Goal: Contribute content: Contribute content

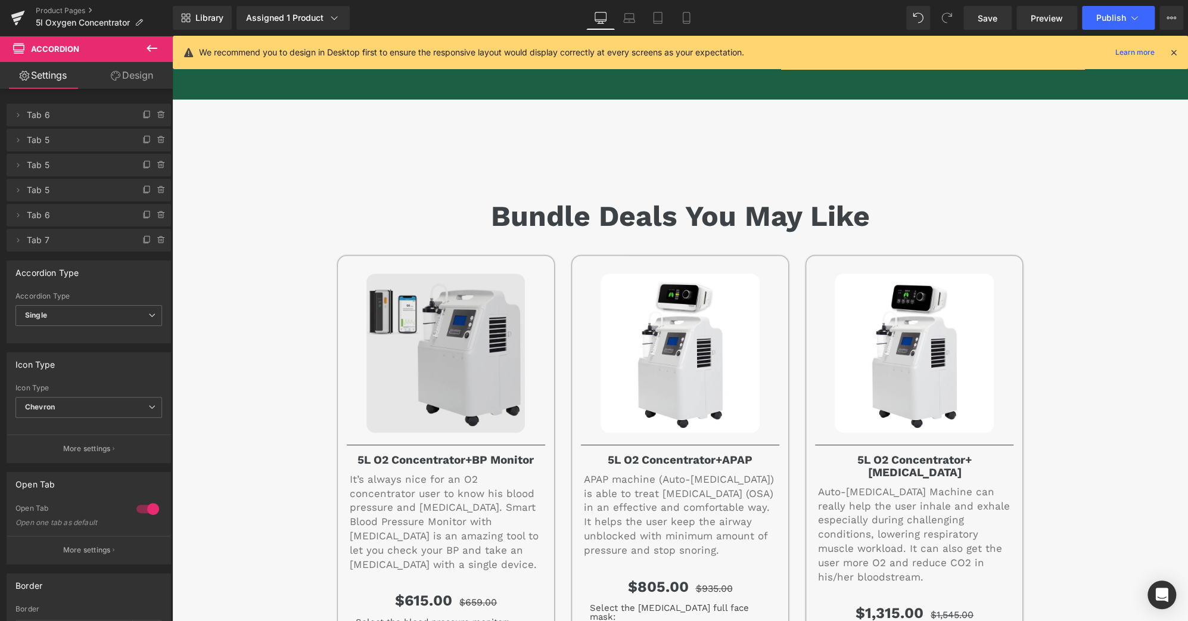
scroll to position [6359, 0]
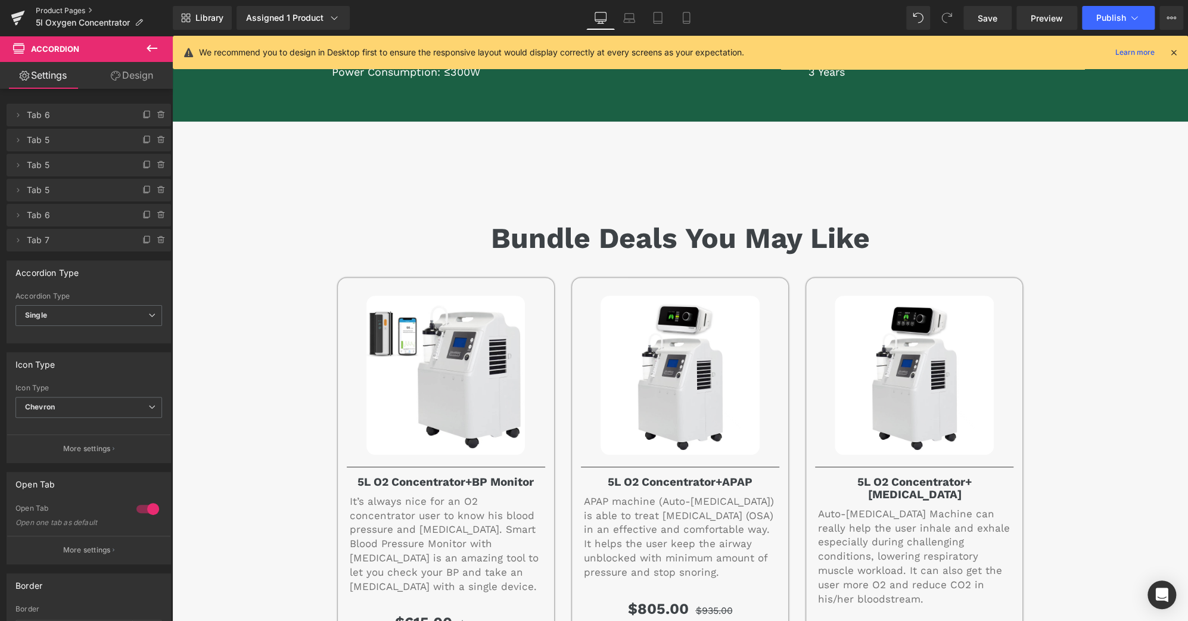
click at [88, 14] on link "Product Pages" at bounding box center [104, 11] width 137 height 10
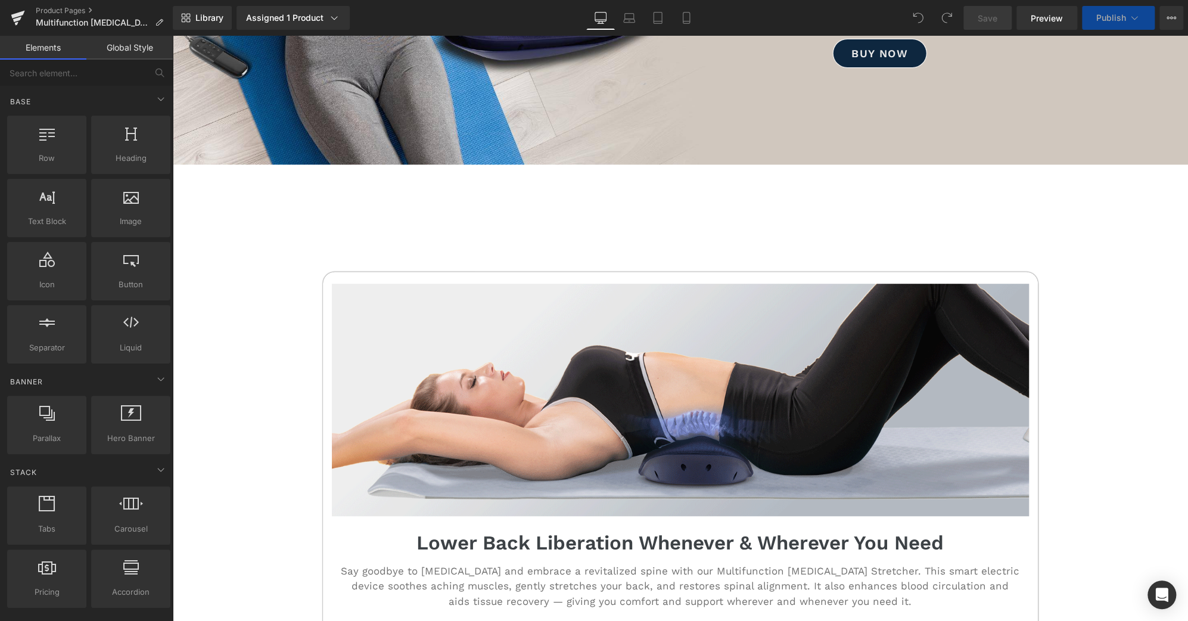
scroll to position [350, 0]
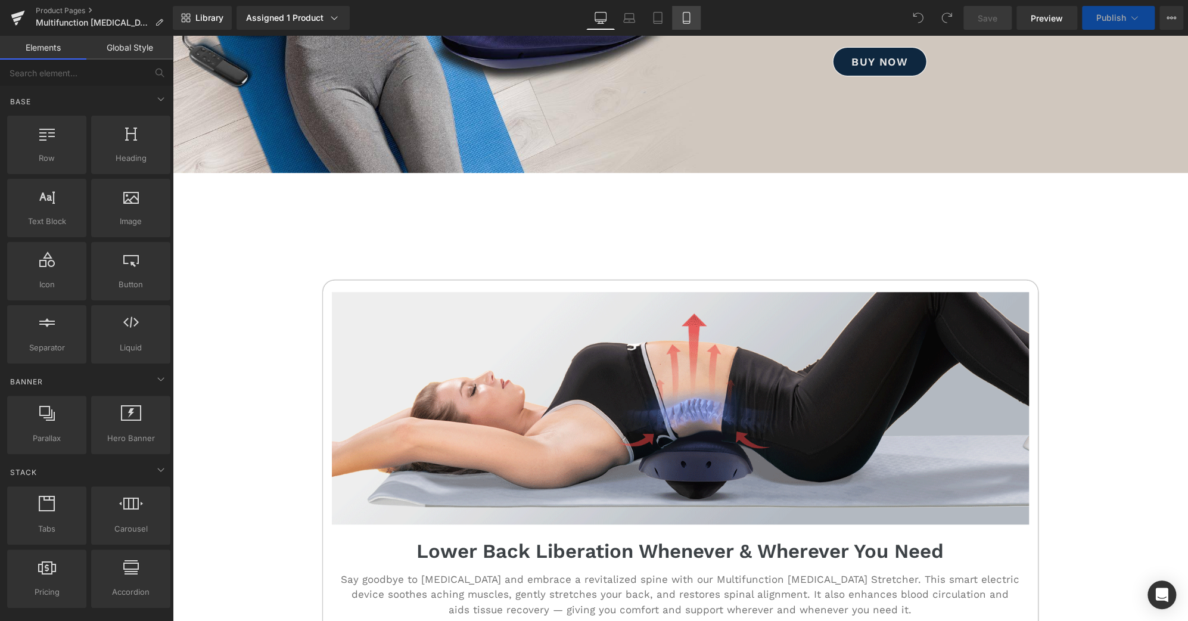
click at [686, 7] on link "Mobile" at bounding box center [686, 18] width 29 height 24
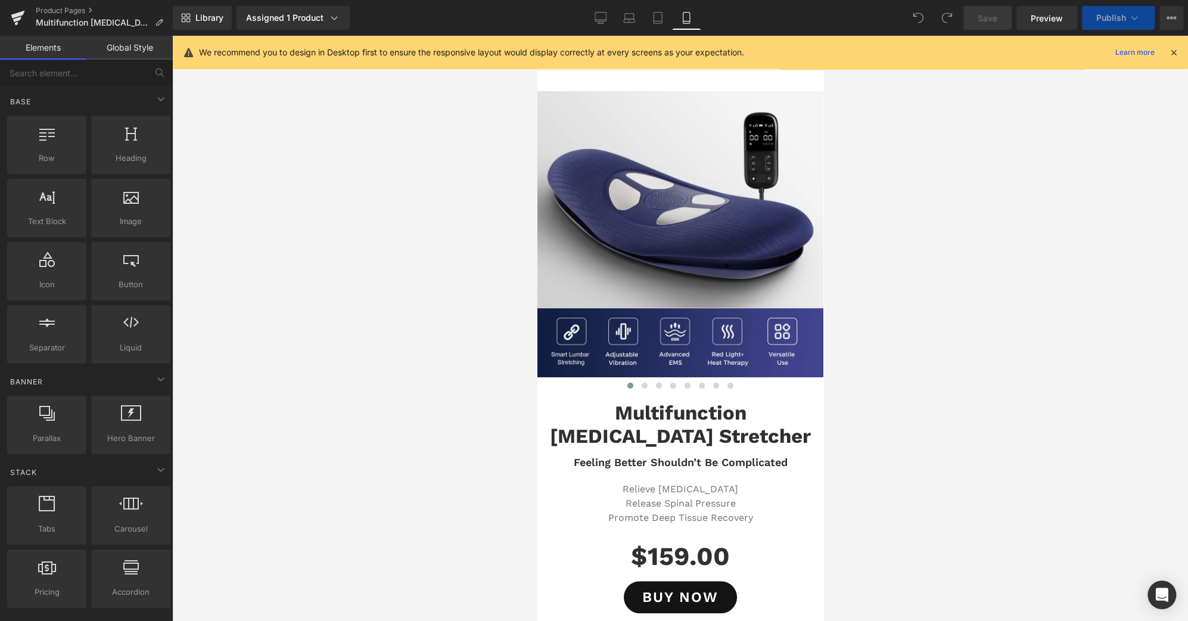
scroll to position [0, 0]
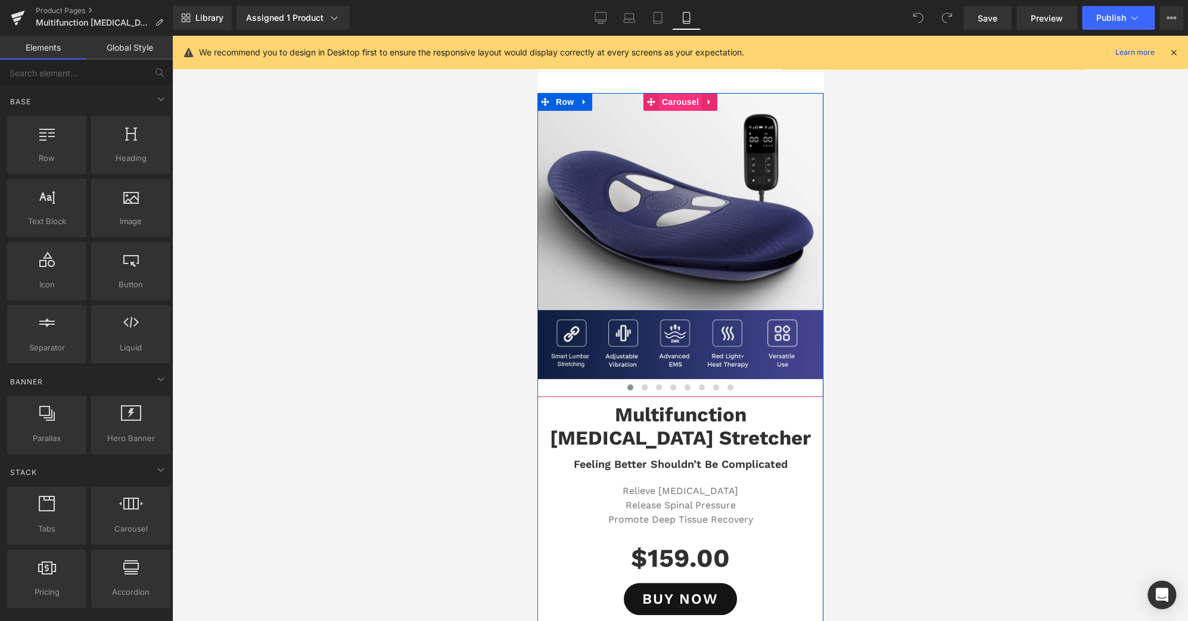
click at [673, 102] on span "Carousel" at bounding box center [679, 102] width 43 height 18
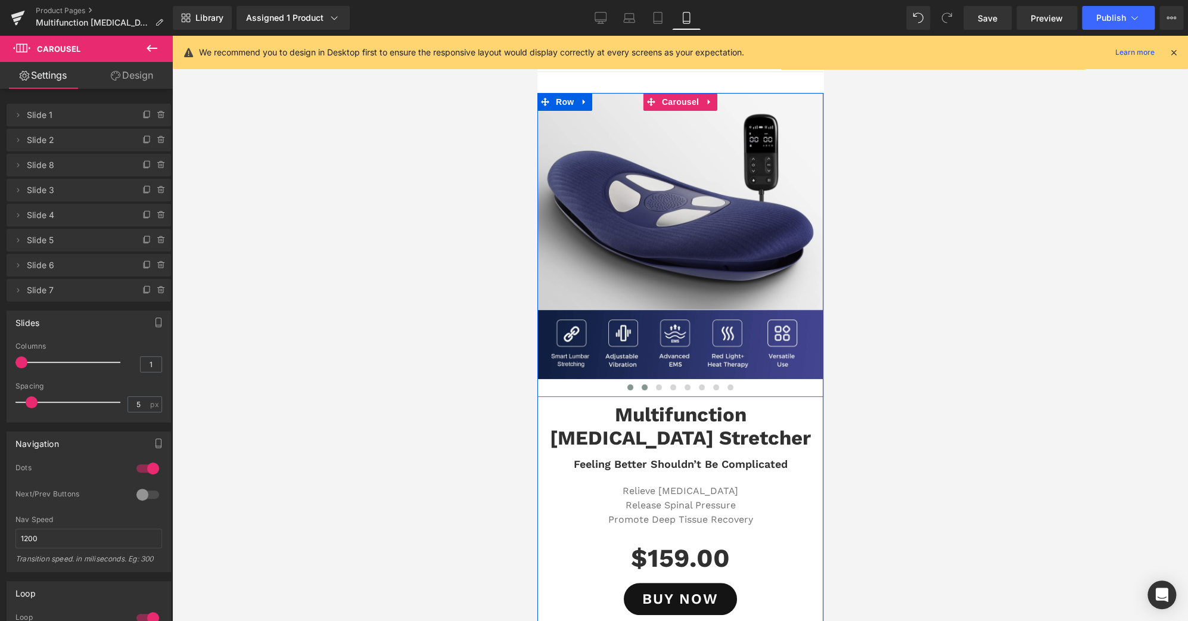
click at [641, 387] on span at bounding box center [644, 387] width 6 height 6
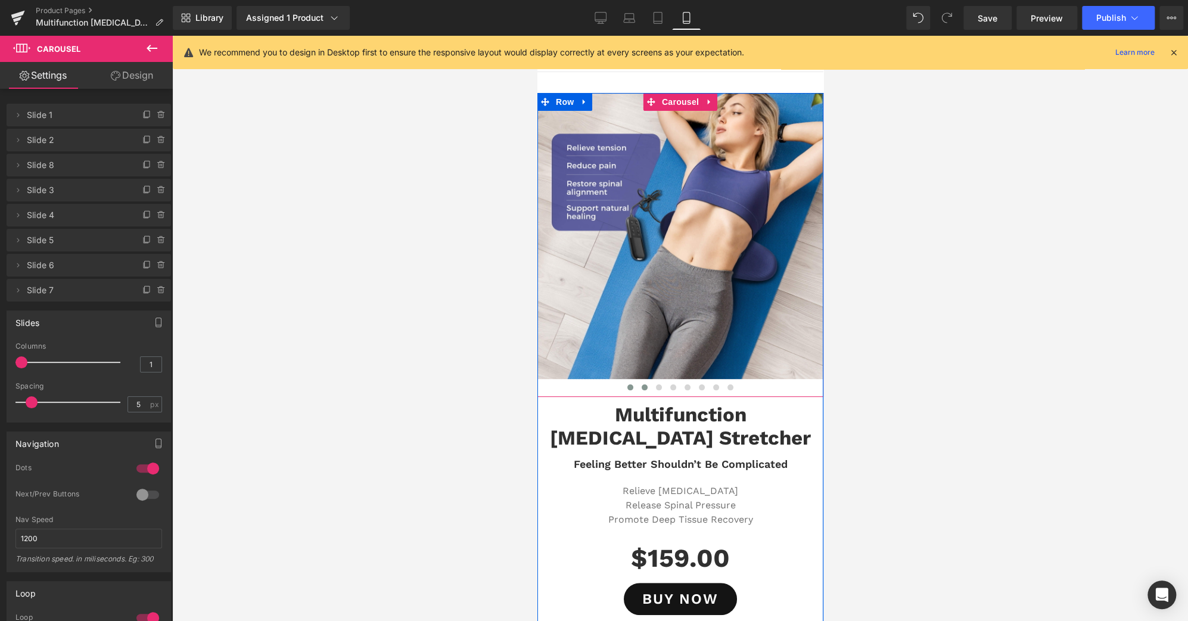
click at [627, 387] on span at bounding box center [630, 387] width 6 height 6
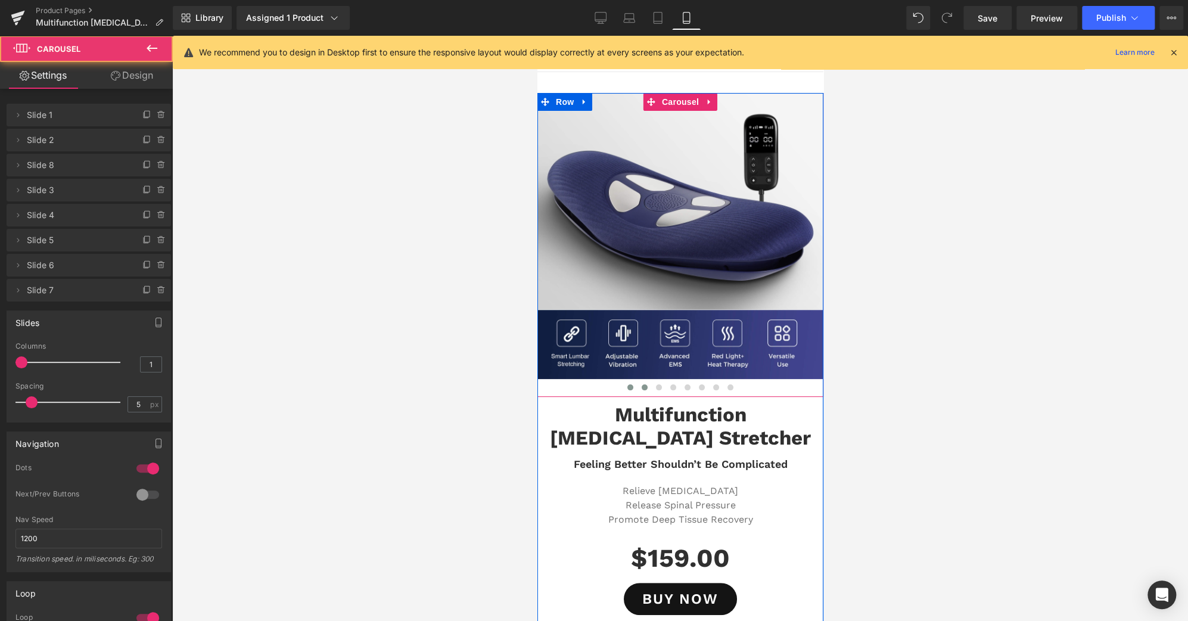
click at [637, 387] on button at bounding box center [644, 387] width 14 height 12
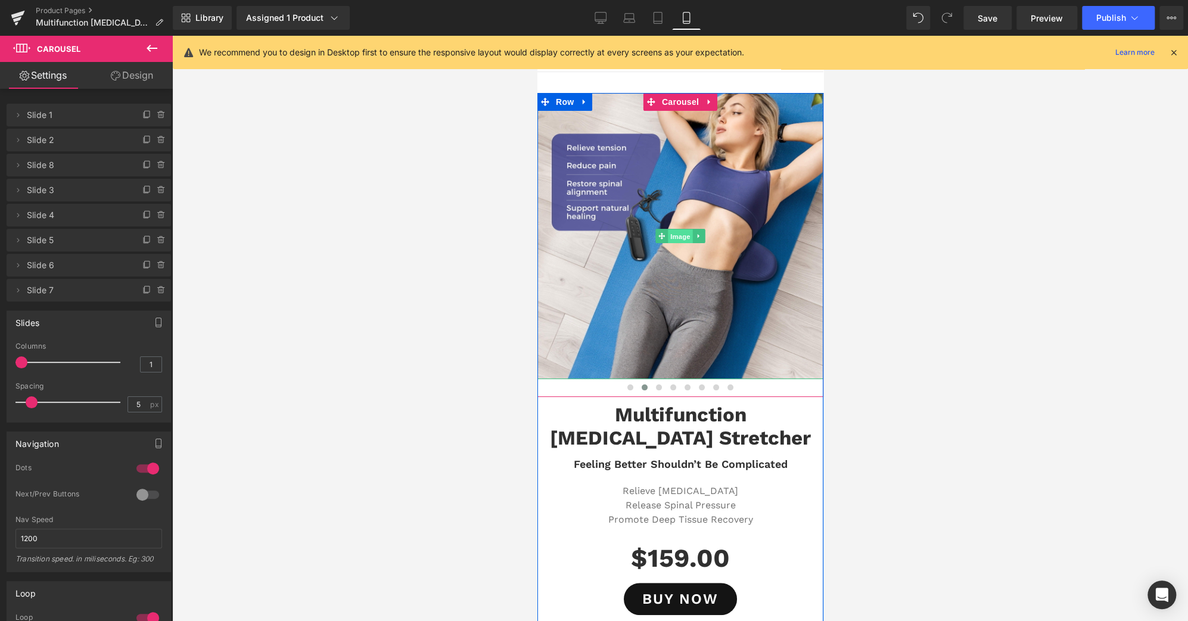
click at [669, 236] on span "Image" at bounding box center [679, 236] width 25 height 14
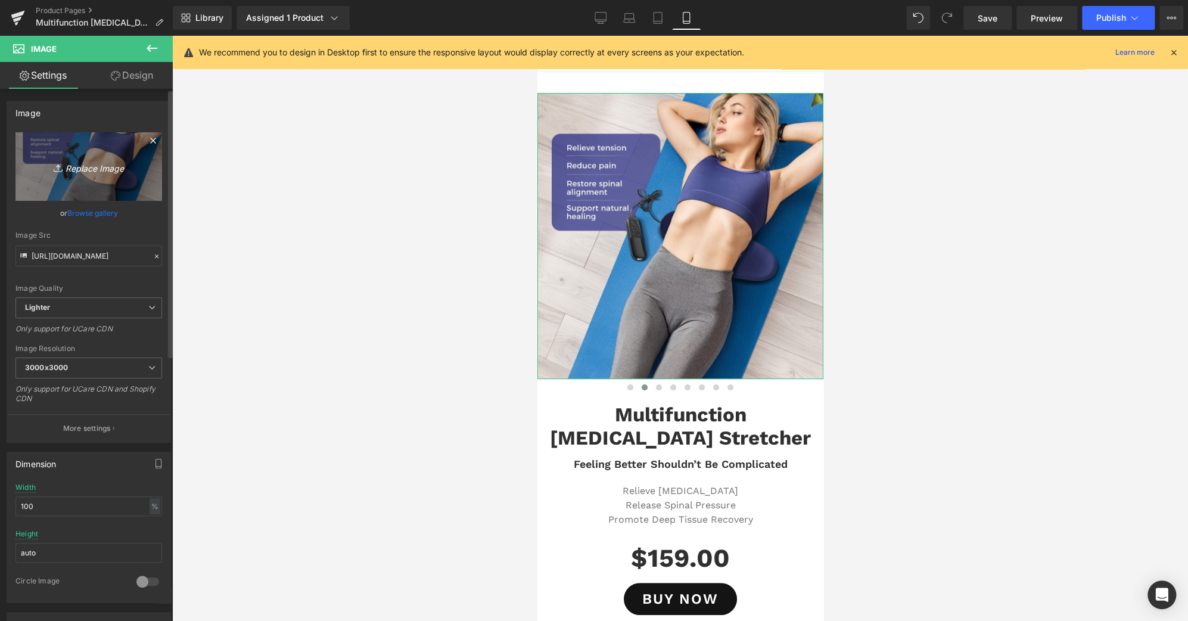
click at [108, 182] on link "Replace Image" at bounding box center [88, 166] width 147 height 69
type input "C:\fakepath\MAIN-12-A.jpg"
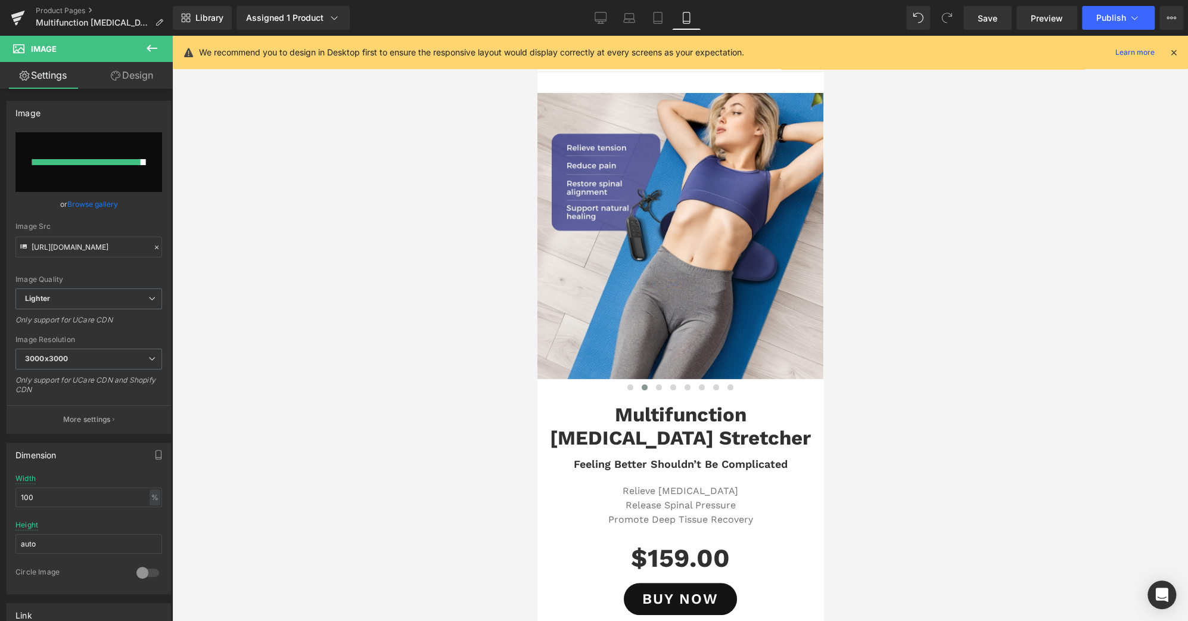
type input "https://ucarecdn.com/3e0faa84-d90e-4b85-965c-b8ffb96db1fd/-/format/auto/-/previ…"
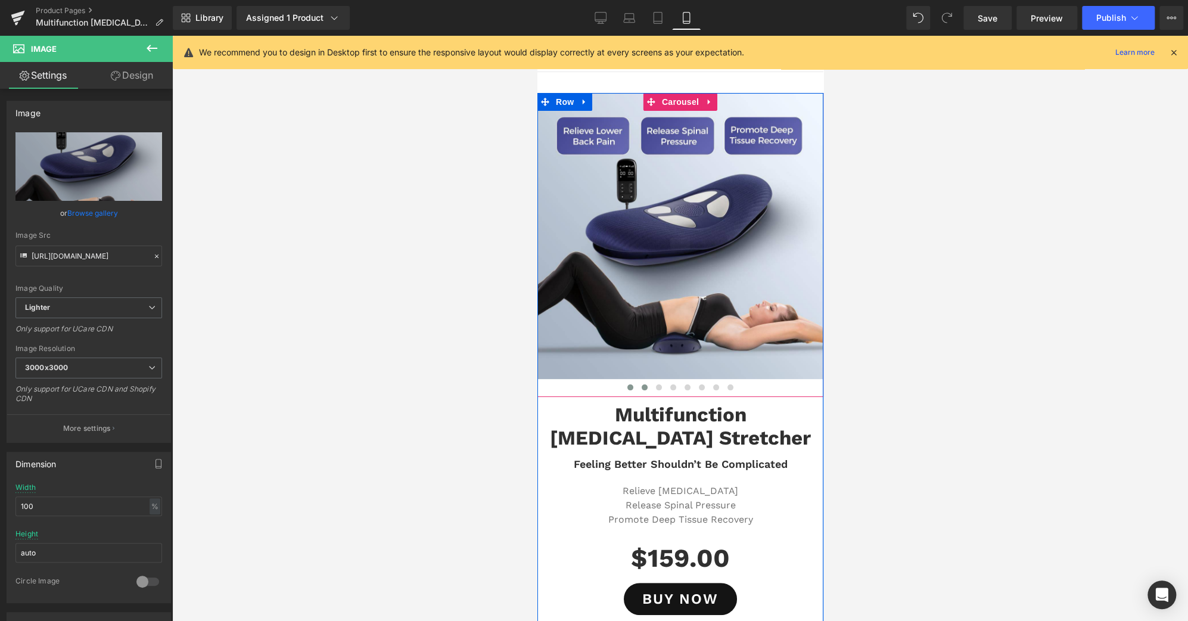
click at [627, 385] on span at bounding box center [630, 387] width 6 height 6
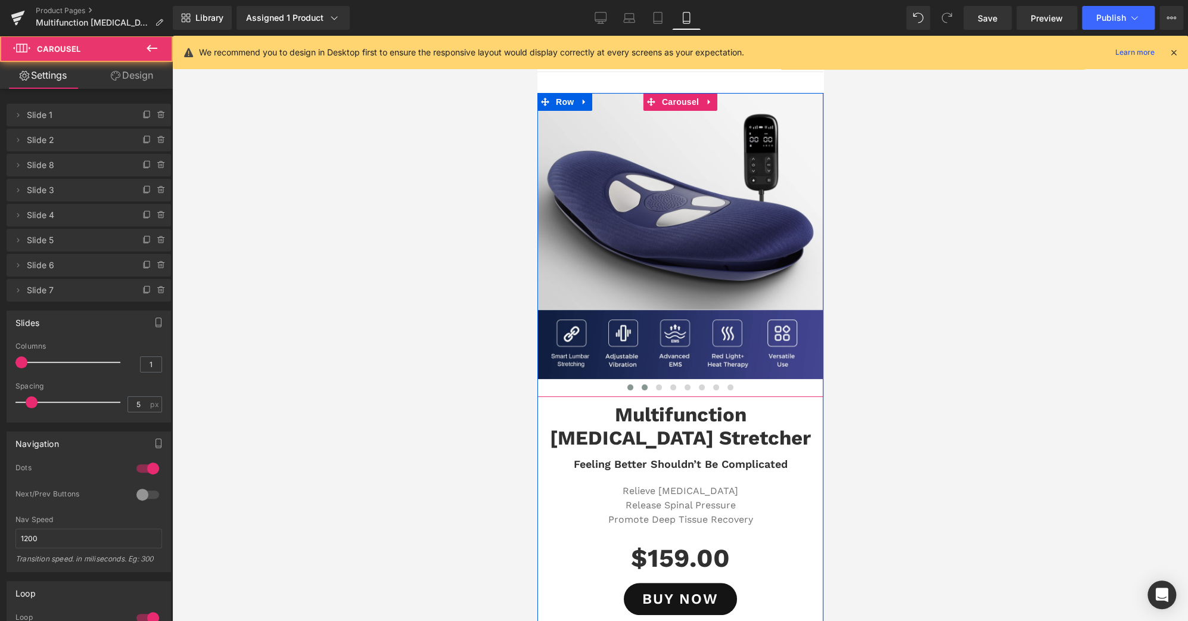
click at [637, 389] on button at bounding box center [644, 387] width 14 height 12
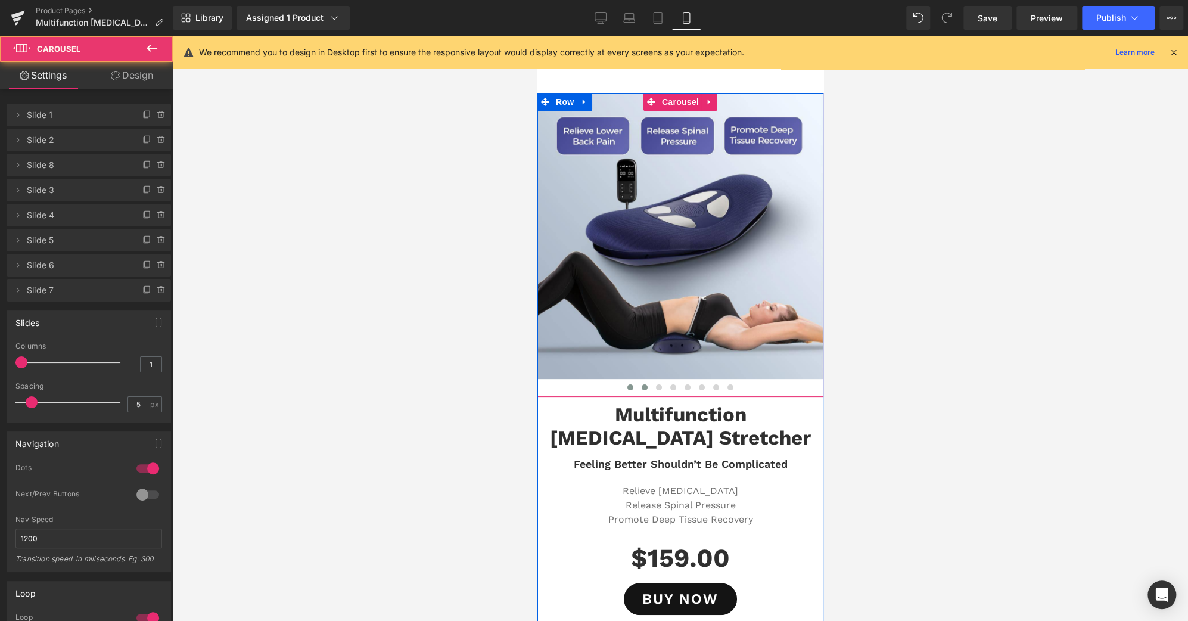
click at [627, 388] on span at bounding box center [630, 387] width 6 height 6
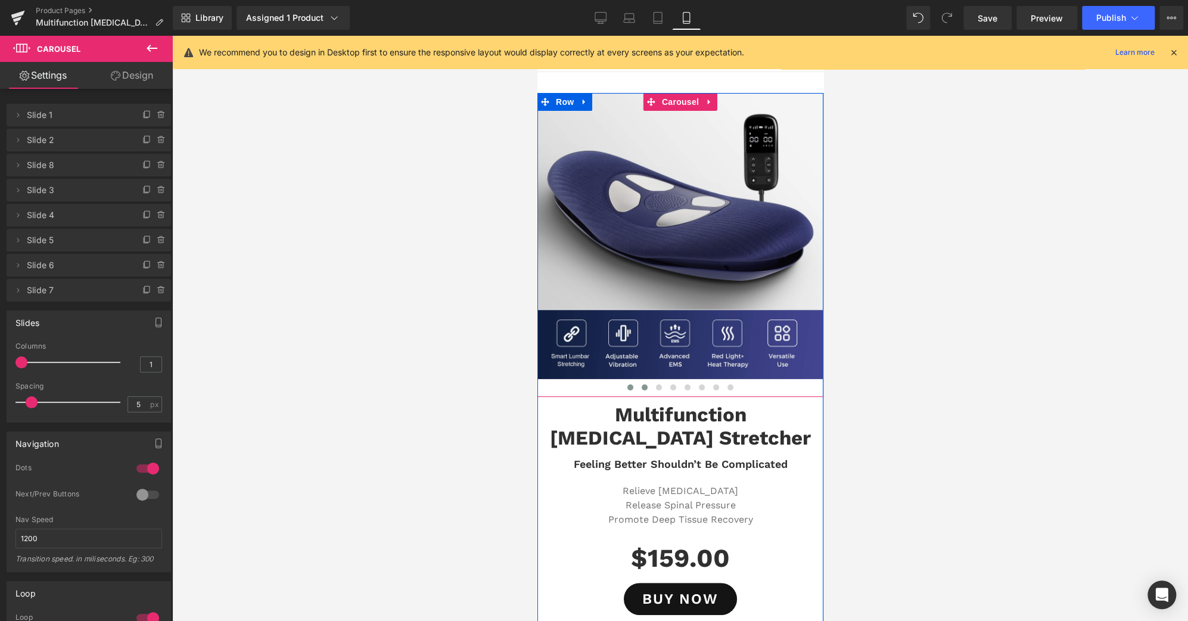
click at [641, 387] on span at bounding box center [644, 387] width 6 height 6
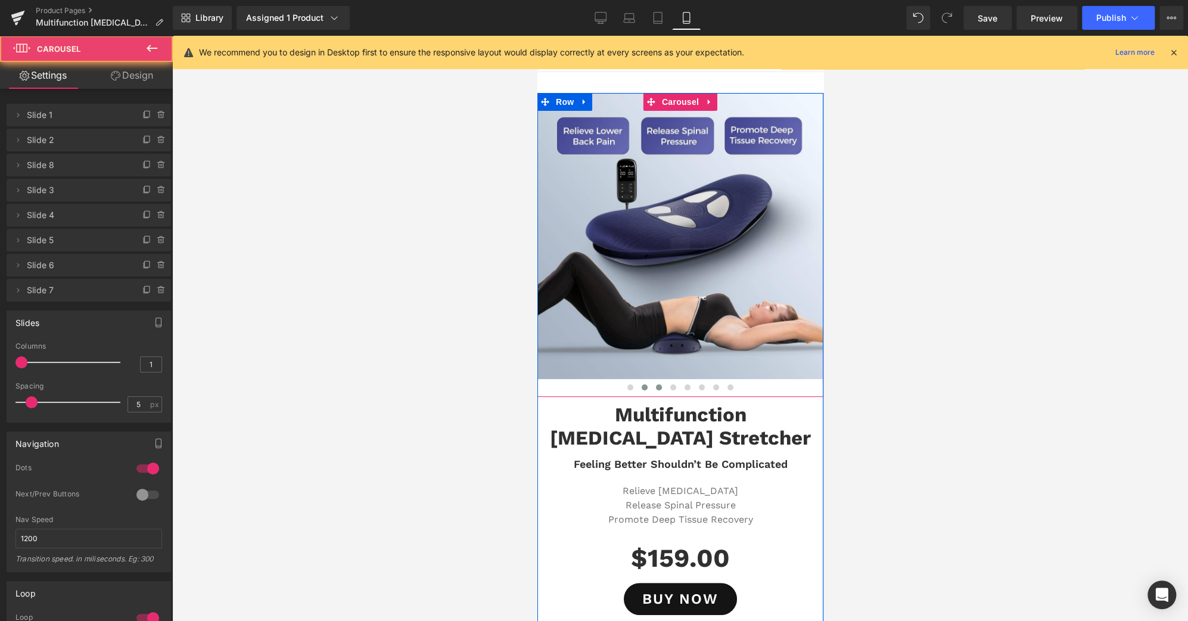
click at [655, 387] on span at bounding box center [658, 387] width 6 height 6
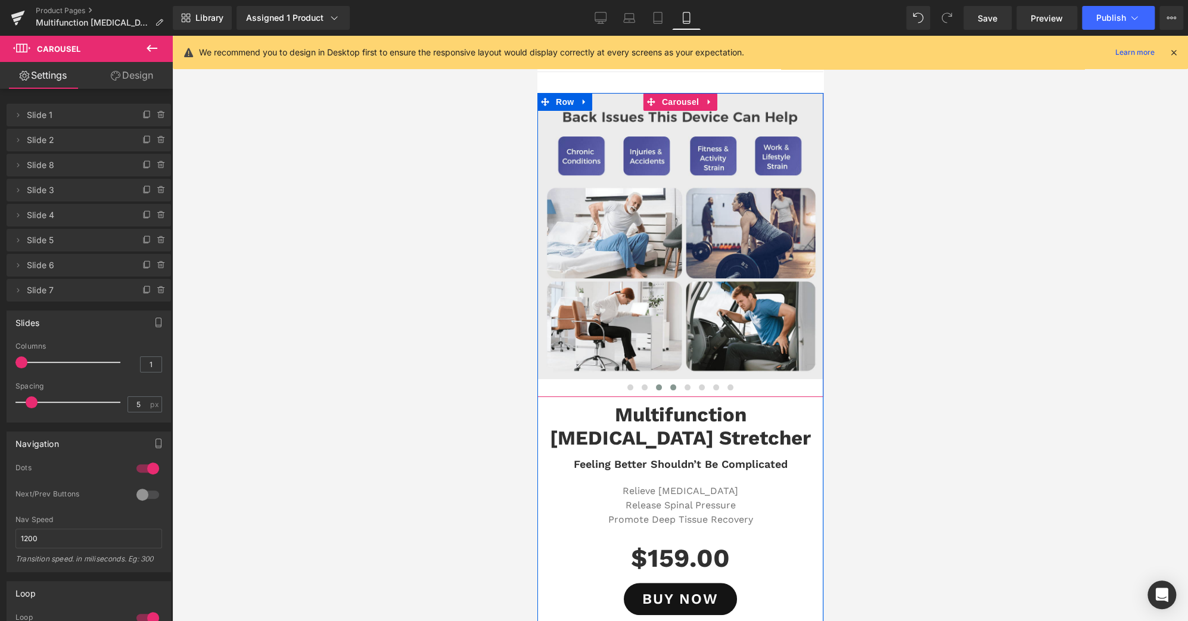
click at [670, 387] on span at bounding box center [673, 387] width 6 height 6
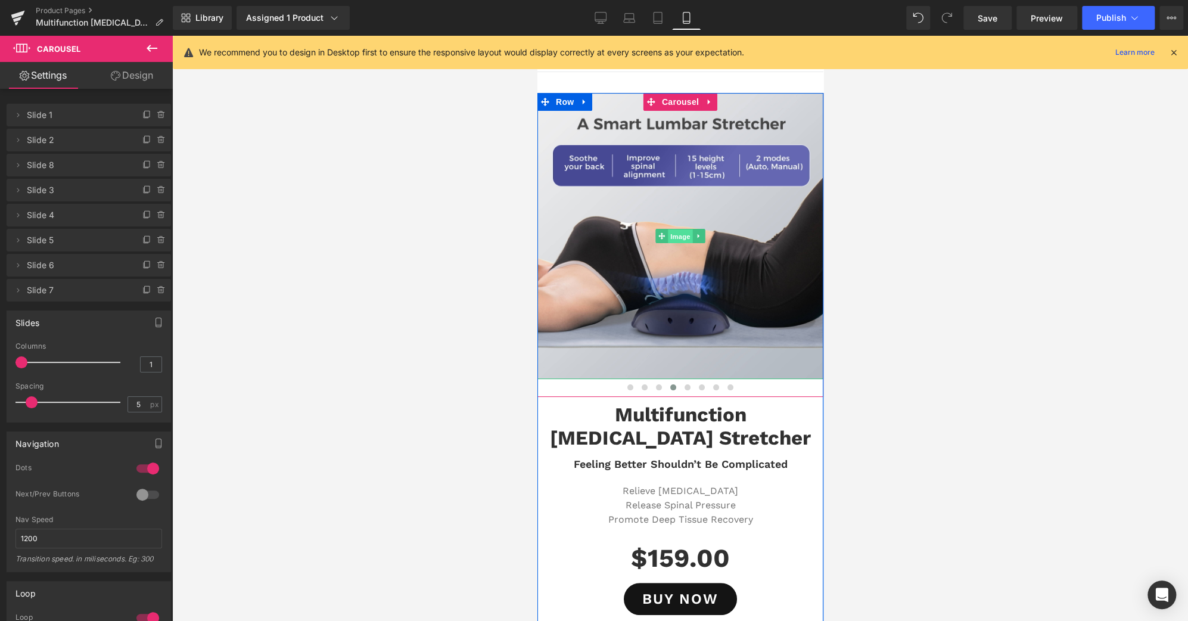
click at [671, 237] on span "Image" at bounding box center [679, 236] width 25 height 14
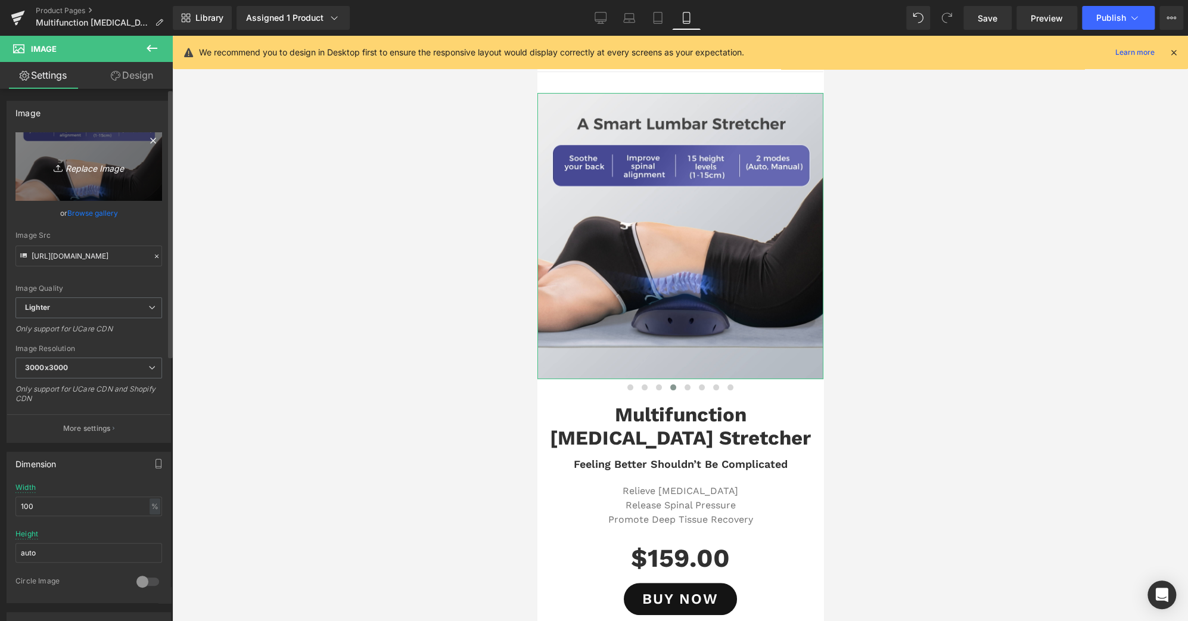
click at [95, 164] on icon "Replace Image" at bounding box center [88, 166] width 95 height 15
type input "C:\fakepath\MAIN-11-A.jpg"
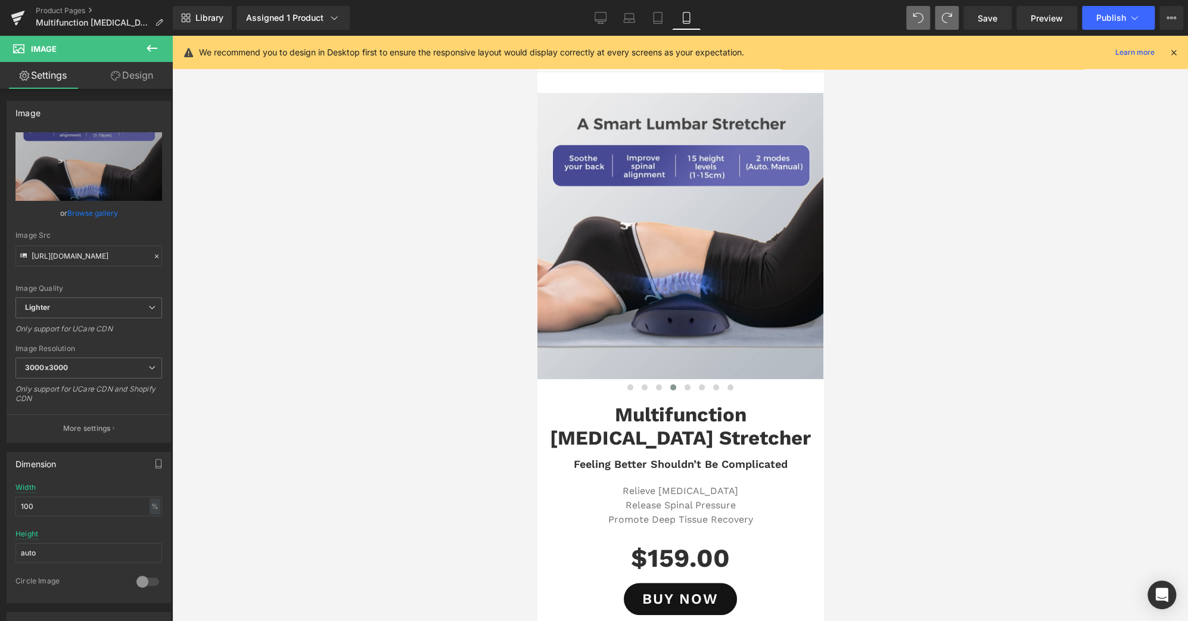
type input "https://ucarecdn.com/f208348b-897a-438a-8f18-809f6dff31fa/-/format/auto/-/previ…"
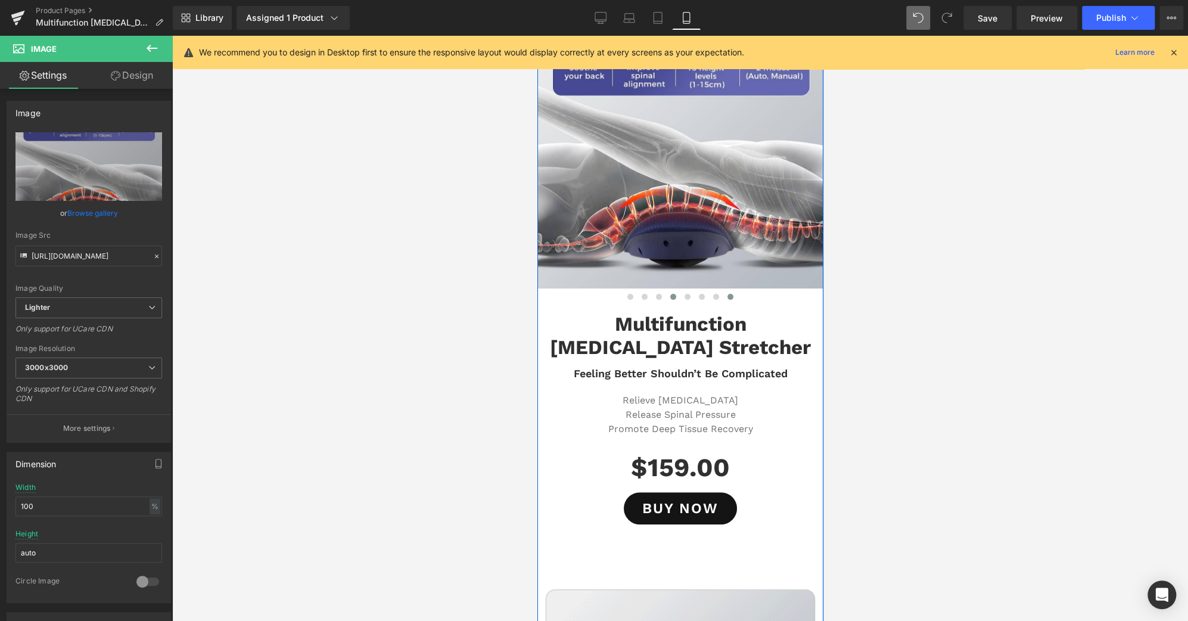
scroll to position [88, 0]
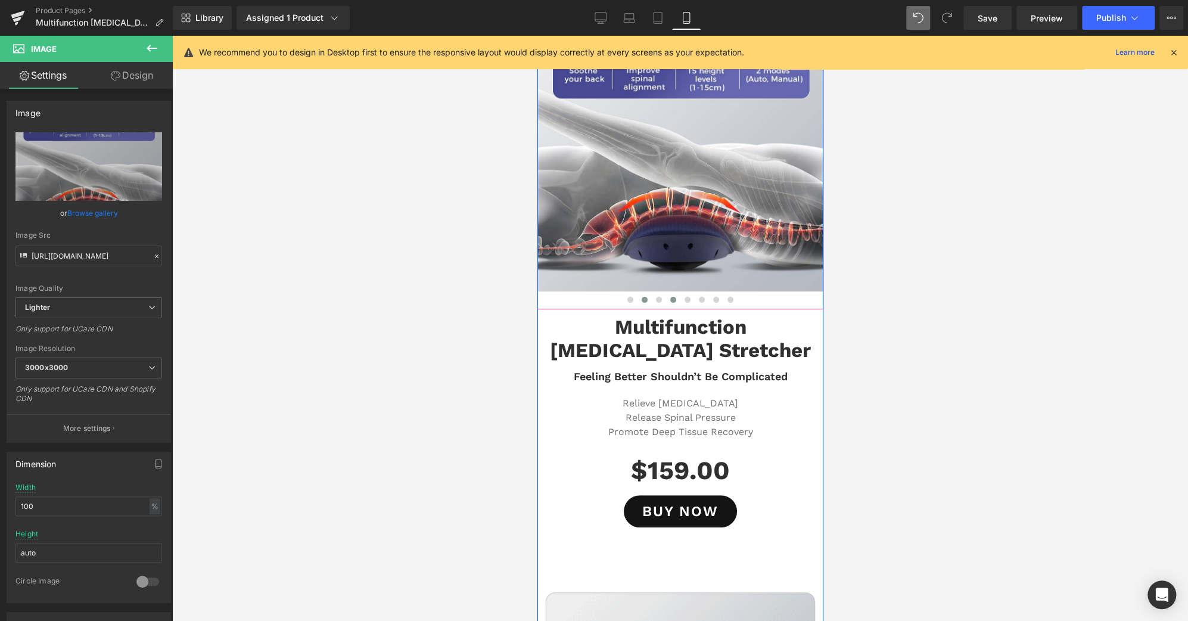
click at [641, 300] on span at bounding box center [644, 300] width 6 height 6
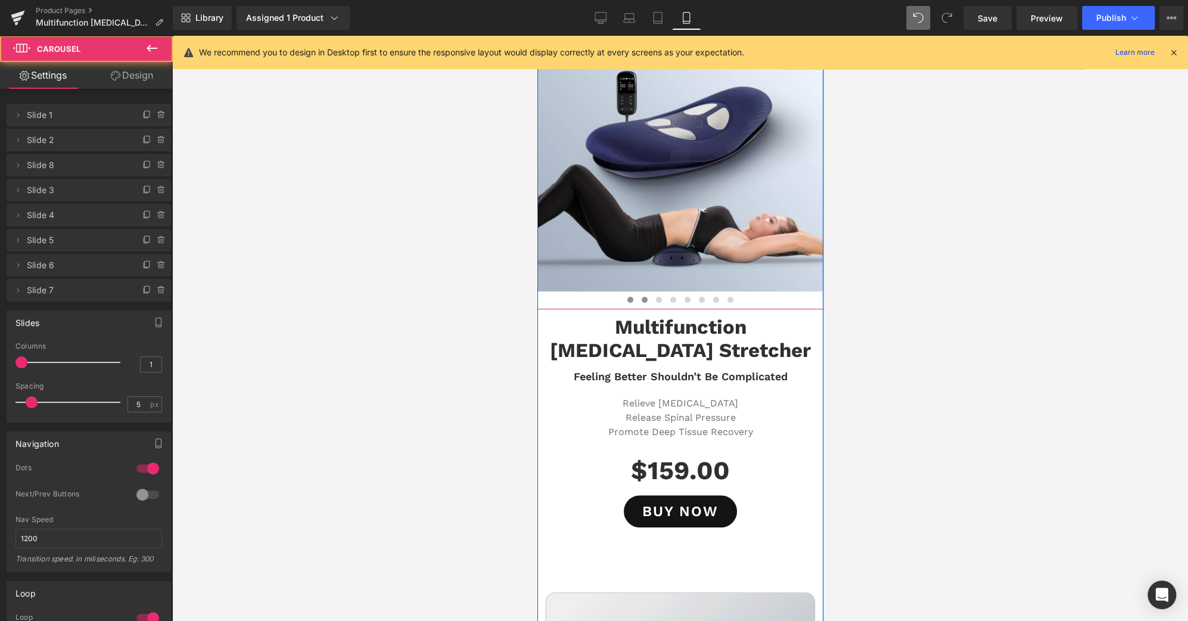
click at [627, 298] on span at bounding box center [630, 300] width 6 height 6
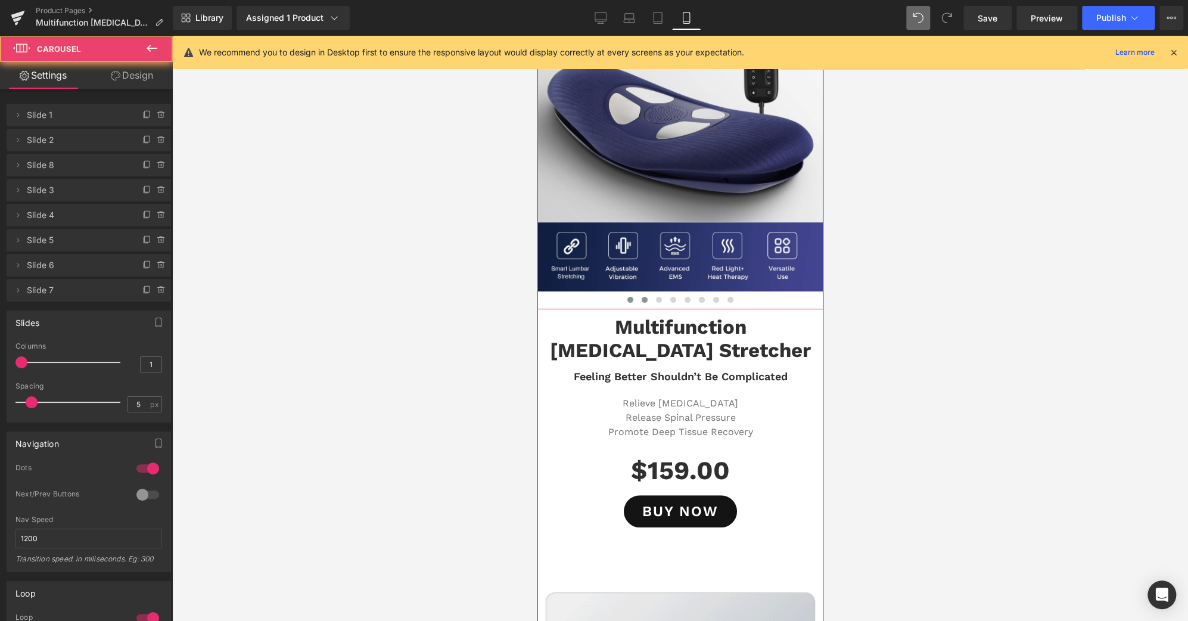
click at [641, 297] on span at bounding box center [644, 300] width 6 height 6
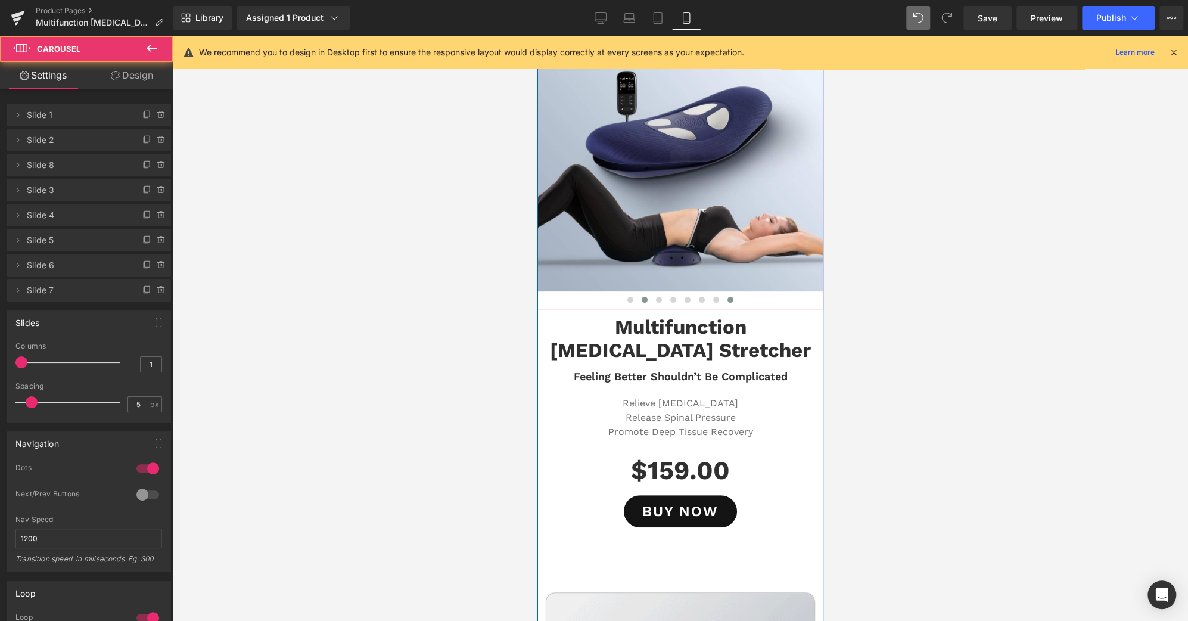
click at [727, 299] on span at bounding box center [730, 300] width 6 height 6
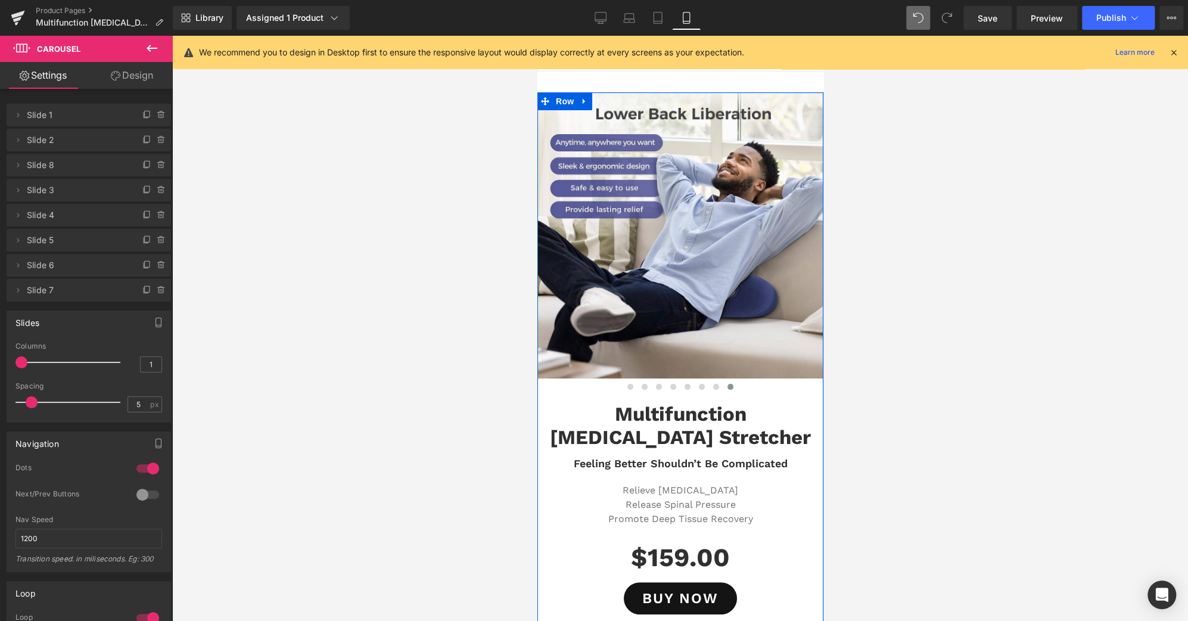
scroll to position [0, 0]
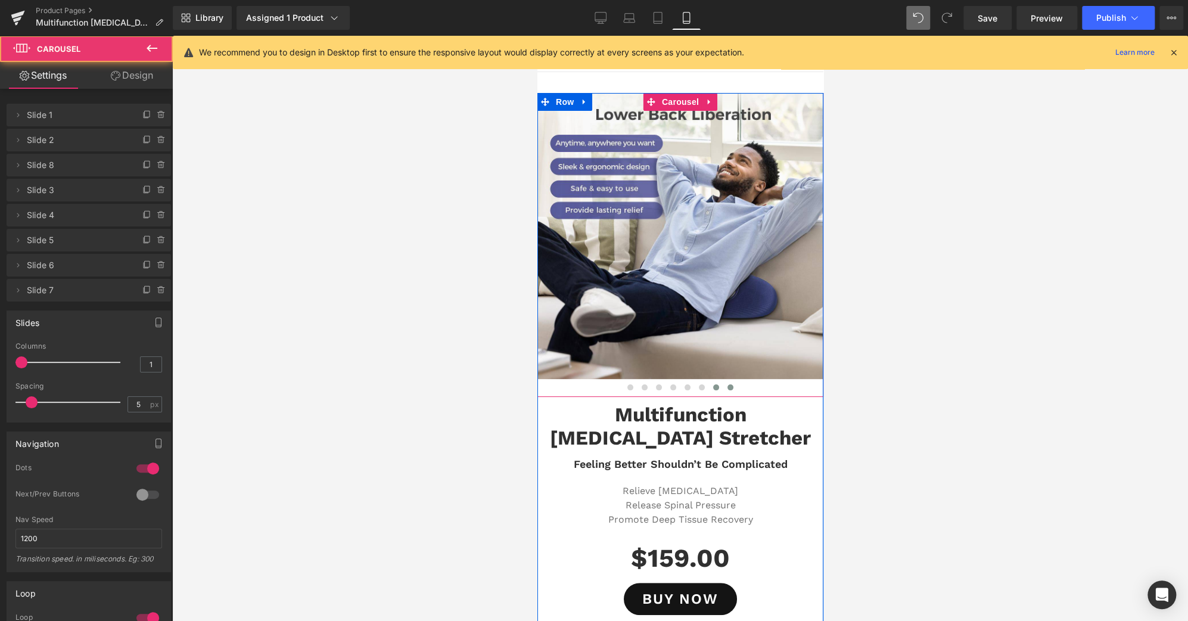
click at [713, 387] on span at bounding box center [716, 387] width 6 height 6
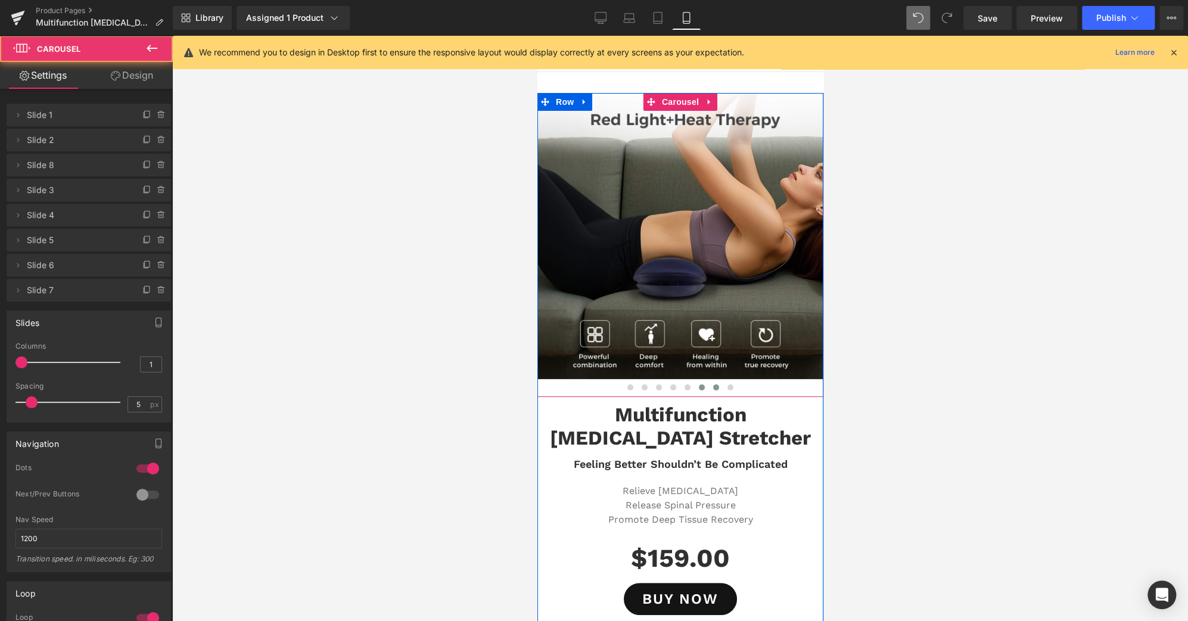
click at [698, 387] on span at bounding box center [701, 387] width 6 height 6
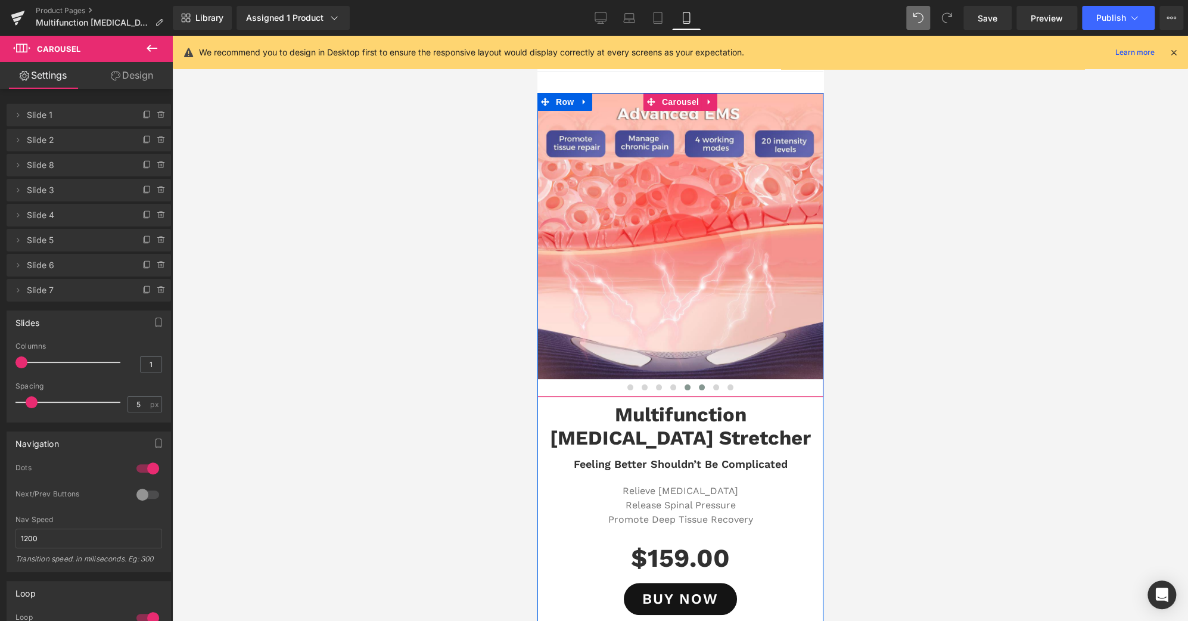
click at [686, 384] on button at bounding box center [687, 387] width 14 height 12
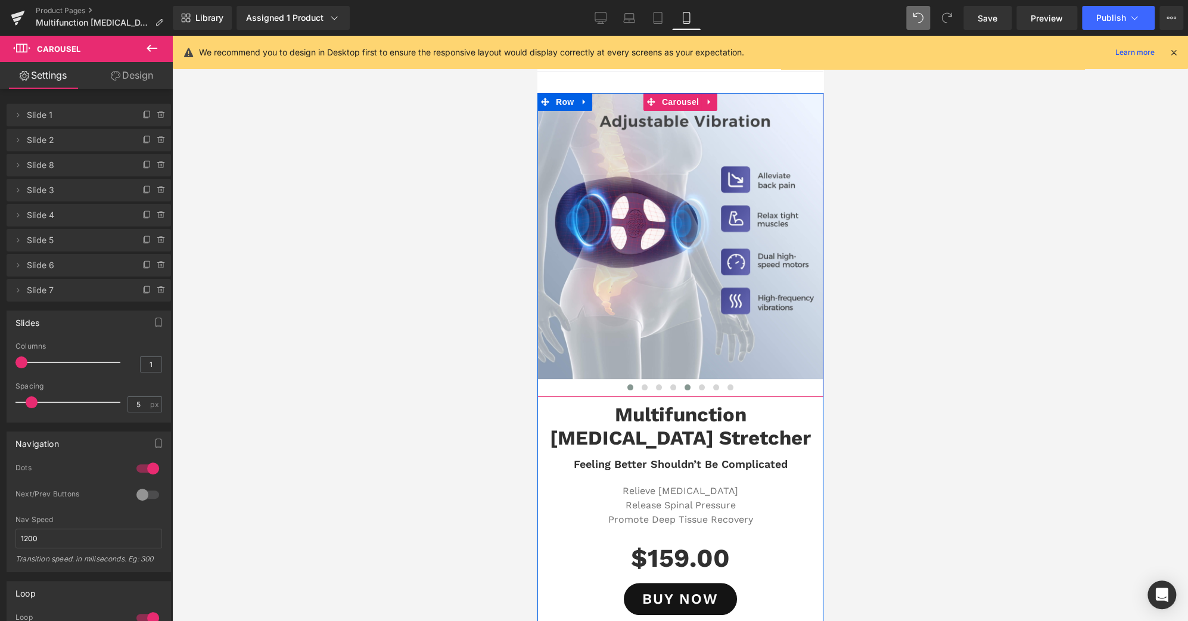
click at [627, 384] on button at bounding box center [630, 387] width 14 height 12
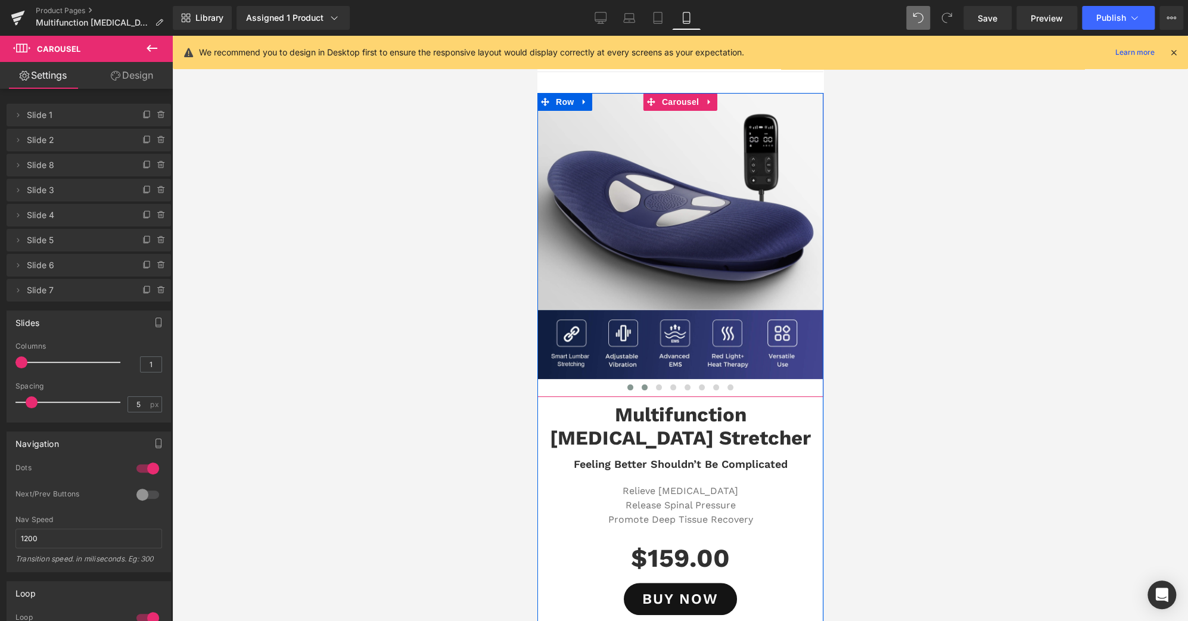
click at [641, 387] on span at bounding box center [644, 387] width 6 height 6
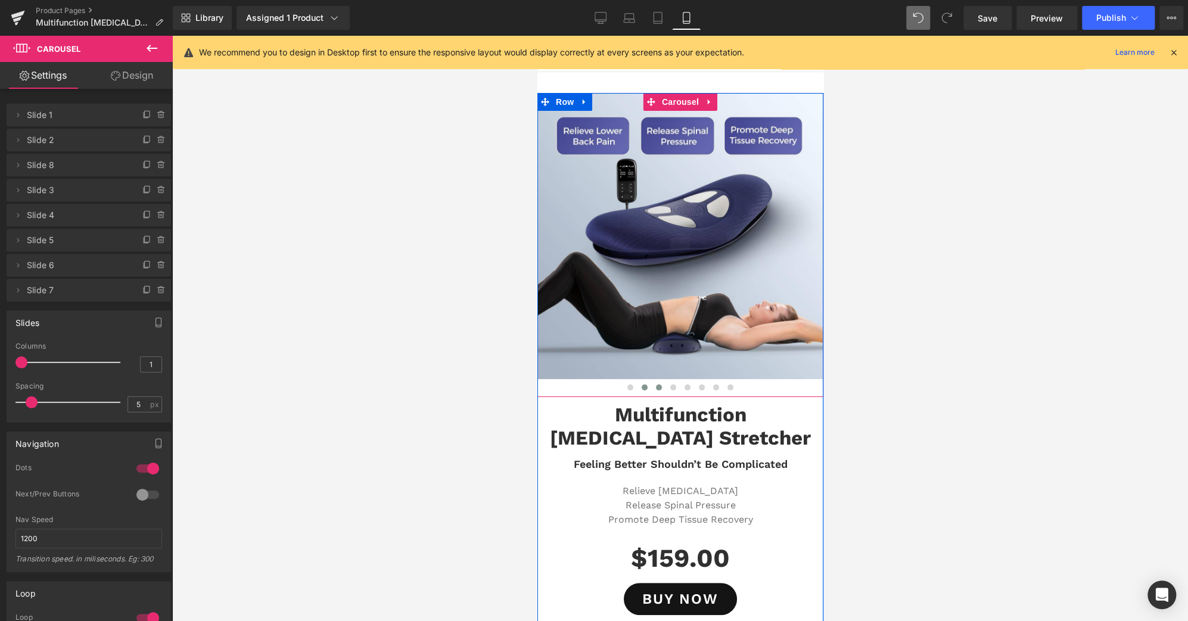
click at [651, 387] on button at bounding box center [658, 387] width 14 height 12
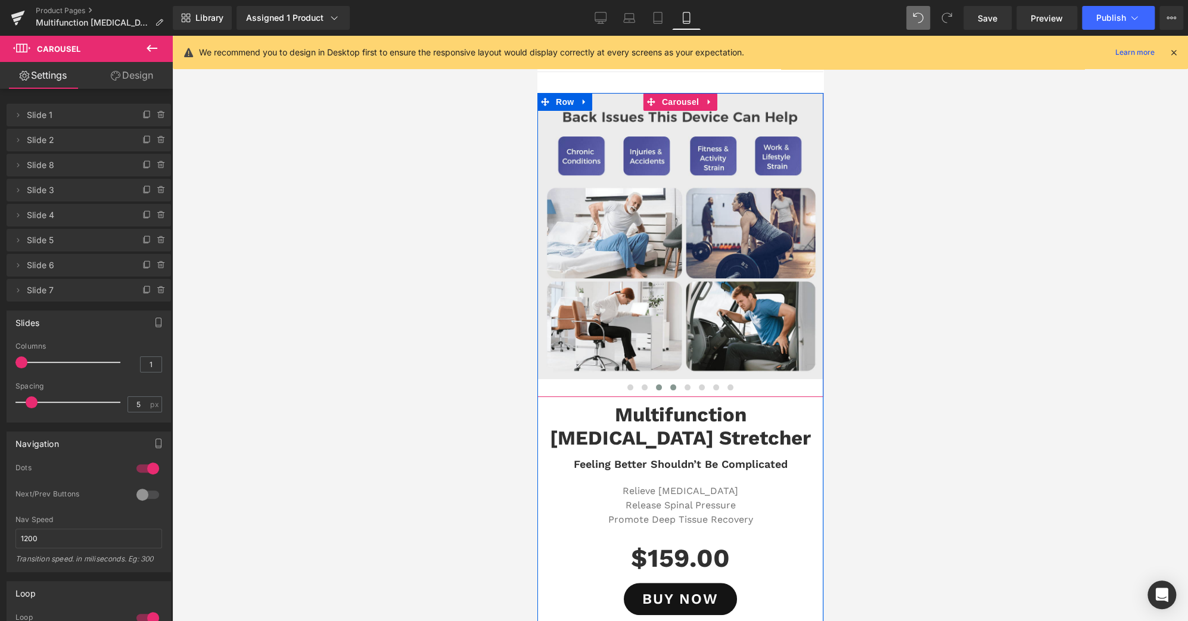
click at [666, 387] on button at bounding box center [673, 387] width 14 height 12
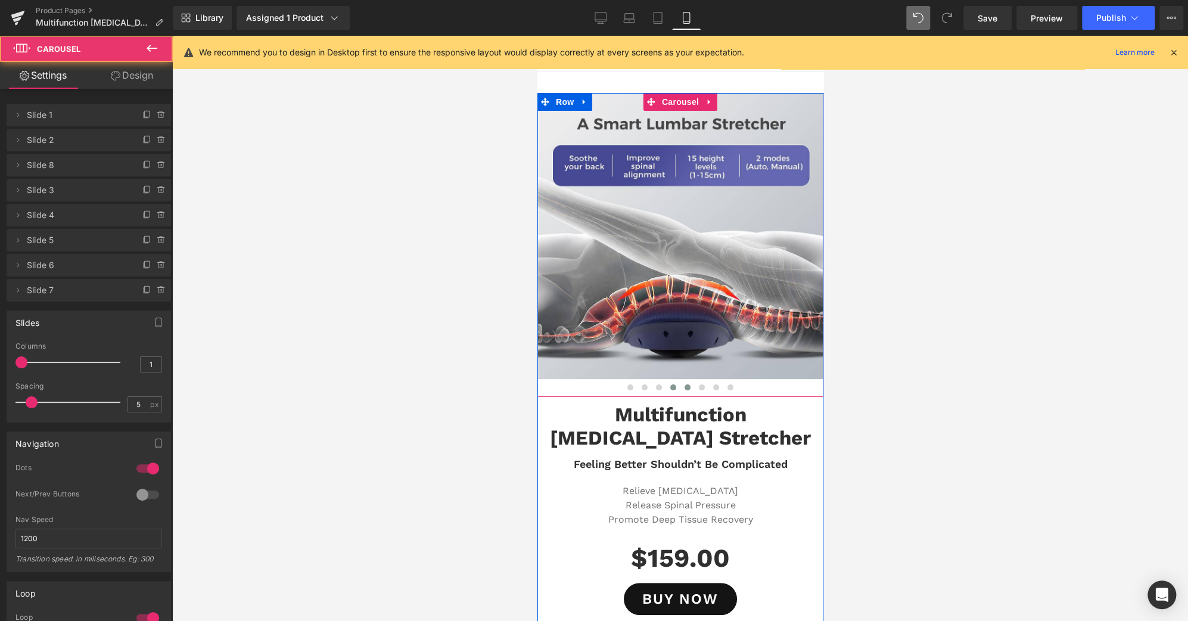
click at [684, 387] on span at bounding box center [687, 387] width 6 height 6
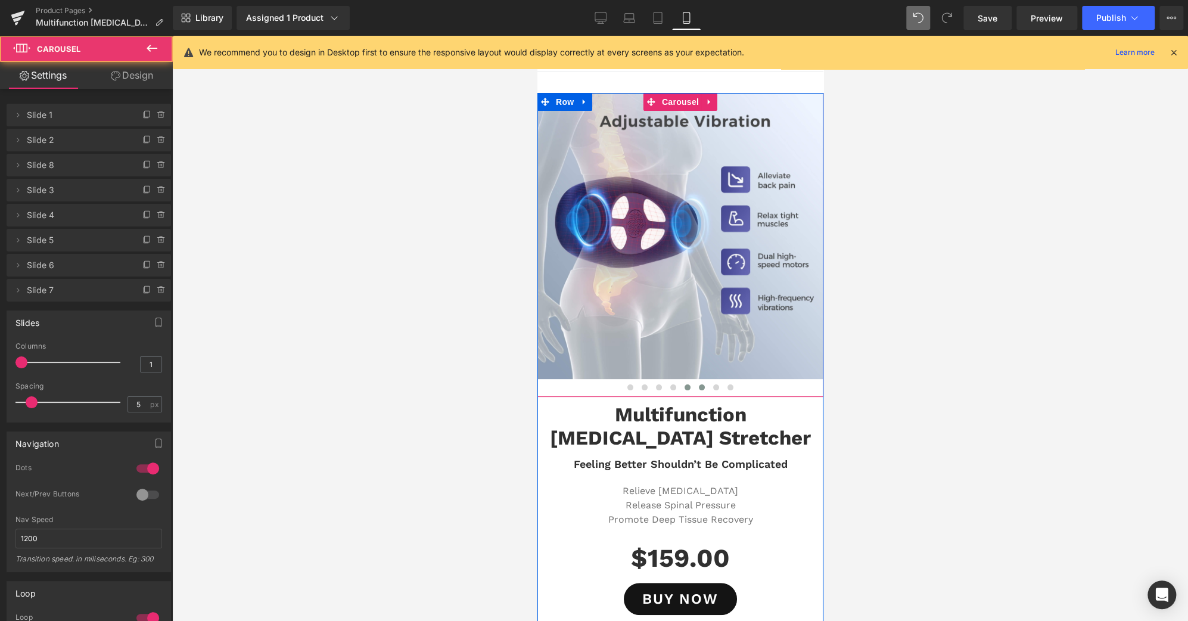
click at [698, 387] on span at bounding box center [701, 387] width 6 height 6
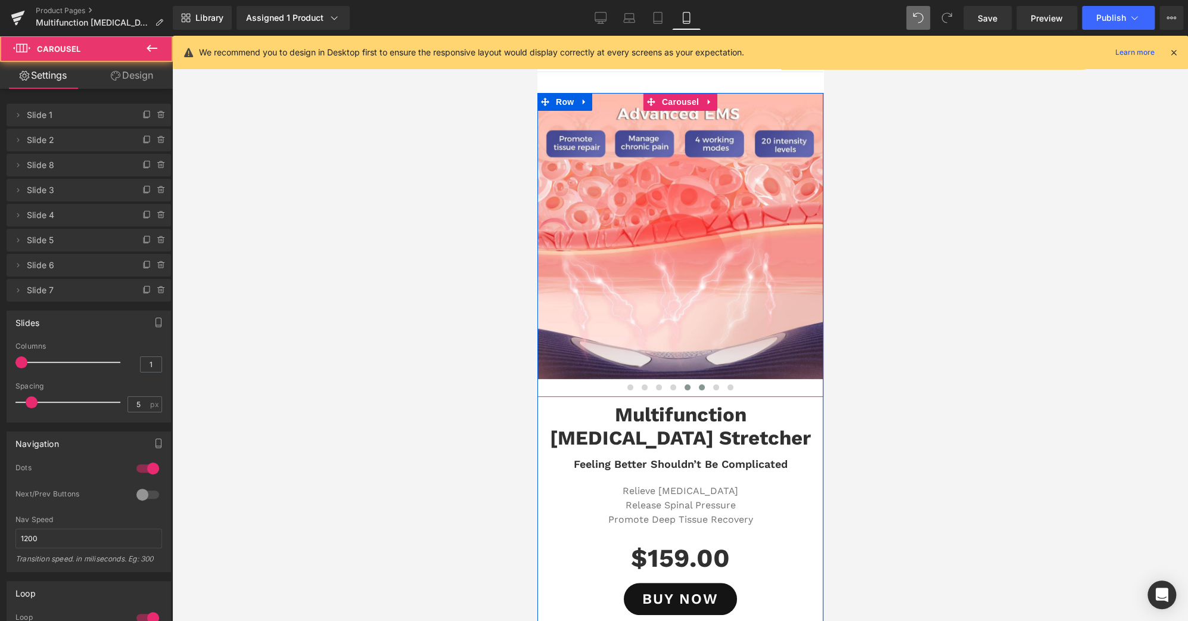
click at [684, 387] on span at bounding box center [687, 387] width 6 height 6
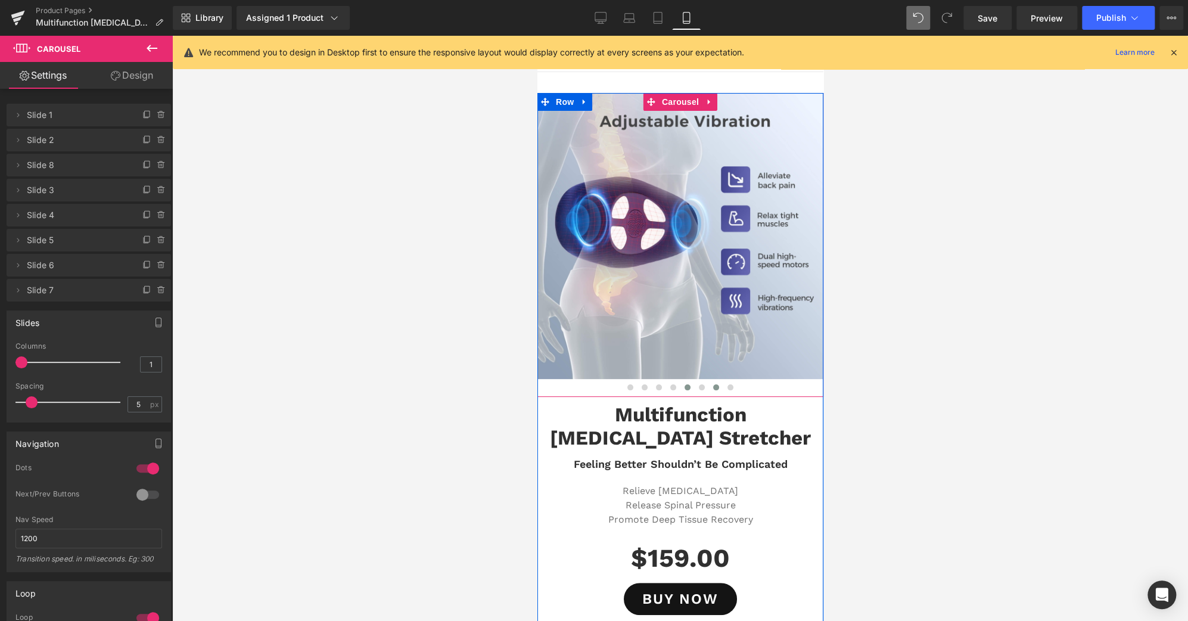
click at [708, 388] on button at bounding box center [715, 387] width 14 height 12
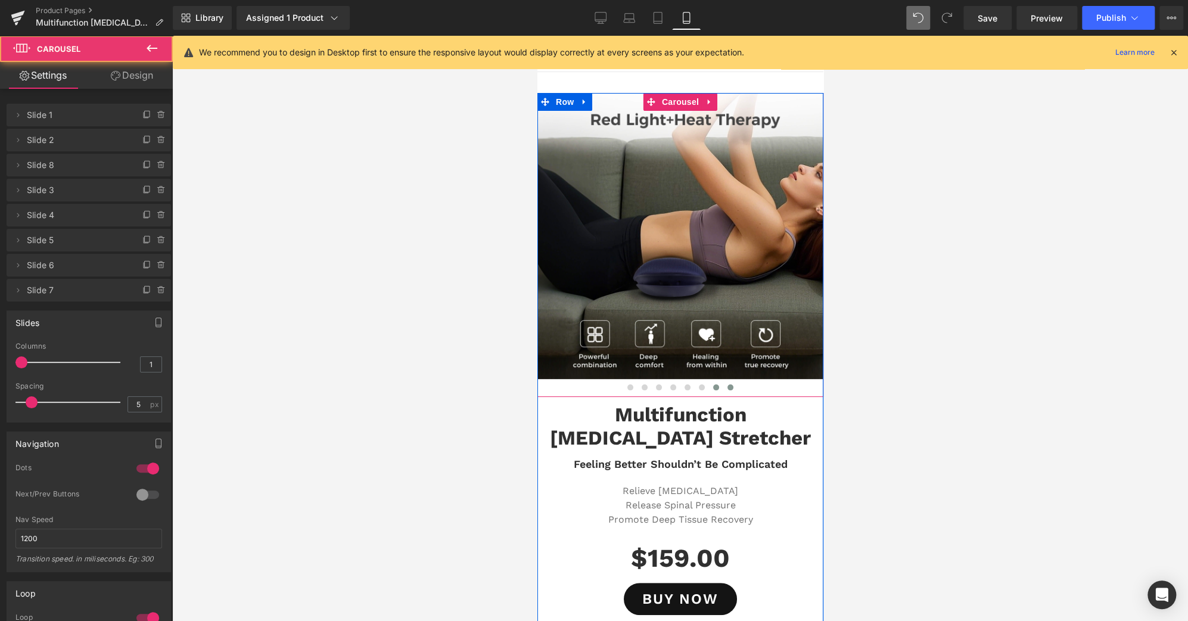
click at [727, 387] on span at bounding box center [730, 387] width 6 height 6
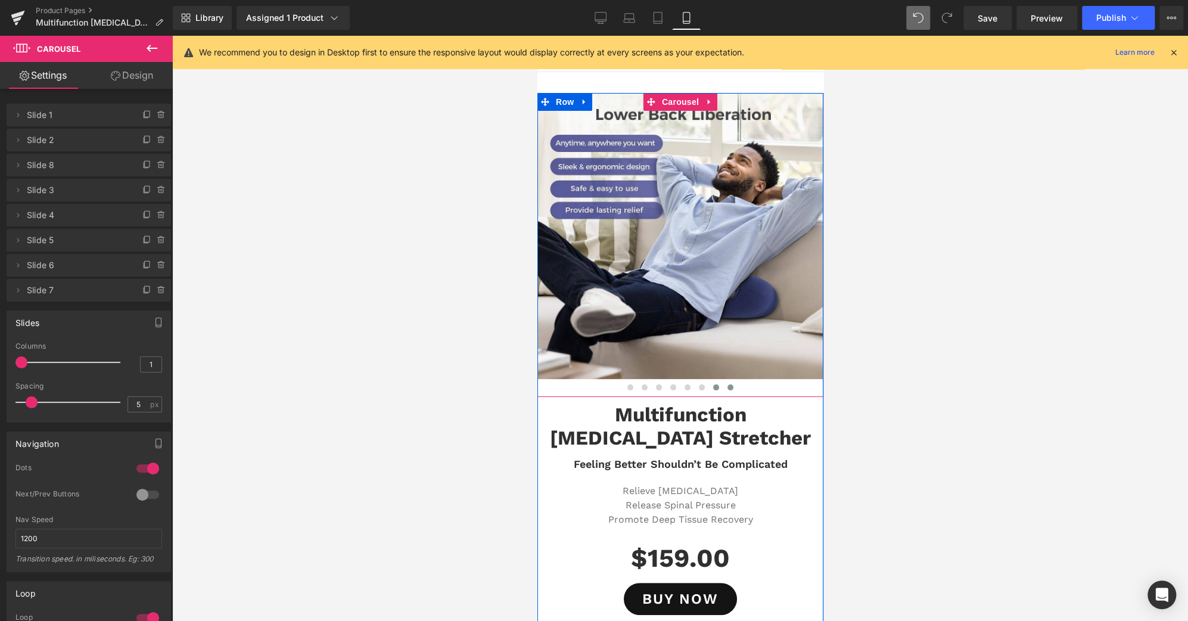
click at [708, 390] on button at bounding box center [715, 387] width 14 height 12
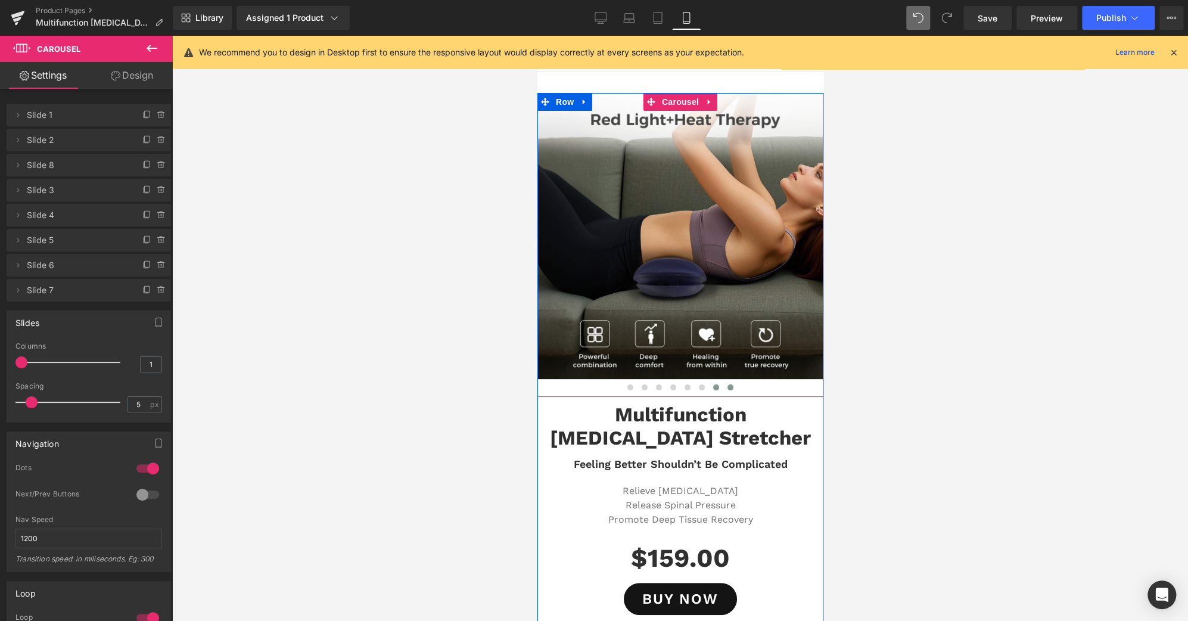
click at [727, 387] on span at bounding box center [730, 387] width 6 height 6
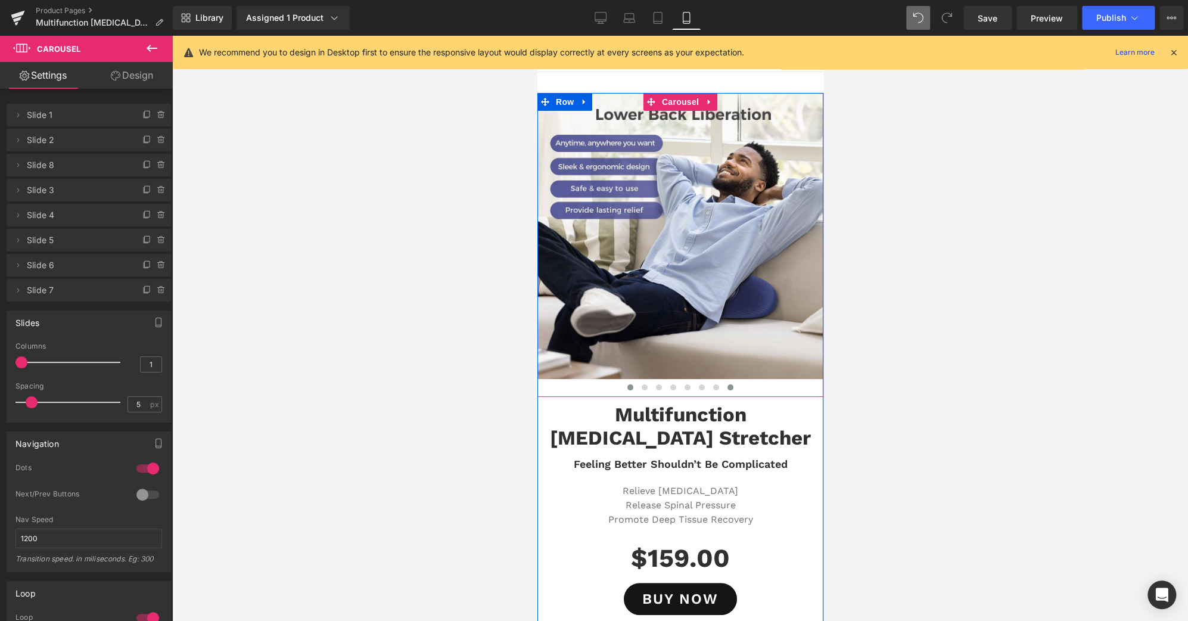
click at [627, 384] on span at bounding box center [630, 387] width 6 height 6
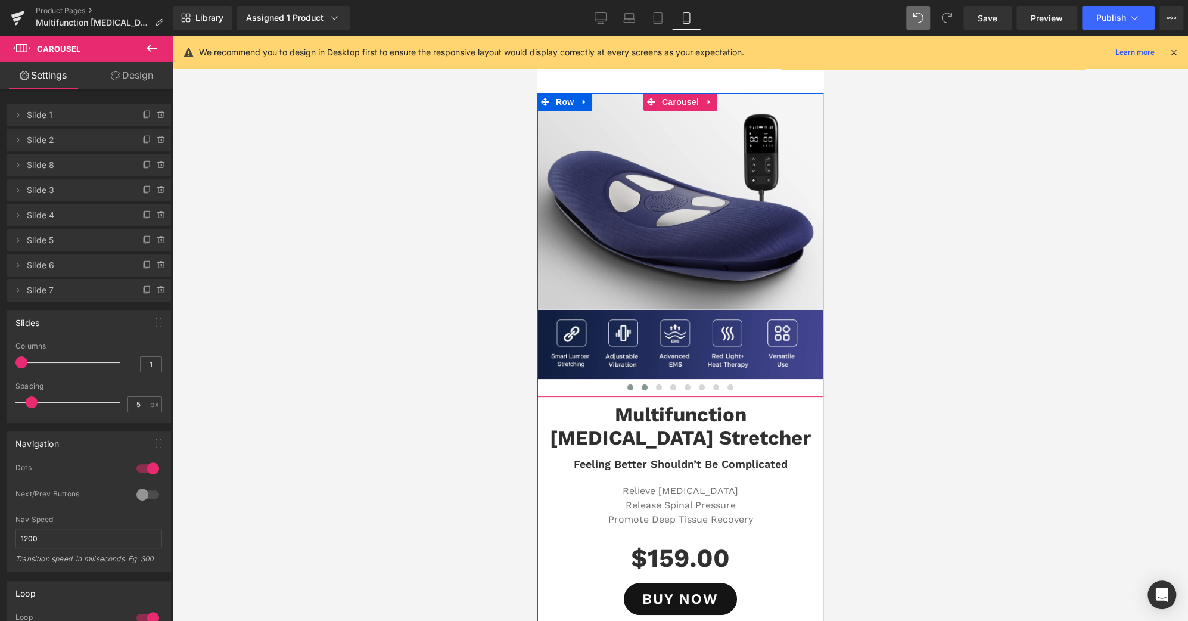
click at [637, 386] on button at bounding box center [644, 387] width 14 height 12
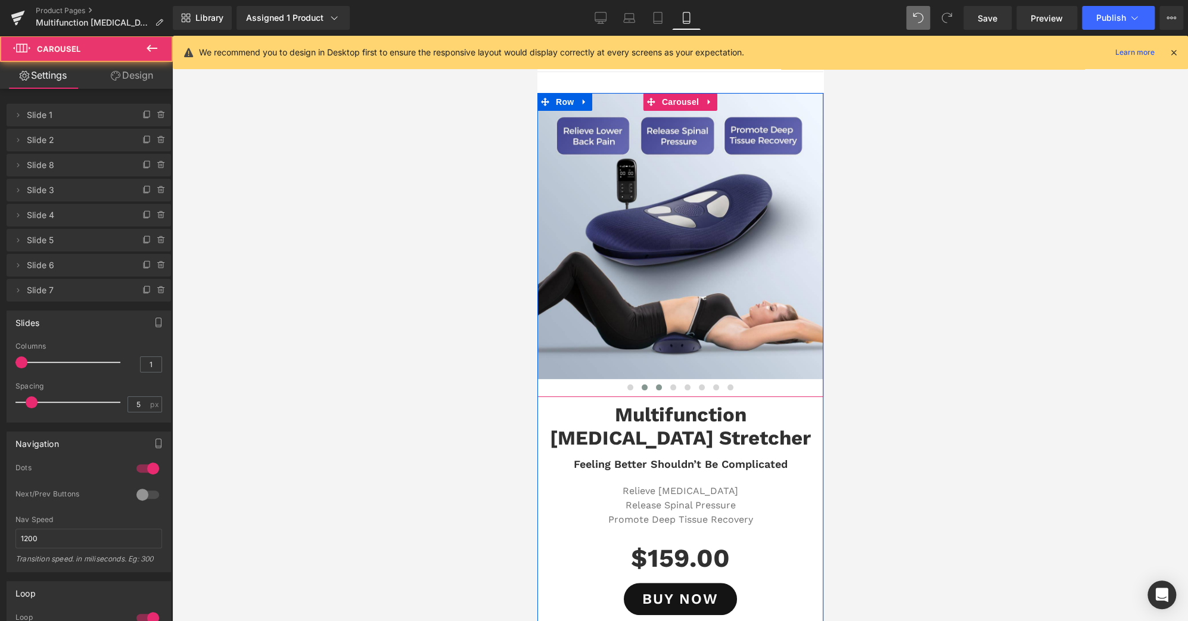
click at [655, 384] on span at bounding box center [658, 387] width 6 height 6
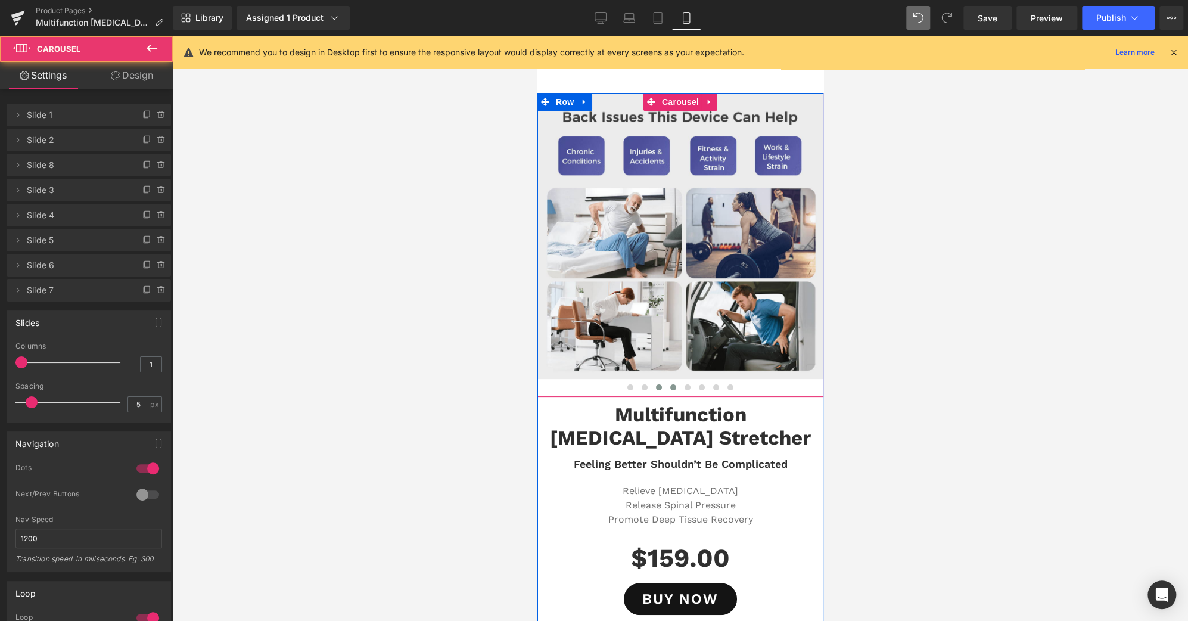
click at [670, 384] on button at bounding box center [673, 387] width 14 height 12
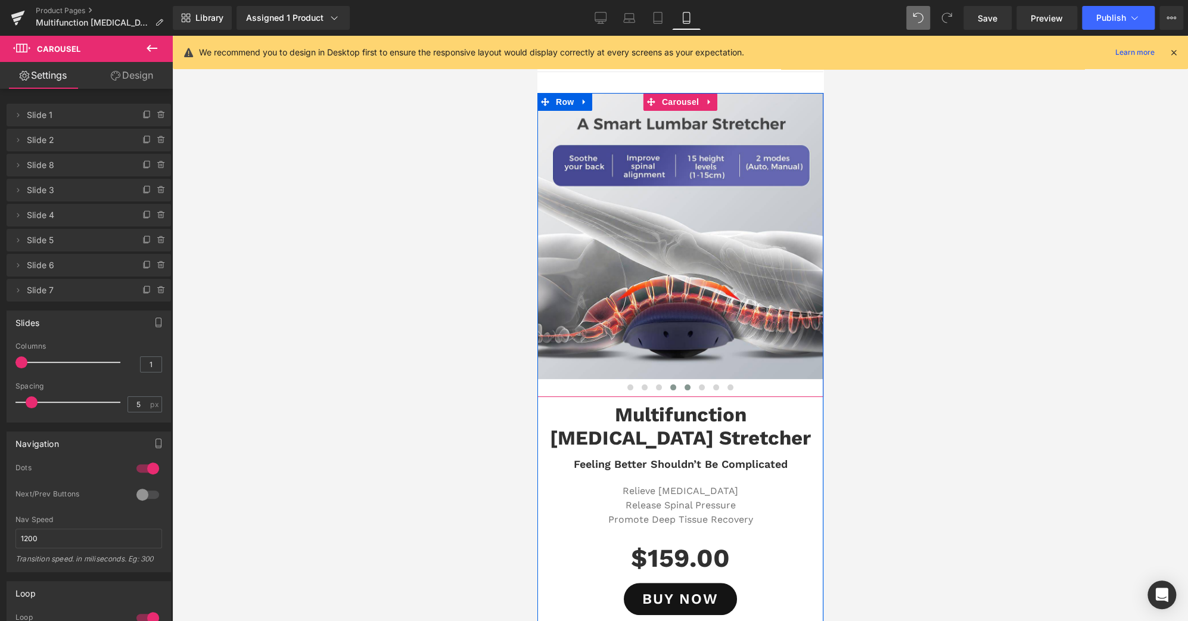
click at [684, 385] on span at bounding box center [687, 387] width 6 height 6
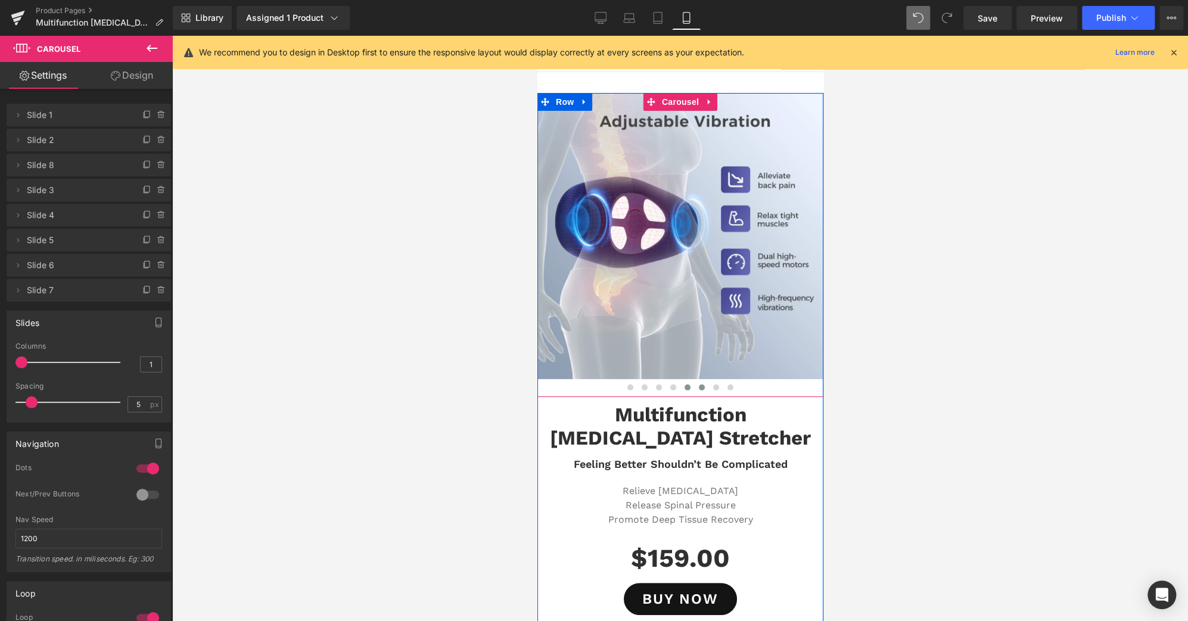
click at [698, 385] on span at bounding box center [701, 387] width 6 height 6
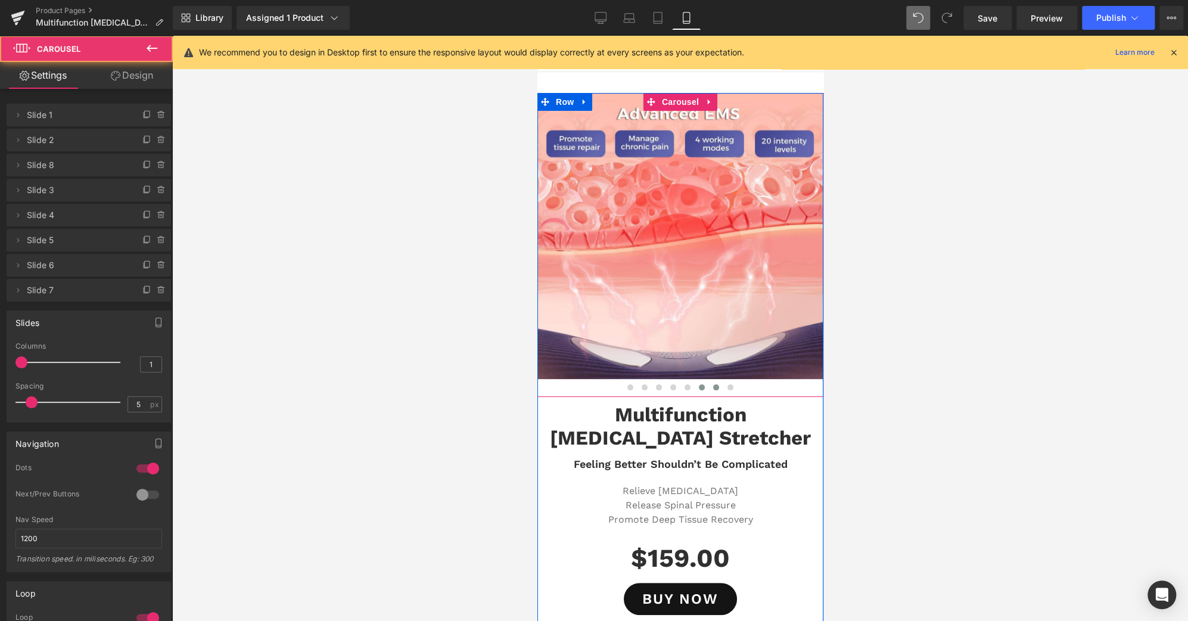
click at [713, 386] on span at bounding box center [716, 387] width 6 height 6
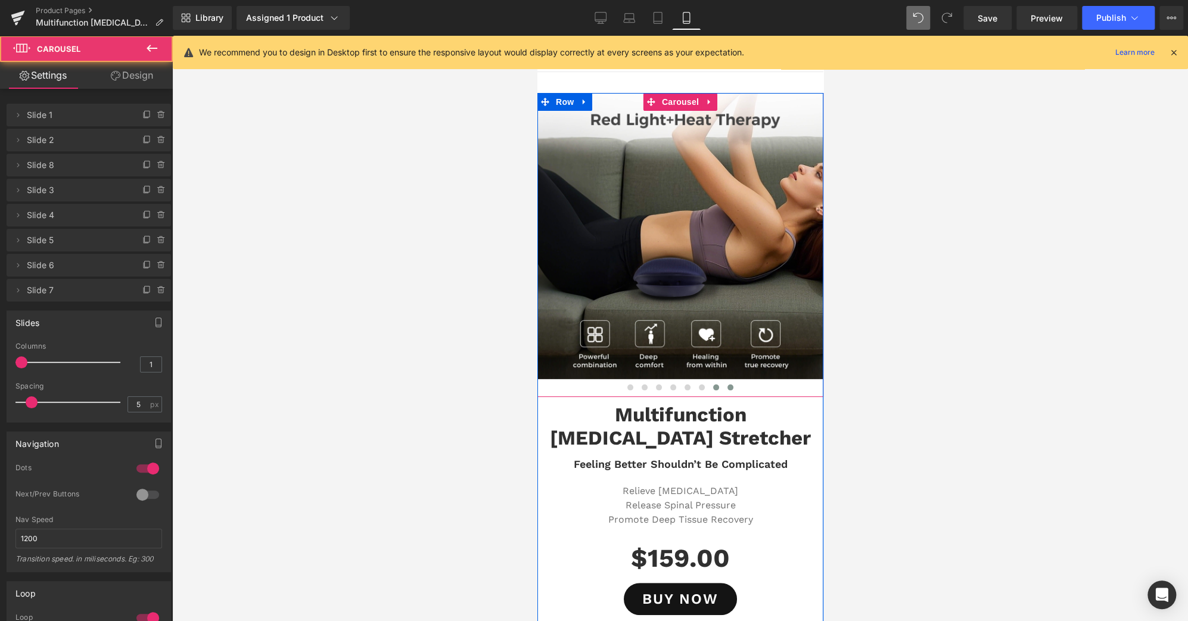
click at [727, 386] on span at bounding box center [730, 387] width 6 height 6
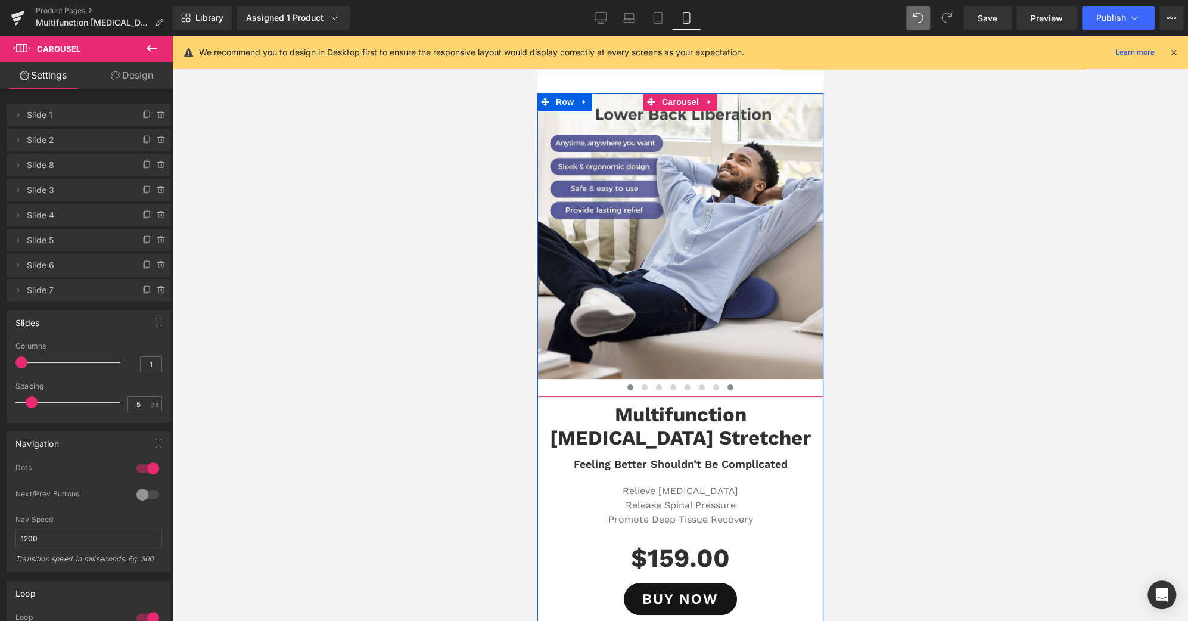
click at [627, 387] on span at bounding box center [630, 387] width 6 height 6
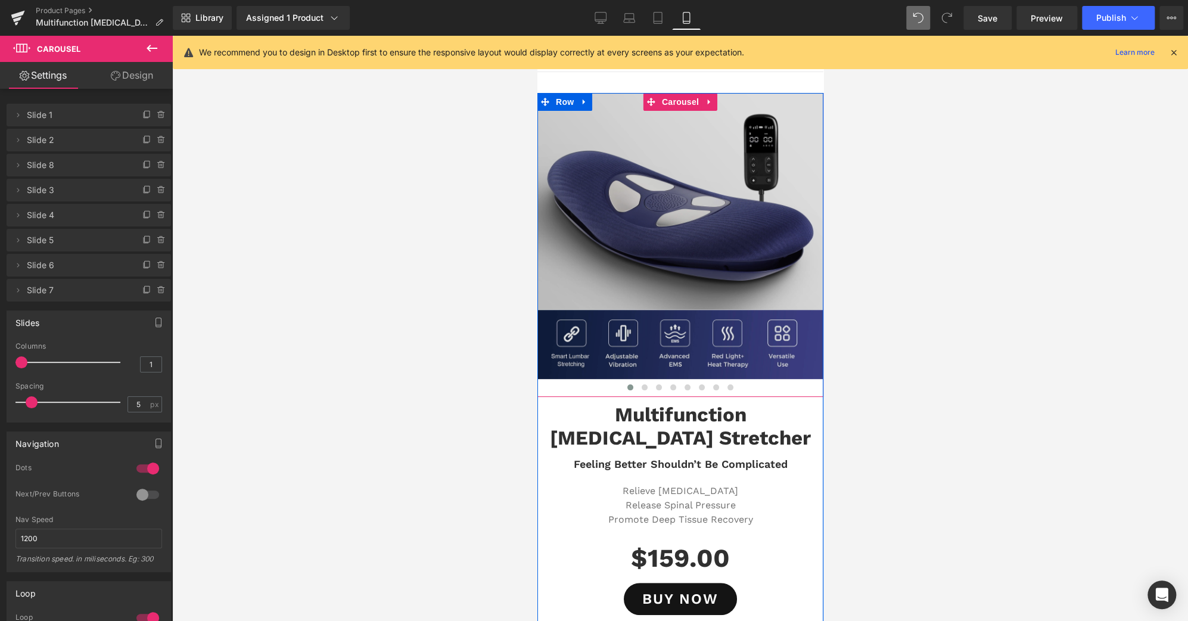
click at [674, 104] on span "Carousel" at bounding box center [679, 102] width 43 height 18
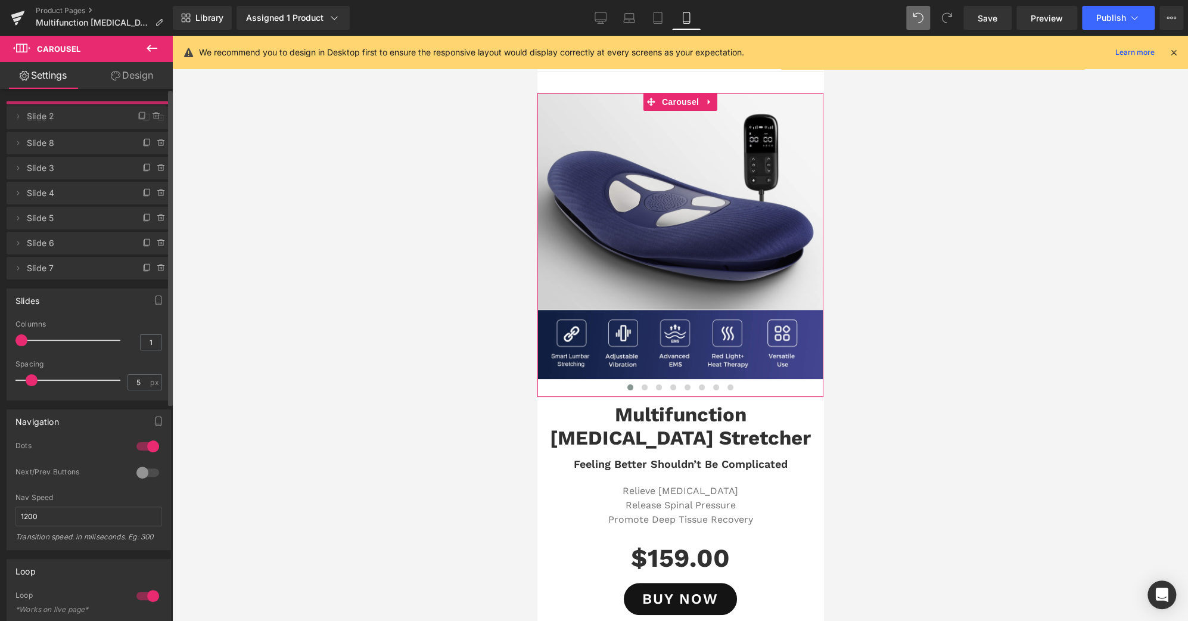
drag, startPoint x: 108, startPoint y: 139, endPoint x: 111, endPoint y: 115, distance: 24.1
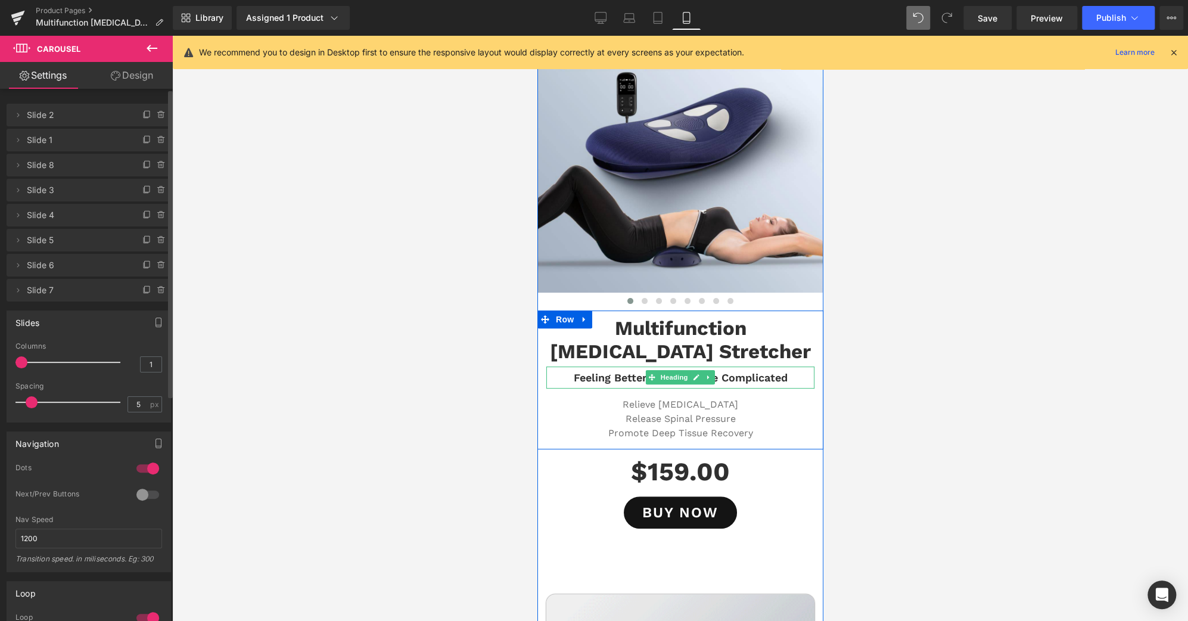
scroll to position [88, 0]
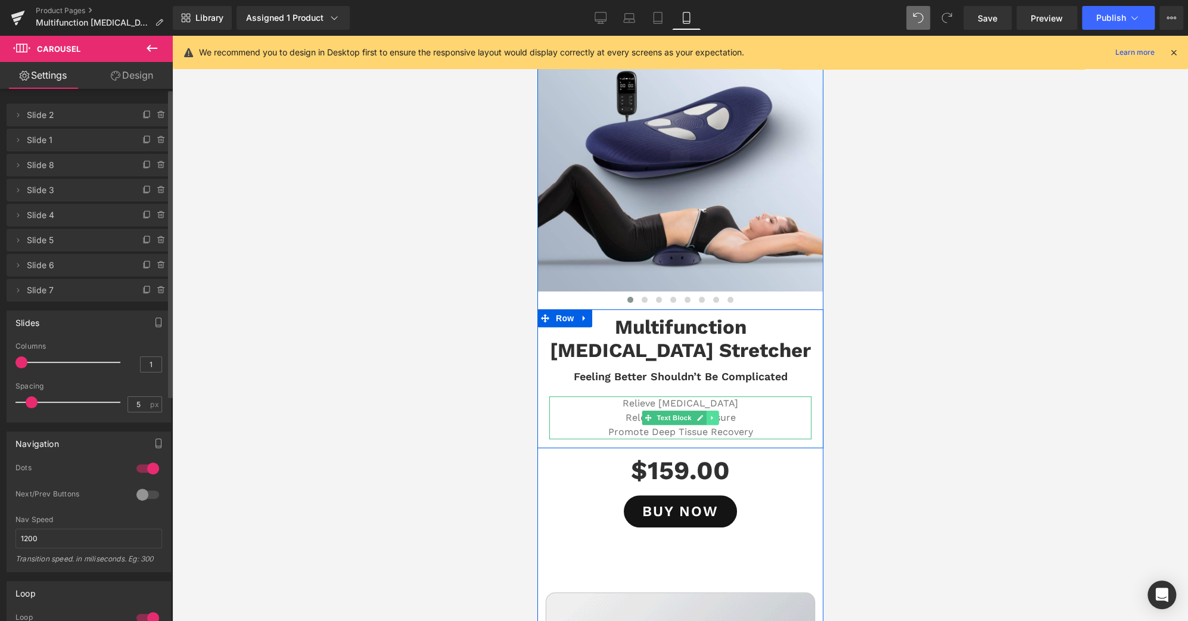
click at [708, 420] on icon at bounding box center [711, 417] width 7 height 7
click at [715, 420] on icon at bounding box center [718, 417] width 7 height 7
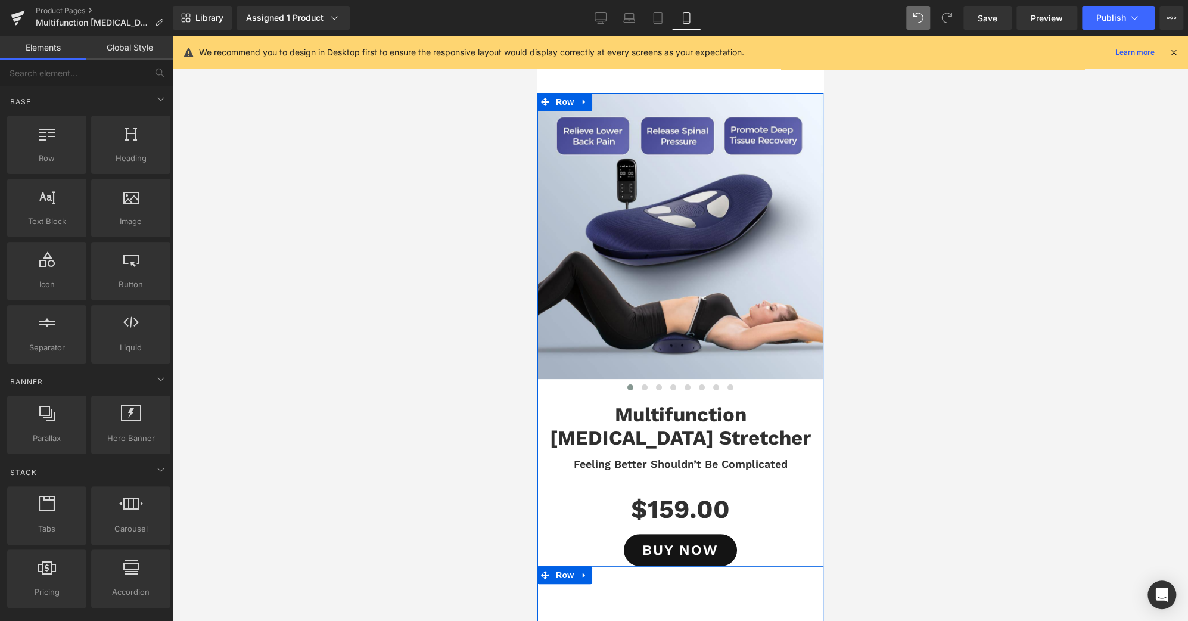
scroll to position [0, 0]
click at [641, 386] on span at bounding box center [644, 387] width 6 height 6
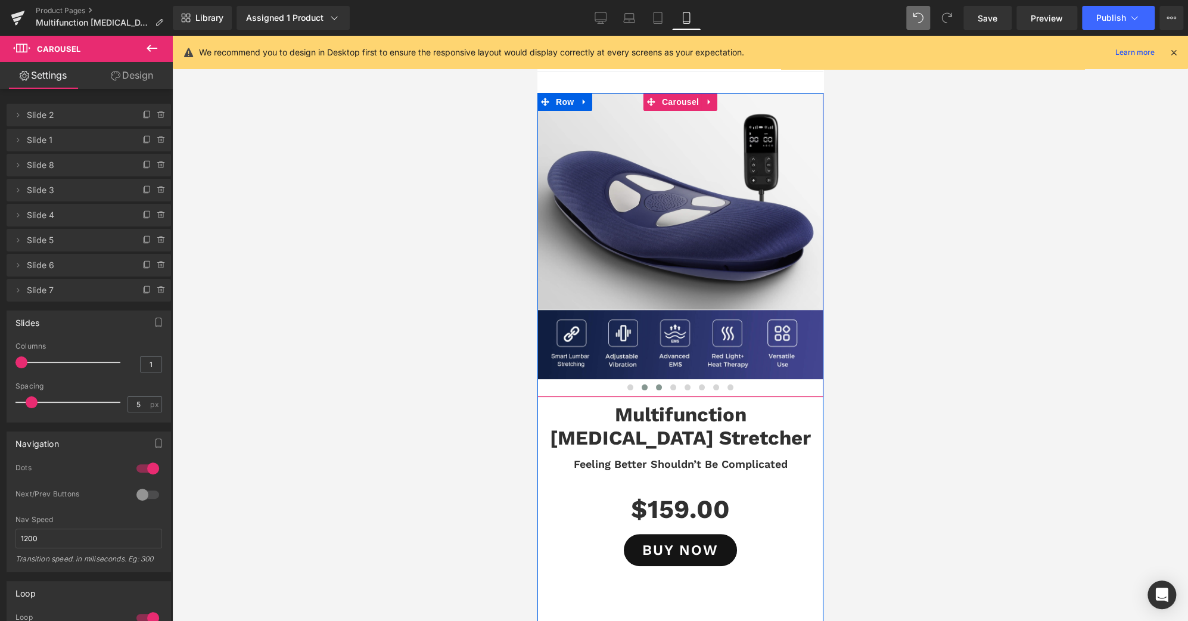
click at [655, 387] on span at bounding box center [658, 387] width 6 height 6
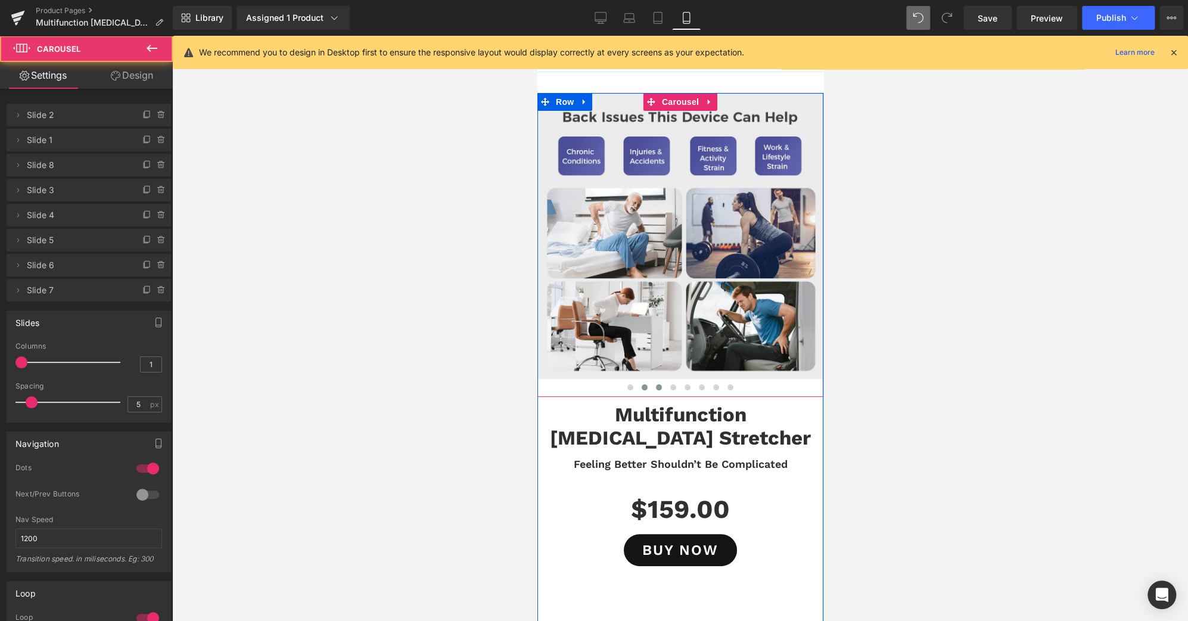
click at [642, 385] on button at bounding box center [644, 387] width 14 height 12
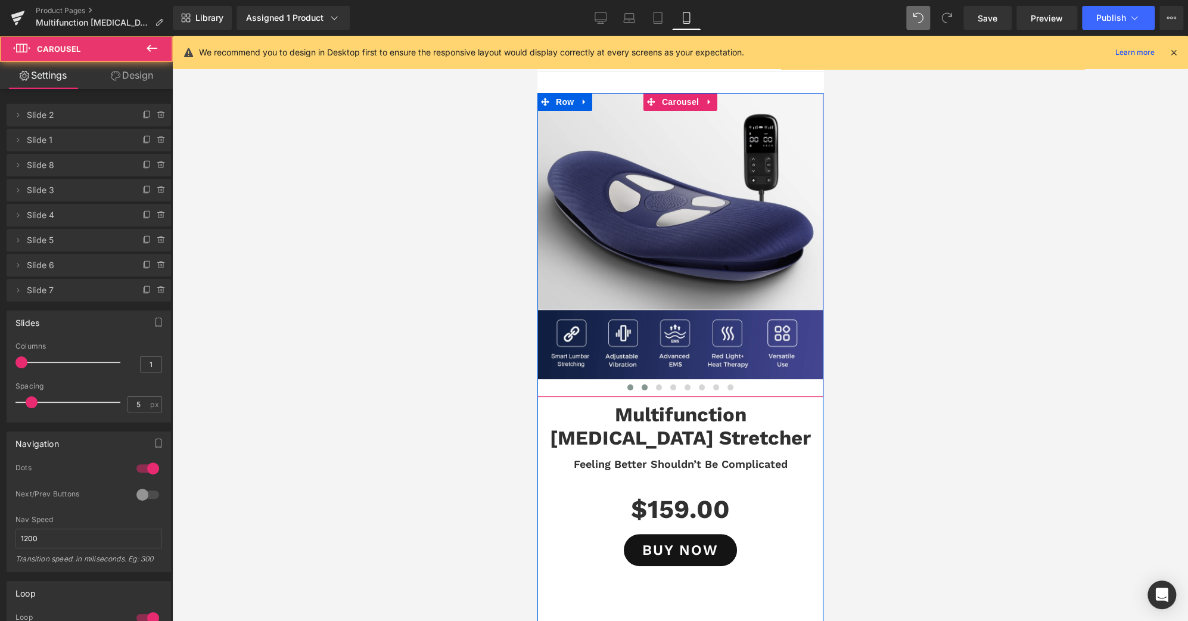
click at [627, 389] on span at bounding box center [630, 387] width 6 height 6
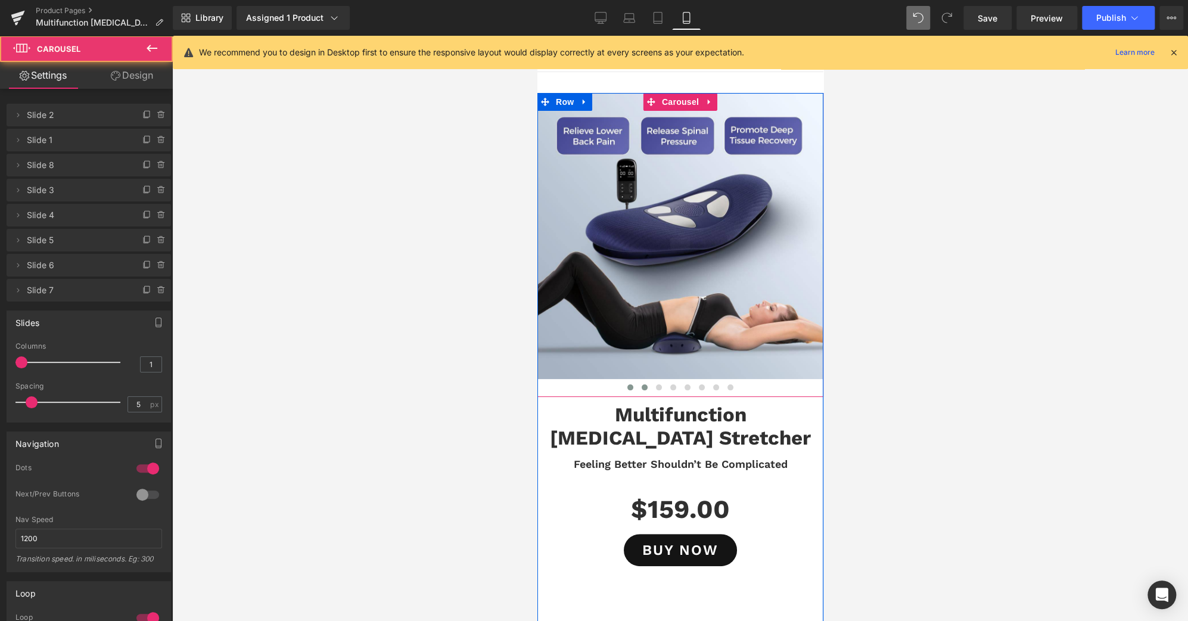
click at [641, 387] on span at bounding box center [644, 387] width 6 height 6
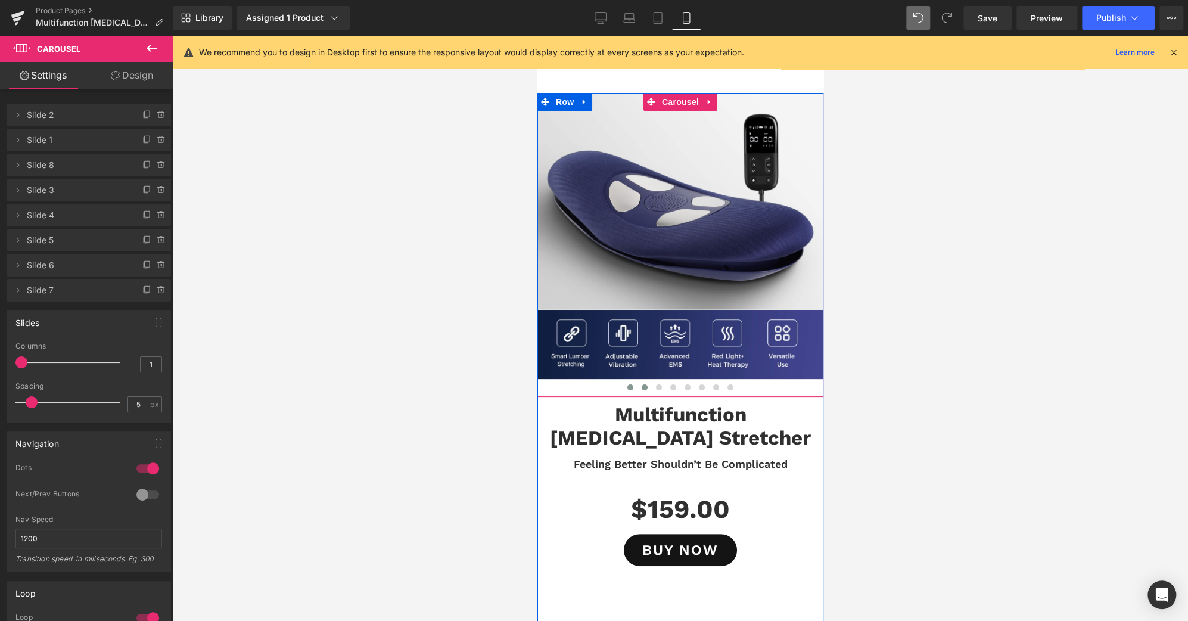
click at [623, 390] on button at bounding box center [630, 387] width 14 height 12
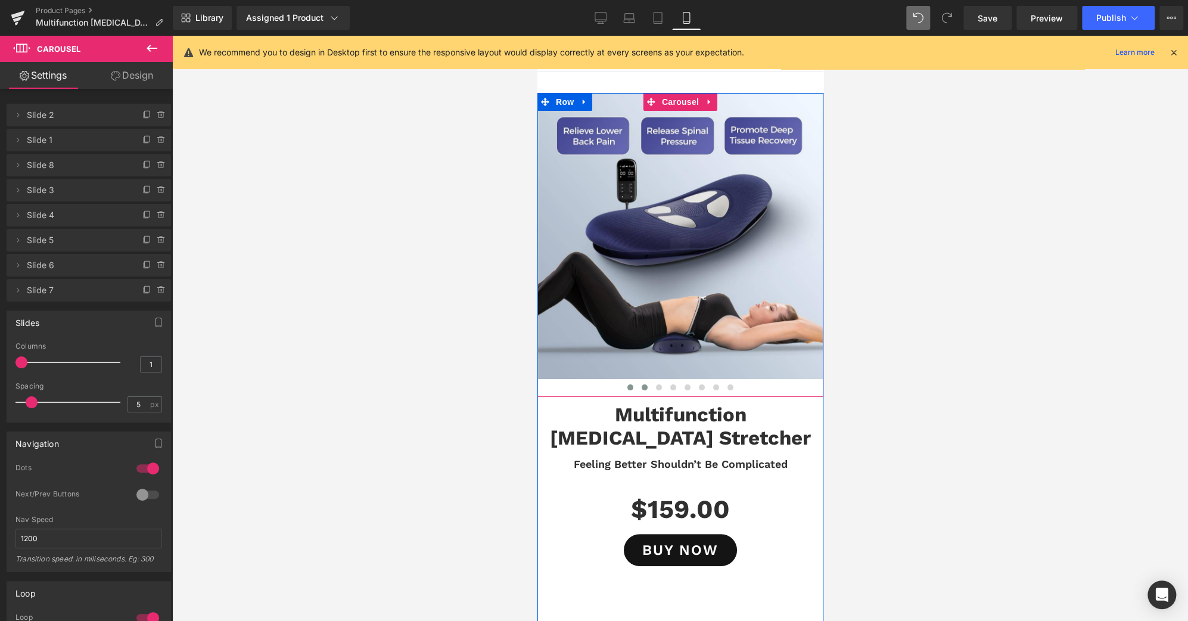
click at [641, 387] on span at bounding box center [644, 387] width 6 height 6
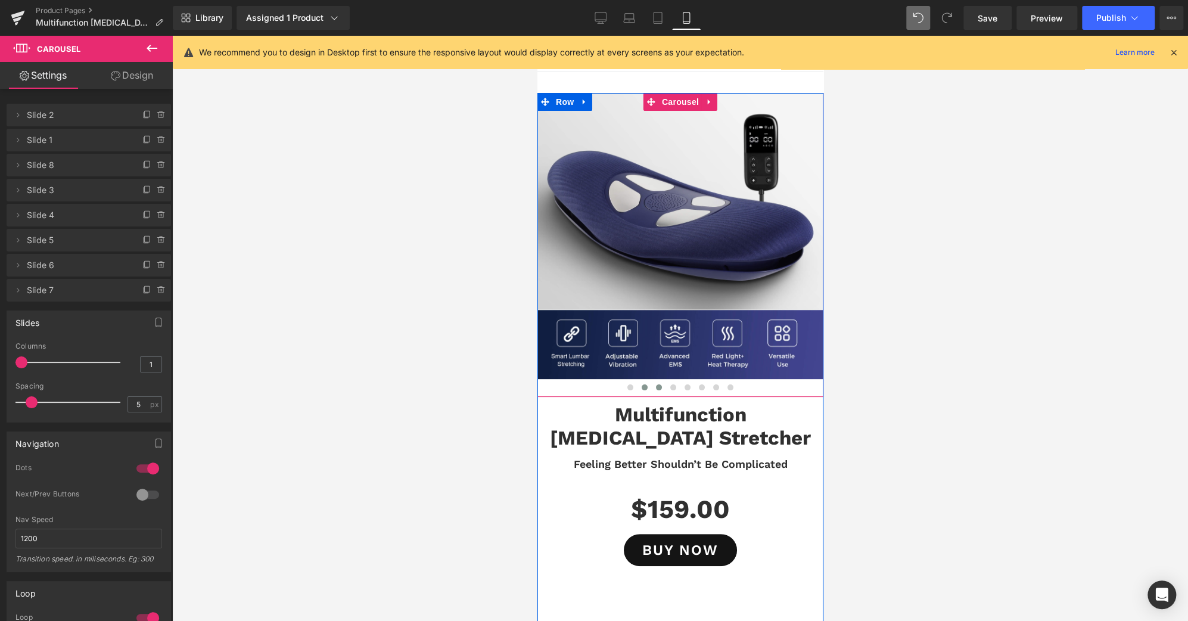
click at [655, 387] on span at bounding box center [658, 387] width 6 height 6
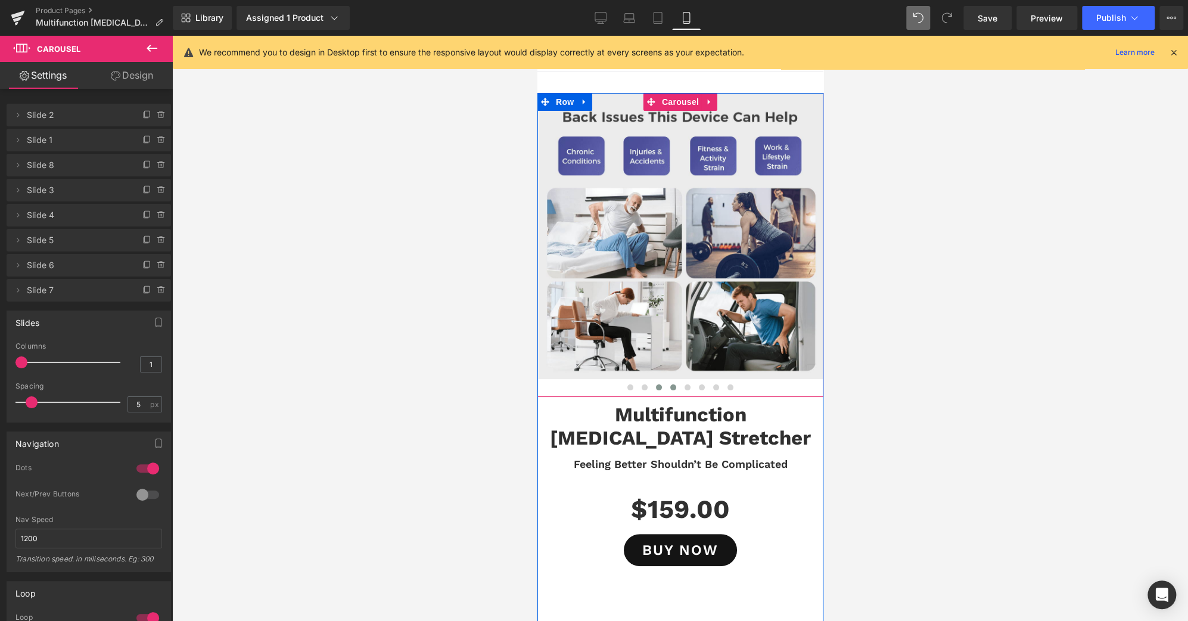
click at [670, 386] on button at bounding box center [673, 387] width 14 height 12
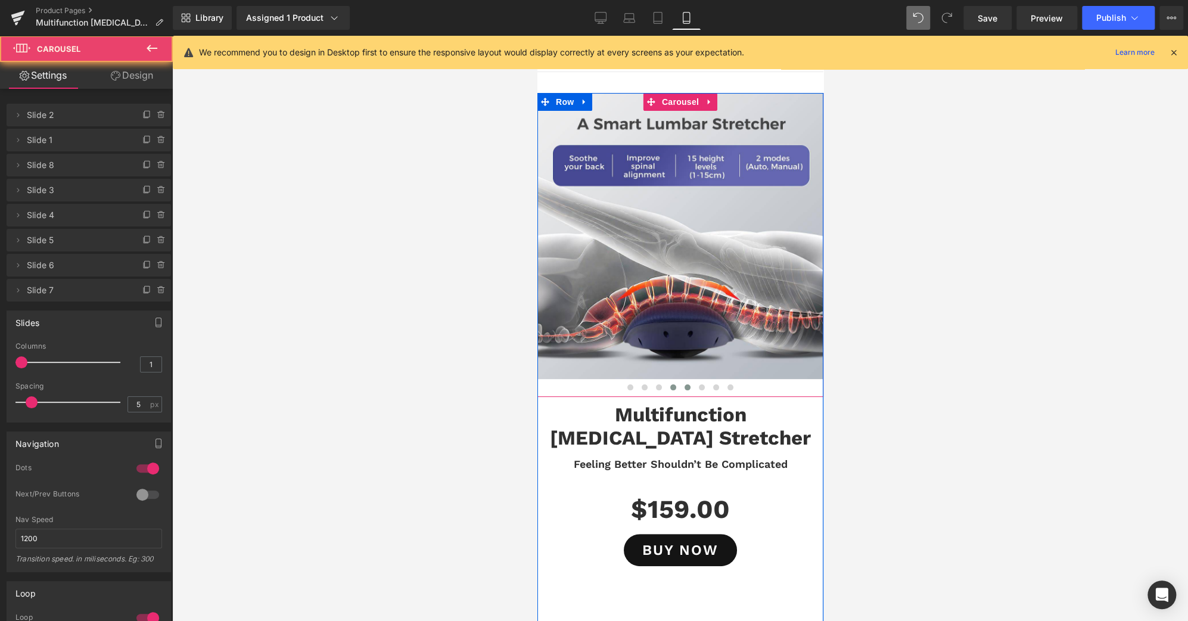
click at [680, 386] on button at bounding box center [687, 387] width 14 height 12
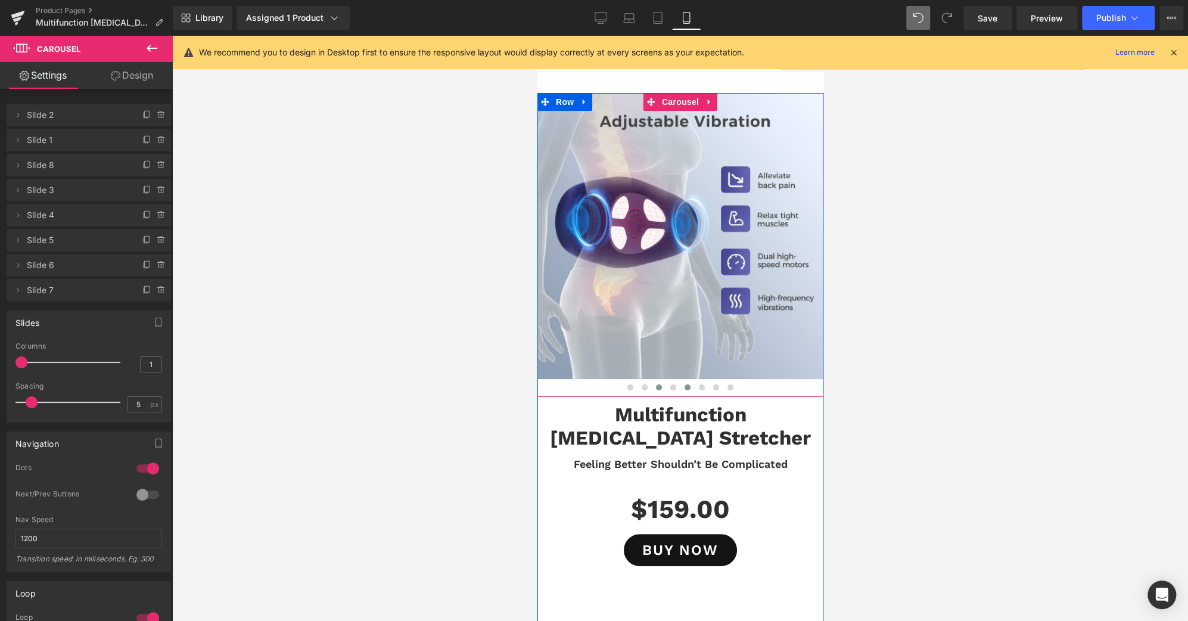
click at [657, 386] on button at bounding box center [658, 387] width 14 height 12
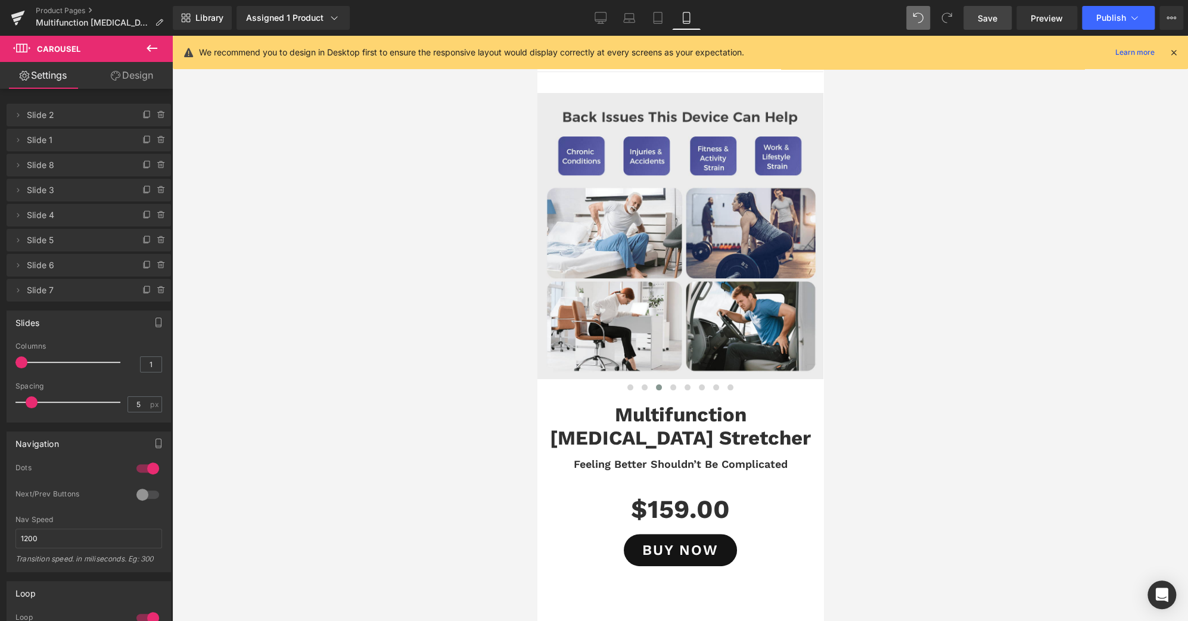
drag, startPoint x: 989, startPoint y: 24, endPoint x: 219, endPoint y: 212, distance: 792.4
click at [989, 24] on span "Save" at bounding box center [988, 18] width 20 height 13
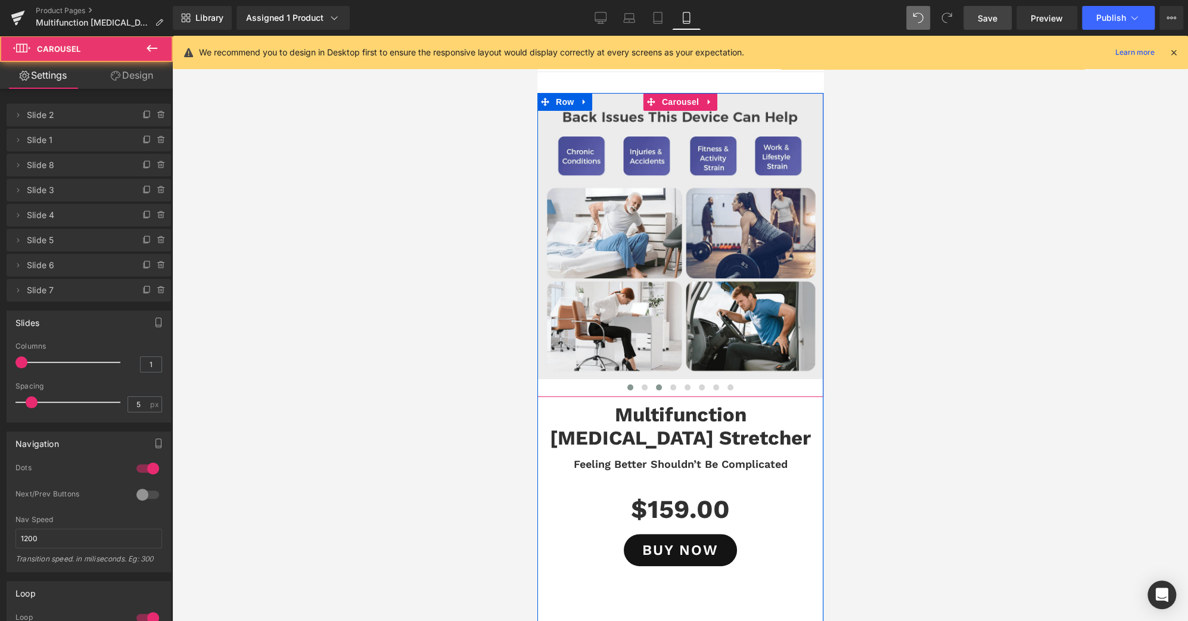
click at [623, 387] on button at bounding box center [630, 387] width 14 height 12
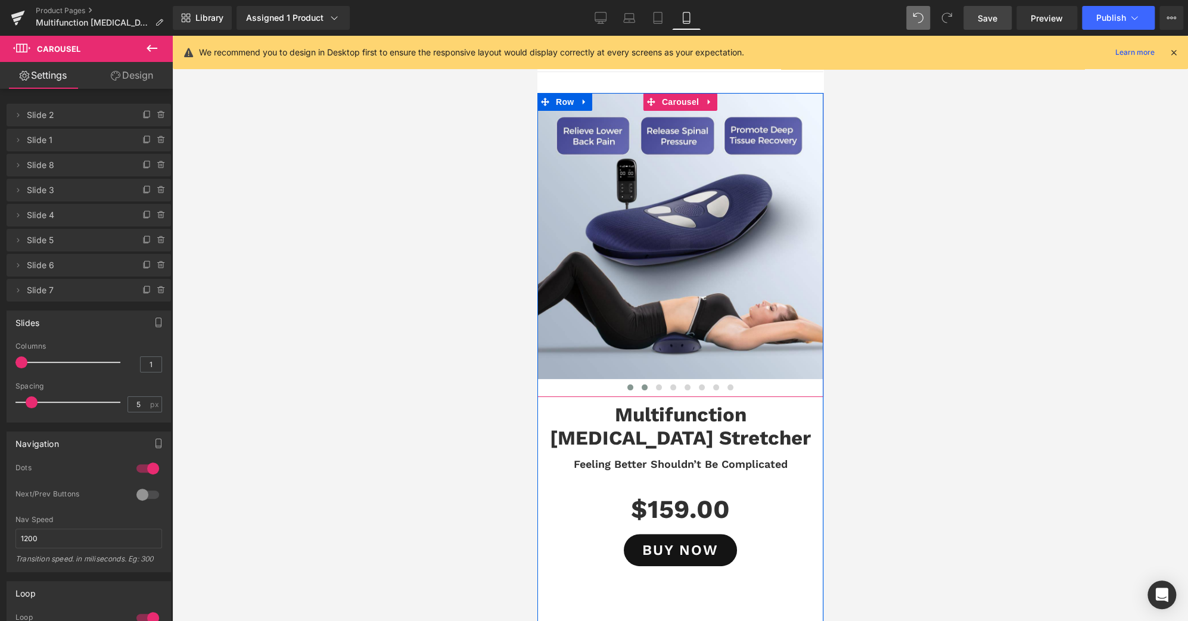
click at [637, 387] on button at bounding box center [644, 387] width 14 height 12
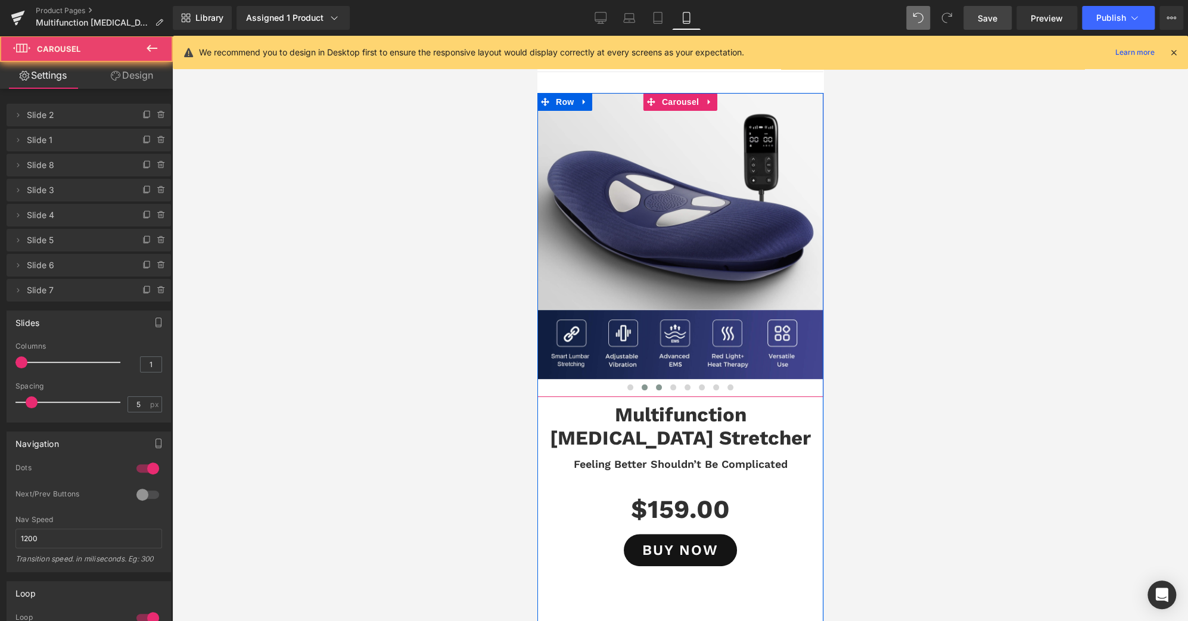
click at [651, 386] on button at bounding box center [658, 387] width 14 height 12
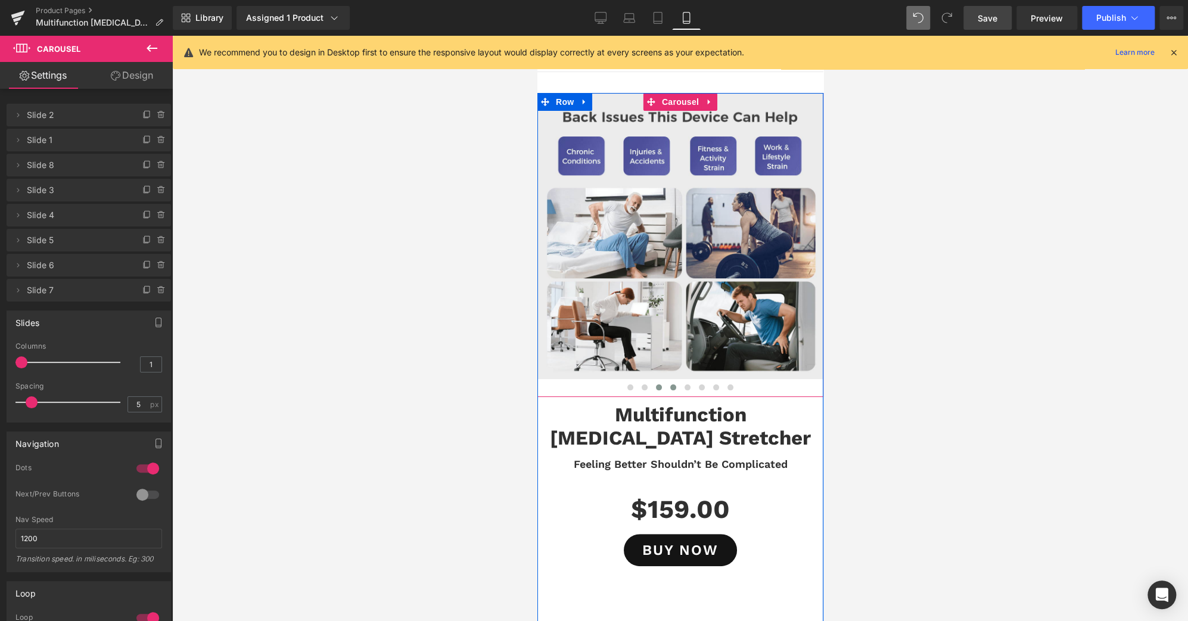
click at [666, 384] on button at bounding box center [673, 387] width 14 height 12
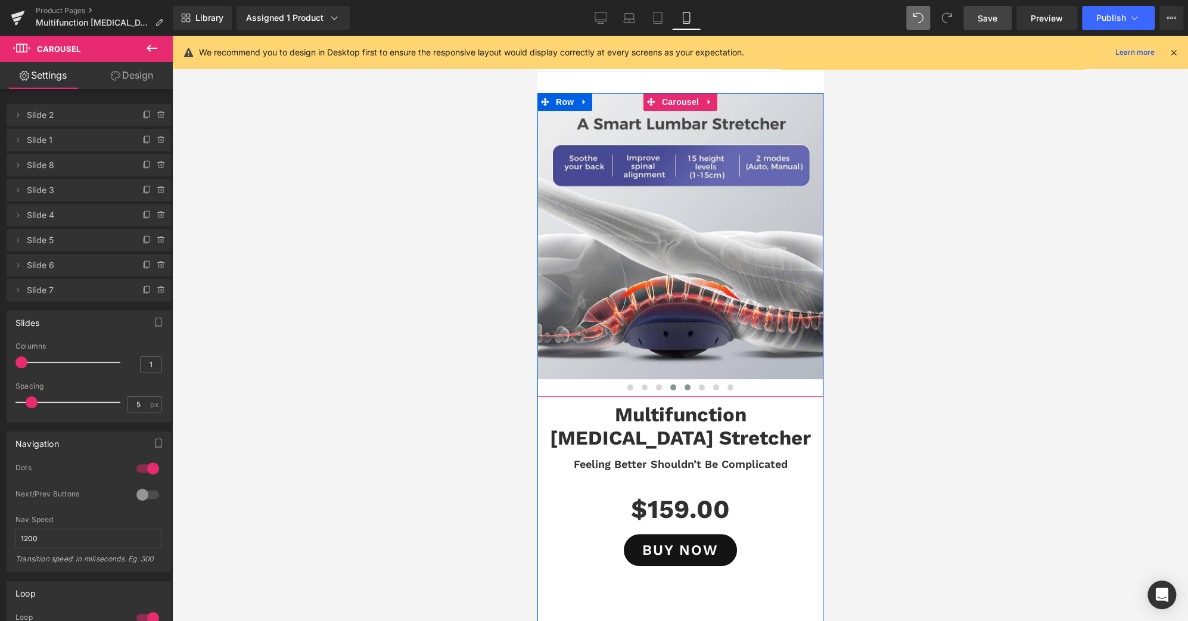
click at [684, 387] on span at bounding box center [687, 387] width 6 height 6
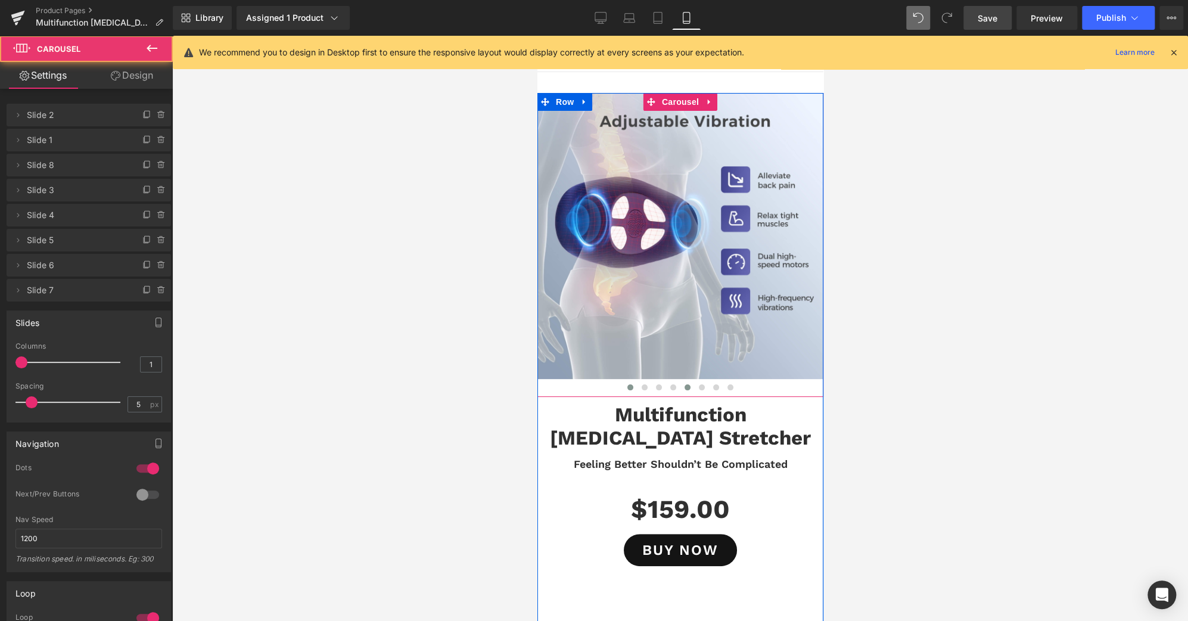
click at [623, 390] on button at bounding box center [630, 387] width 14 height 12
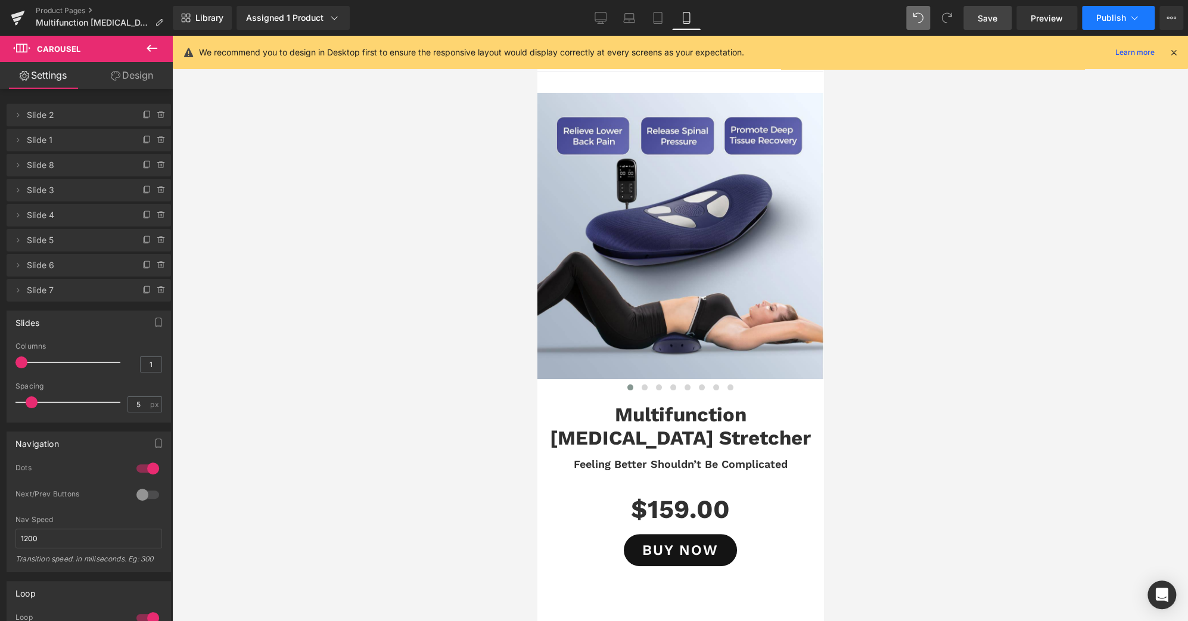
click at [1138, 22] on icon at bounding box center [1135, 18] width 12 height 12
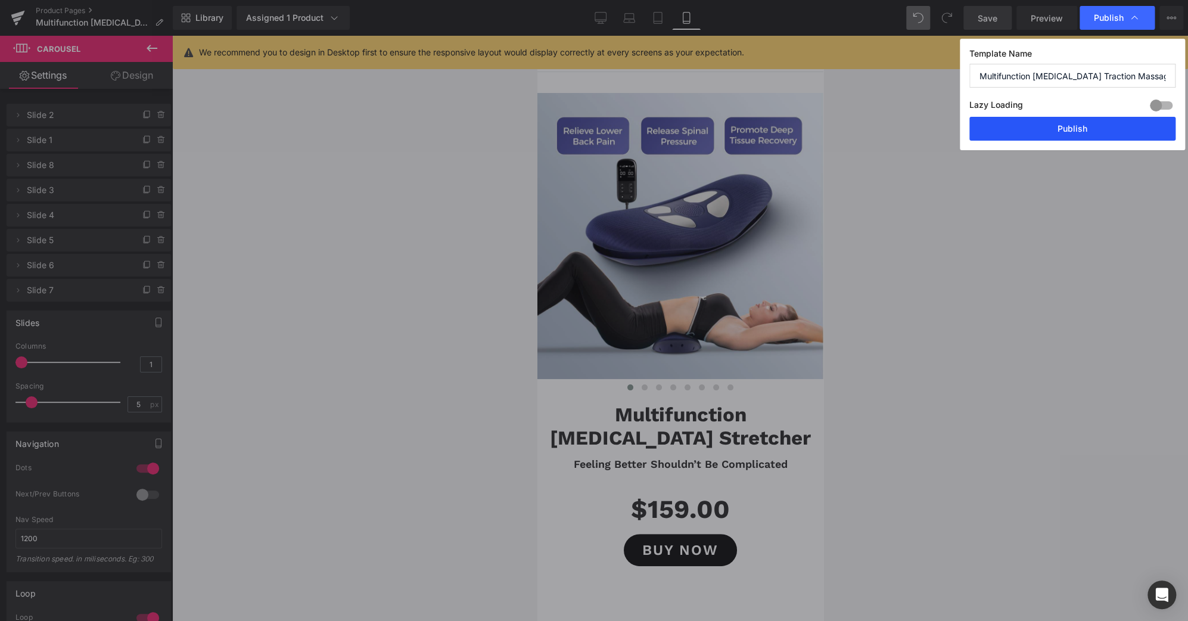
click at [1107, 138] on button "Publish" at bounding box center [1072, 129] width 206 height 24
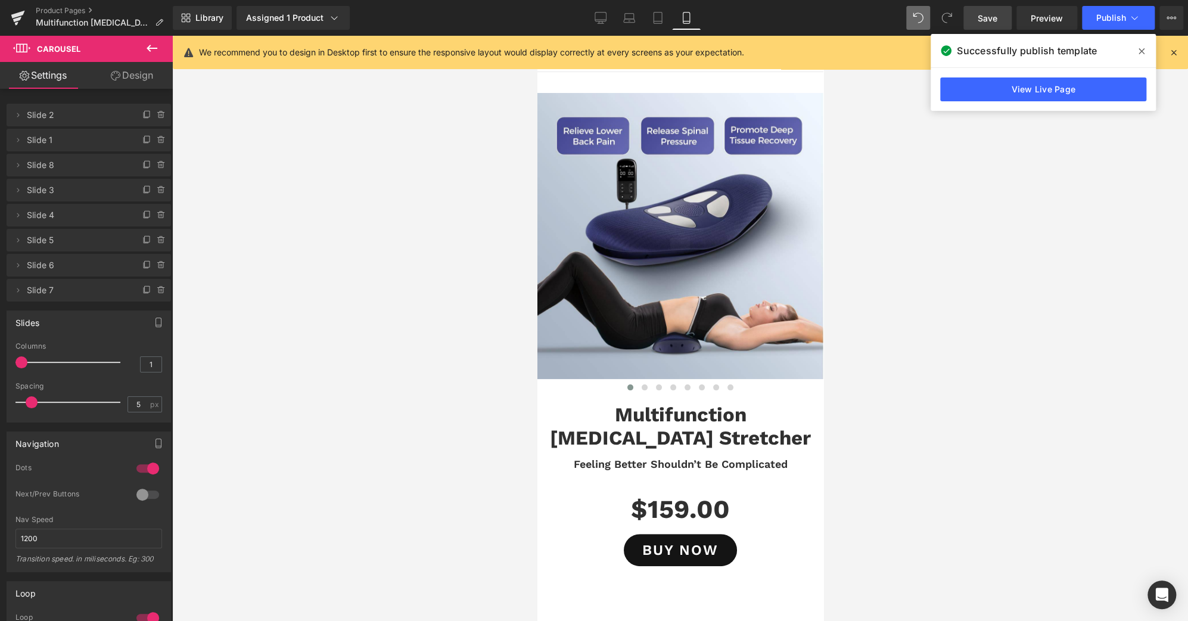
click at [1140, 52] on icon at bounding box center [1142, 51] width 6 height 6
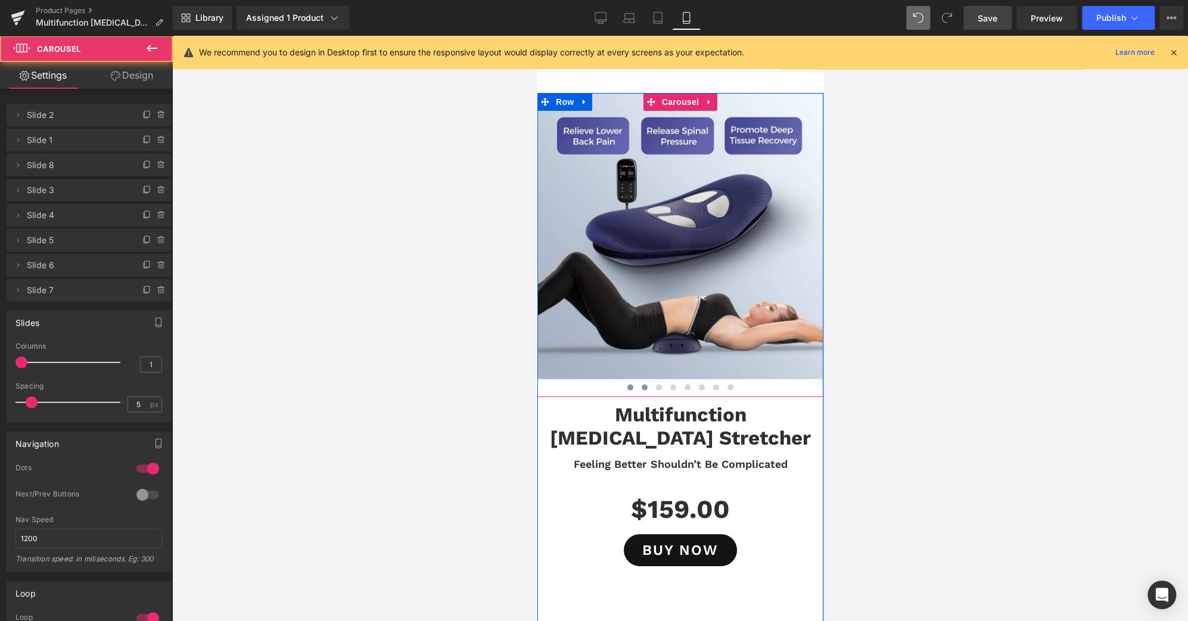
click at [641, 386] on span at bounding box center [644, 387] width 6 height 6
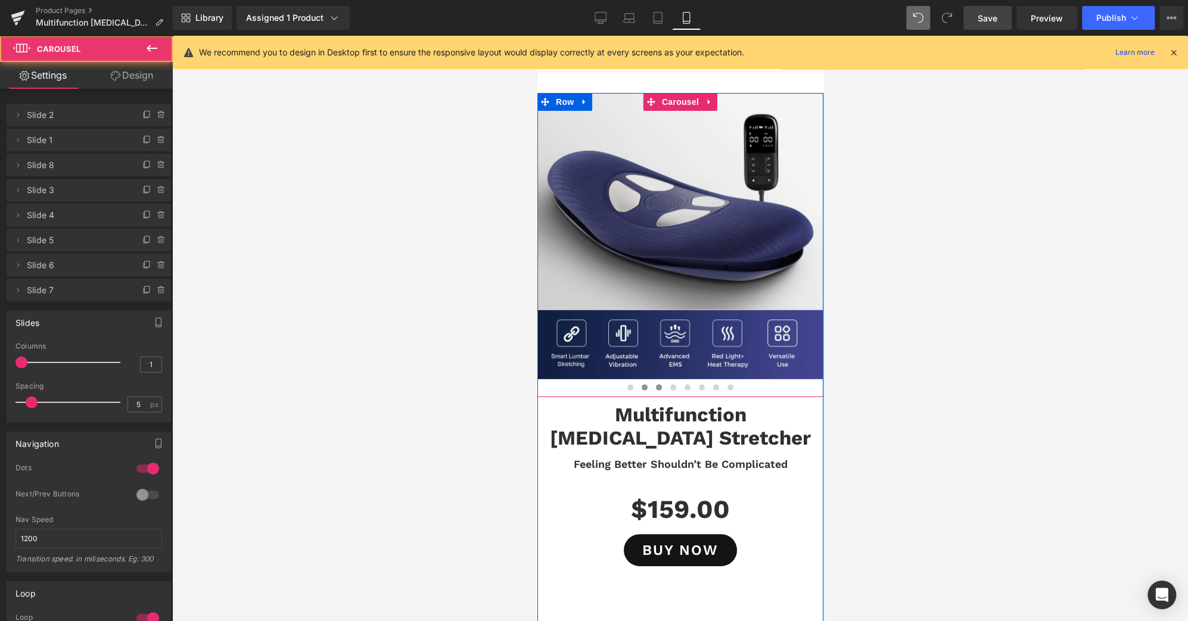
click at [655, 384] on span at bounding box center [658, 387] width 6 height 6
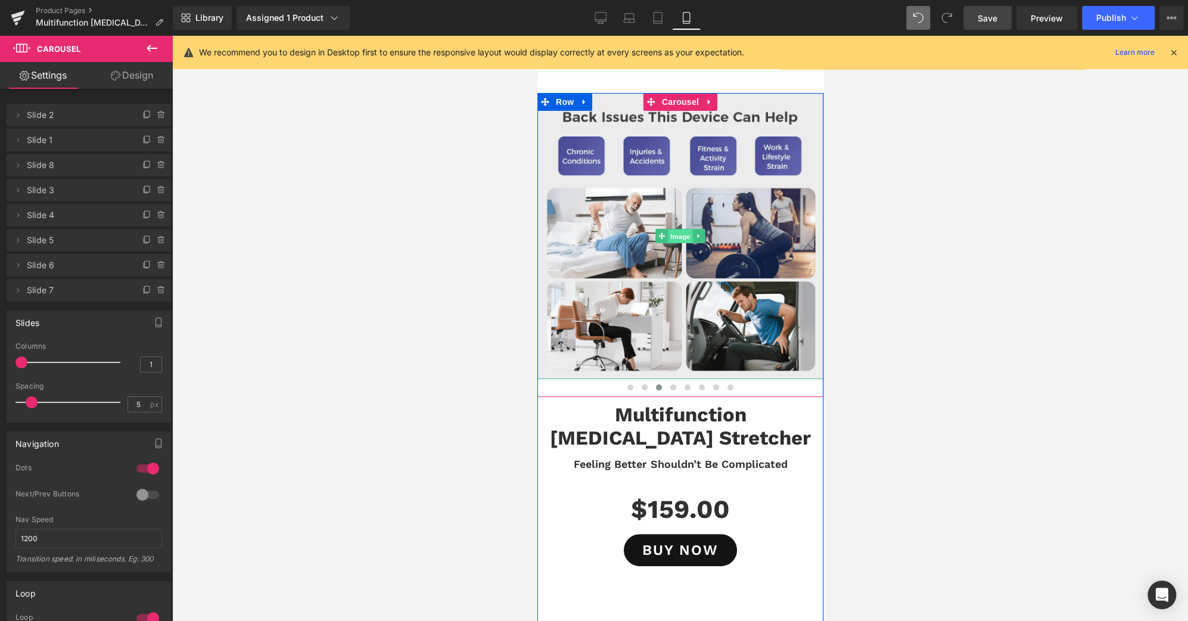
click at [673, 231] on span "Image" at bounding box center [679, 236] width 25 height 14
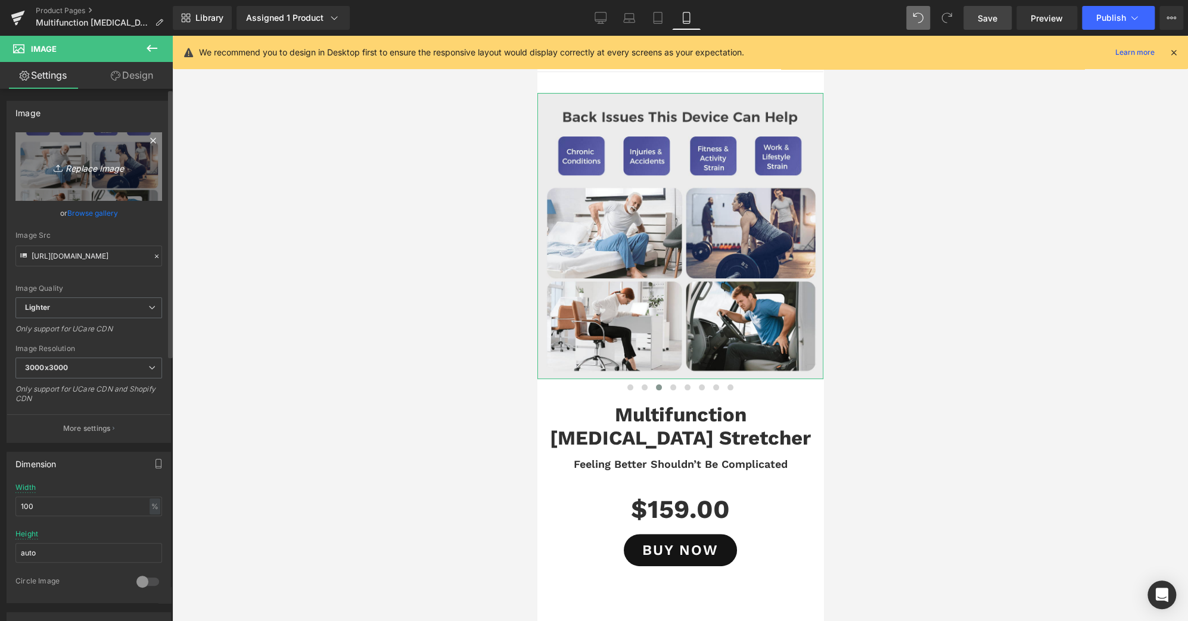
click at [93, 166] on icon "Replace Image" at bounding box center [88, 166] width 95 height 15
type input "C:\fakepath\MAIN-13-A.jpg"
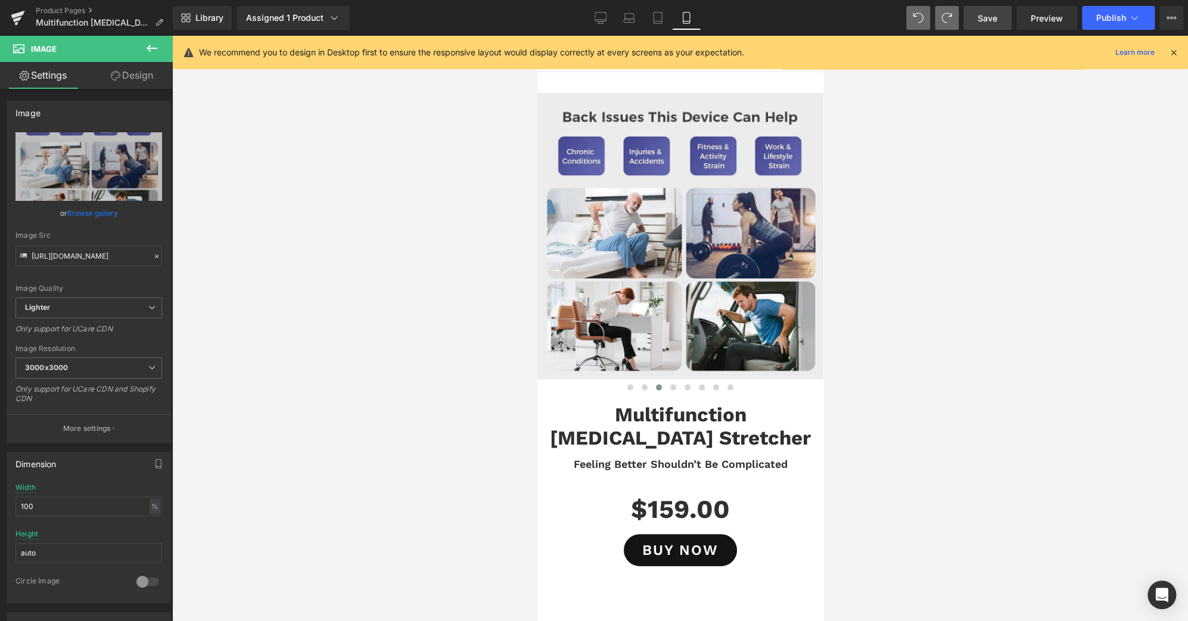
type input "https://ucarecdn.com/9364c910-285f-49fb-88f7-585852d2730e/-/format/auto/-/previ…"
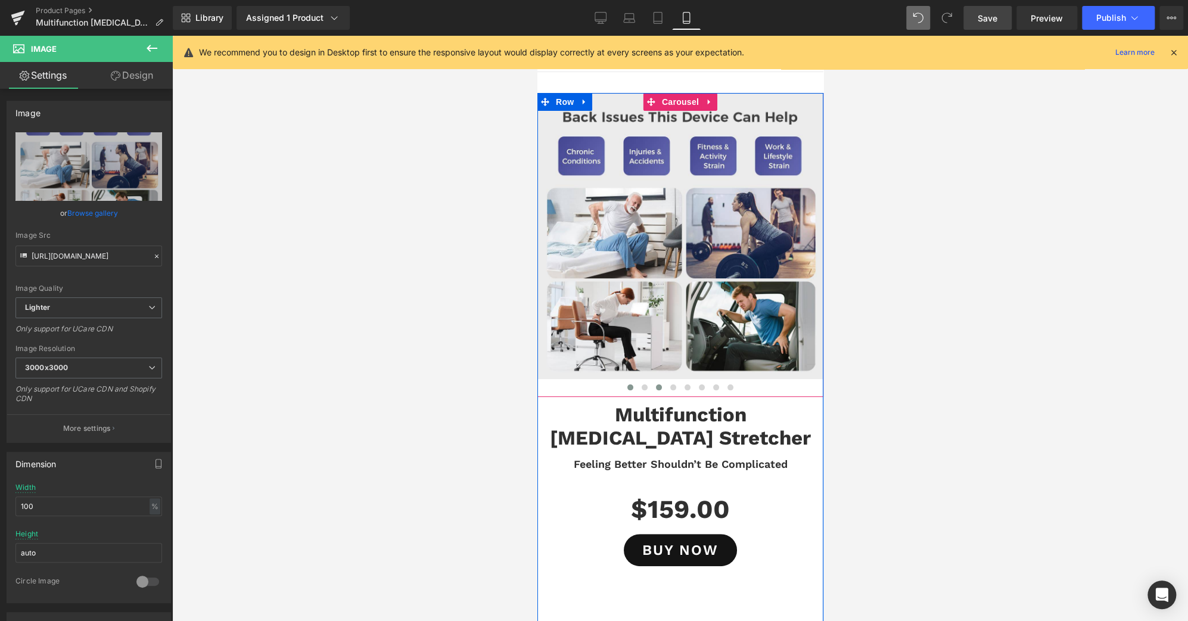
click at [625, 391] on button at bounding box center [630, 387] width 14 height 12
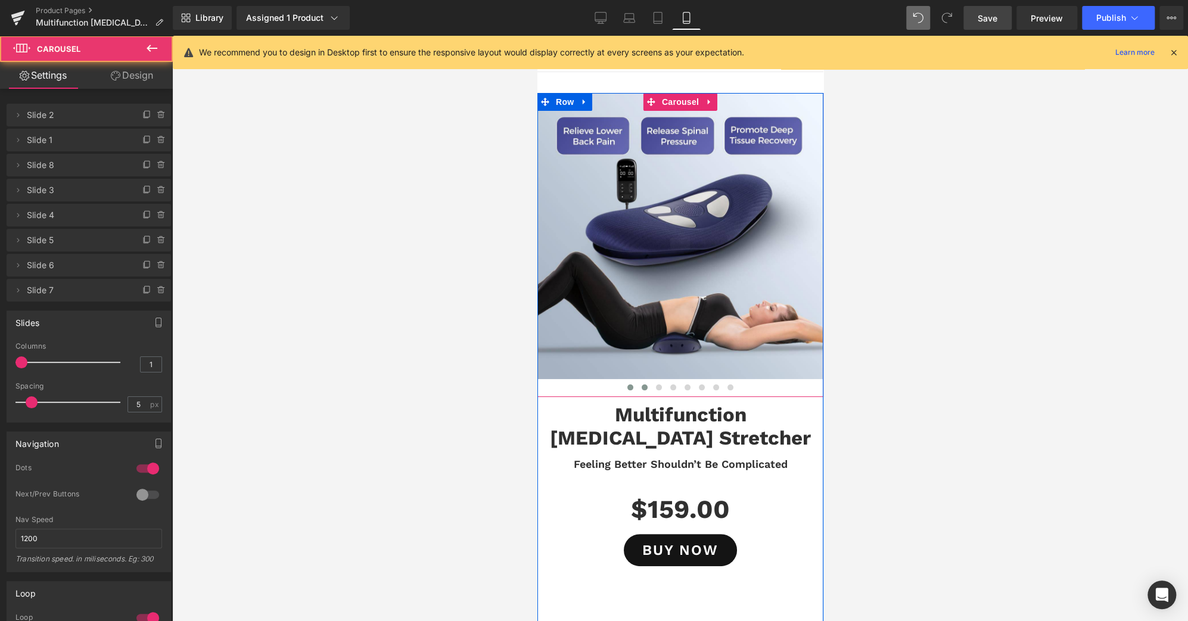
click at [641, 388] on span at bounding box center [644, 387] width 6 height 6
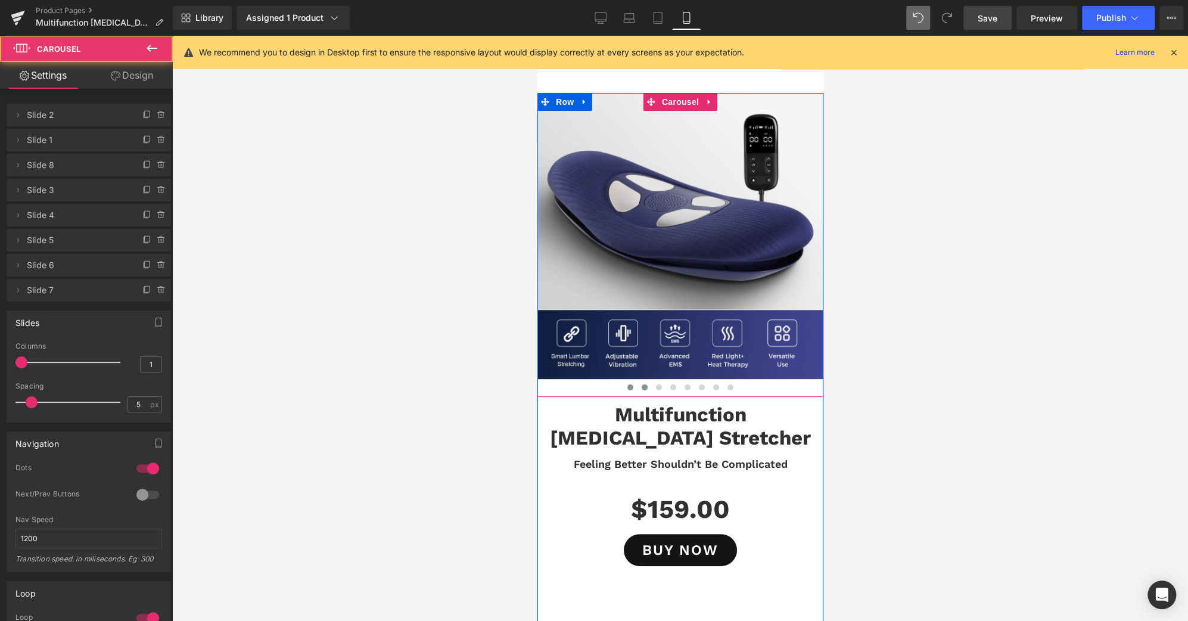
click at [629, 390] on button at bounding box center [630, 387] width 14 height 12
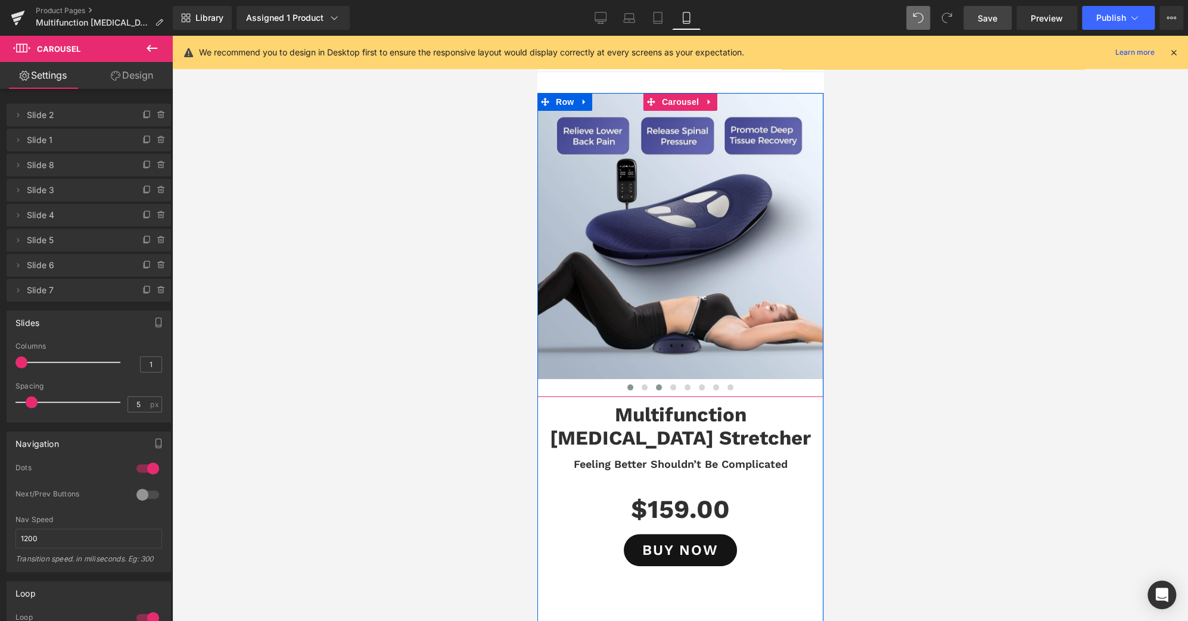
click at [655, 387] on span at bounding box center [658, 387] width 6 height 6
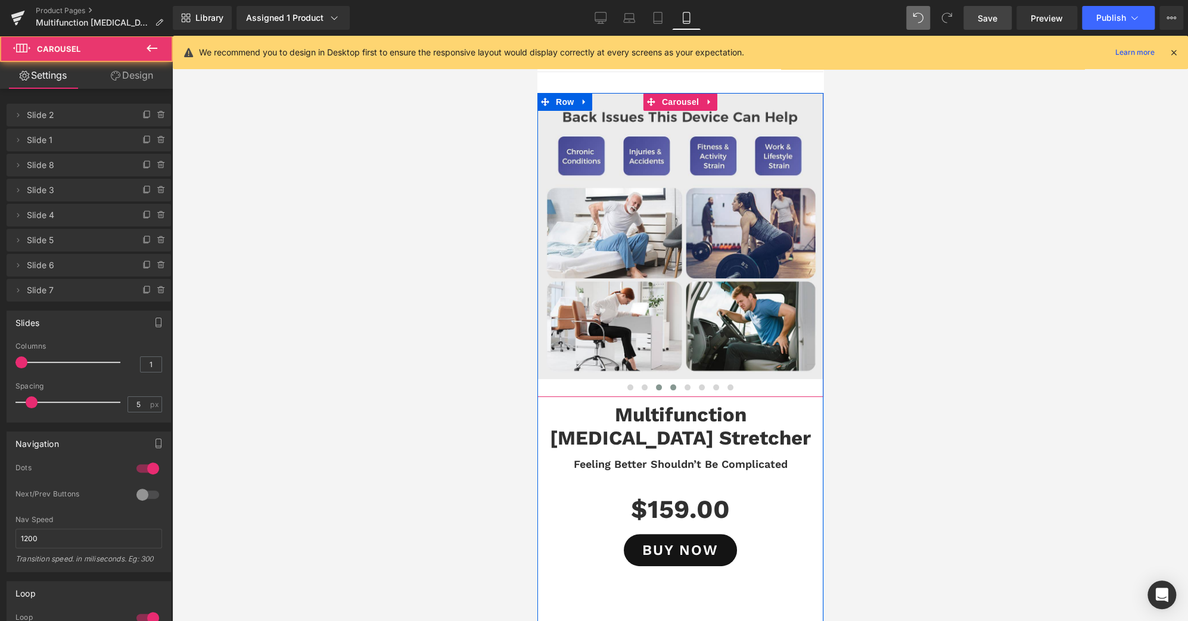
click at [670, 386] on span at bounding box center [673, 387] width 6 height 6
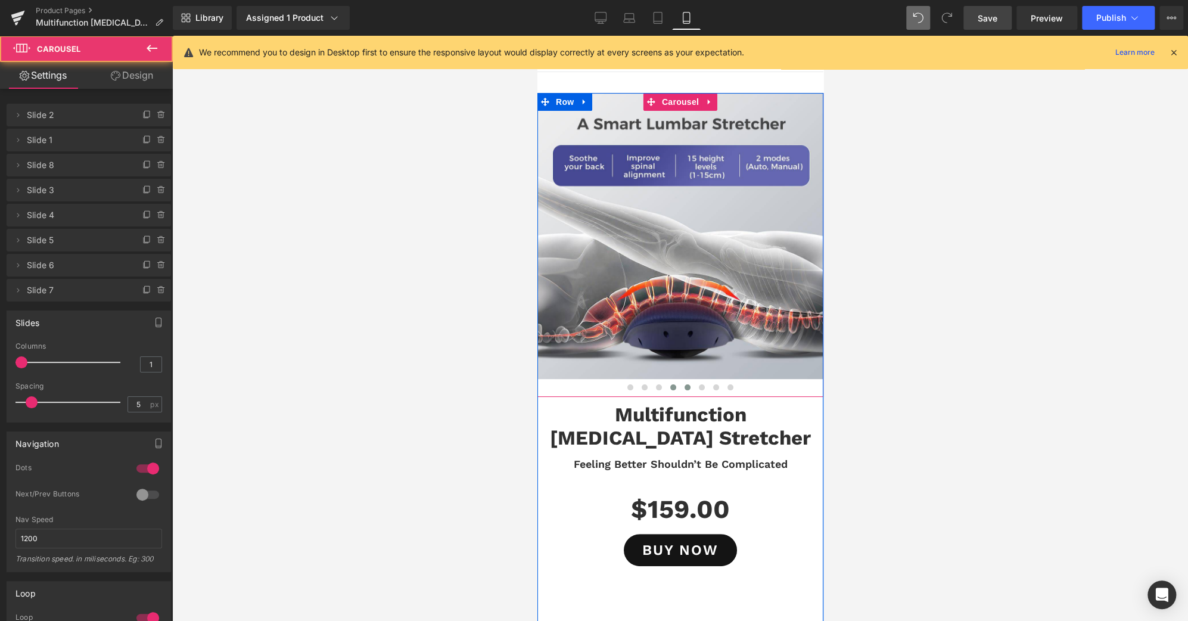
click at [685, 383] on button at bounding box center [687, 387] width 14 height 12
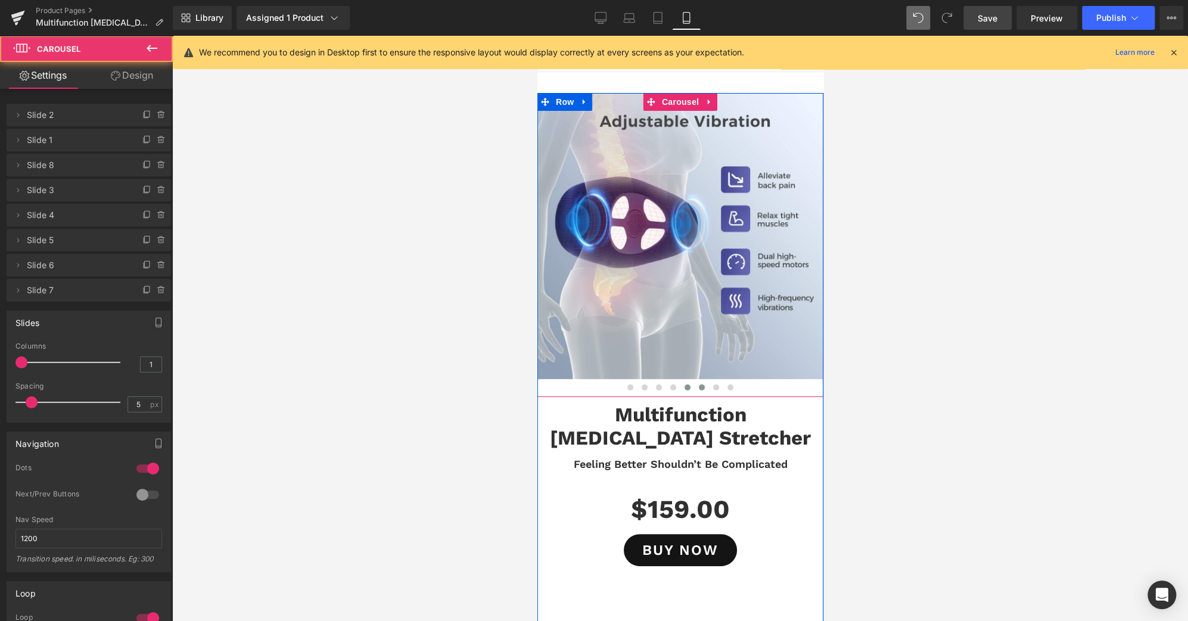
click at [694, 384] on button at bounding box center [701, 387] width 14 height 12
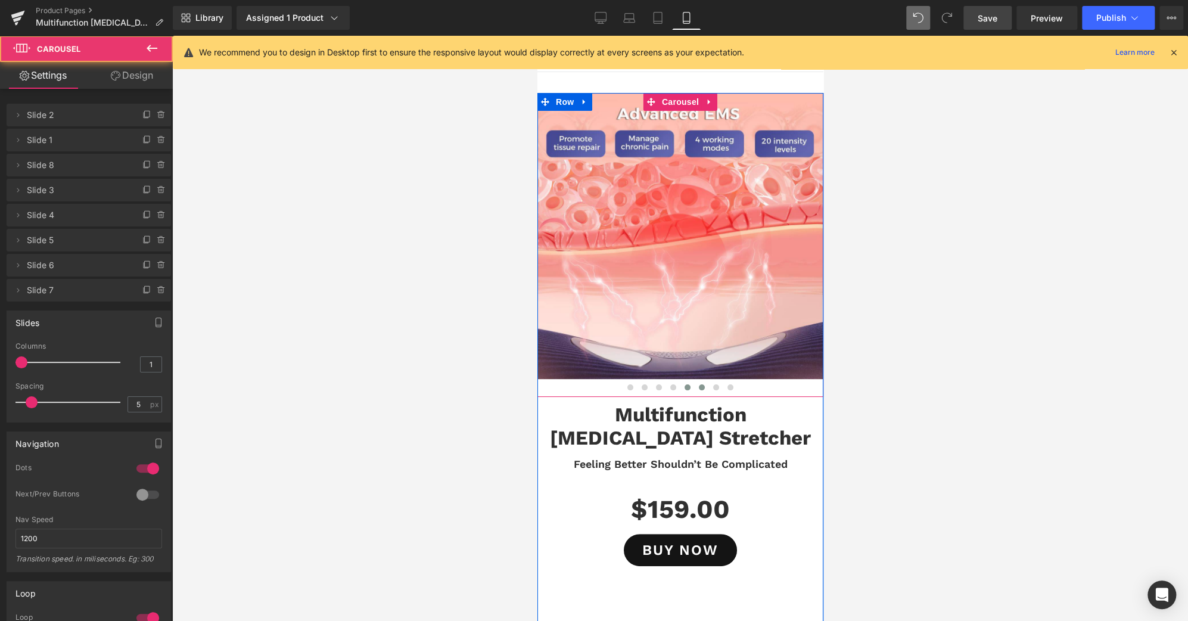
click at [684, 386] on span at bounding box center [687, 387] width 6 height 6
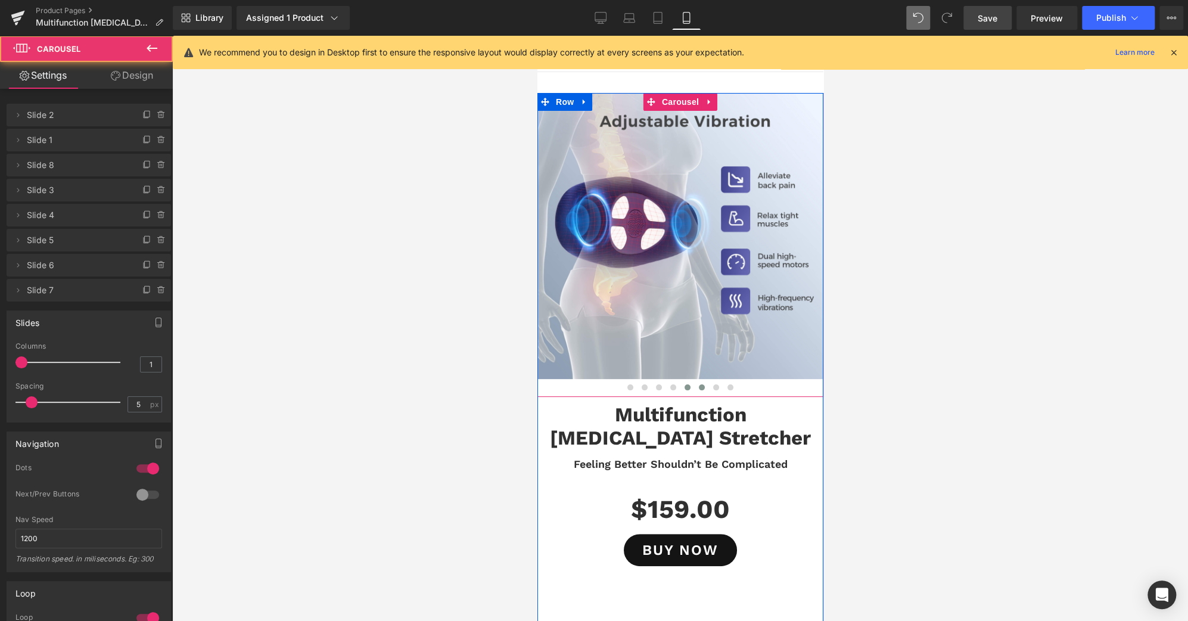
click at [698, 386] on span at bounding box center [701, 387] width 6 height 6
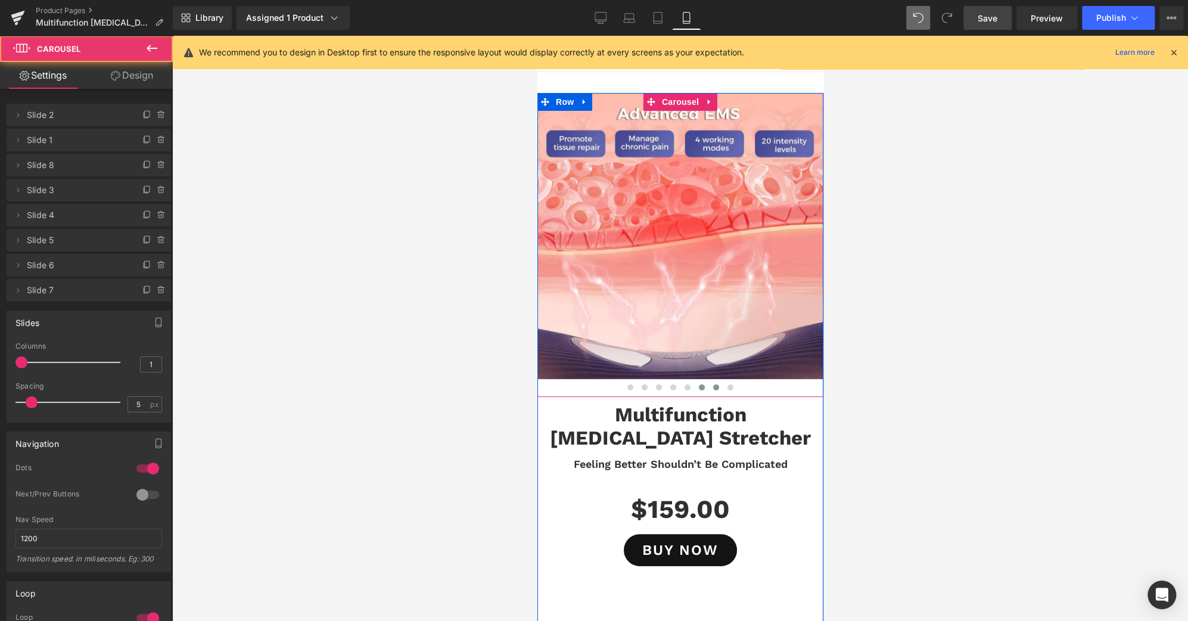
click at [709, 383] on button at bounding box center [715, 387] width 14 height 12
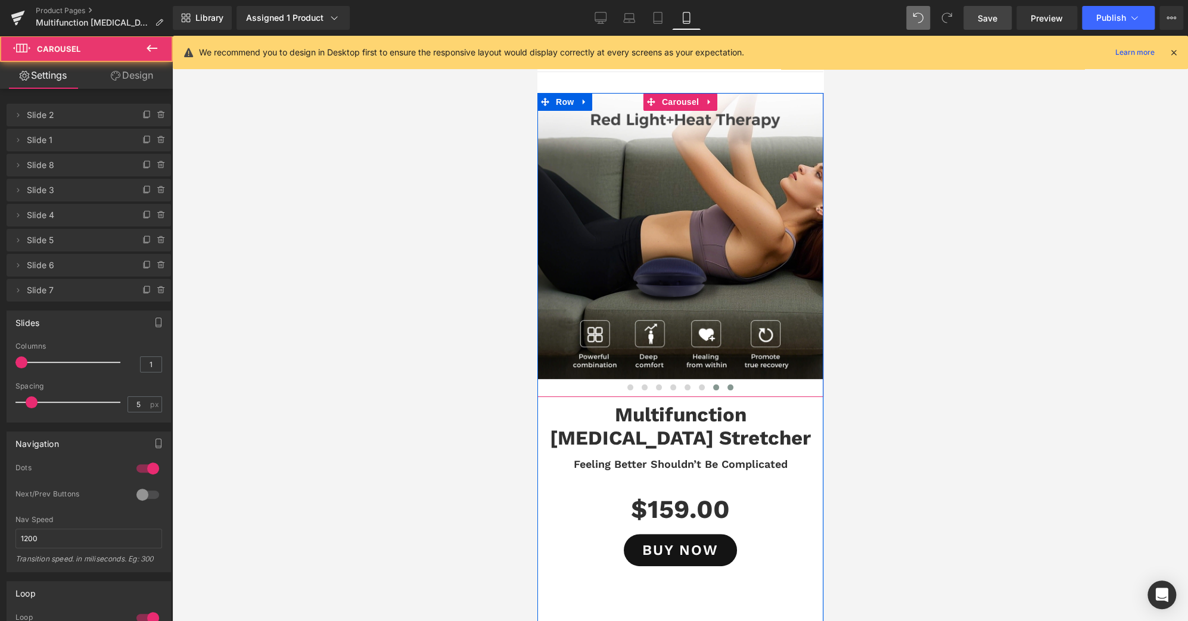
click at [727, 385] on span at bounding box center [730, 387] width 6 height 6
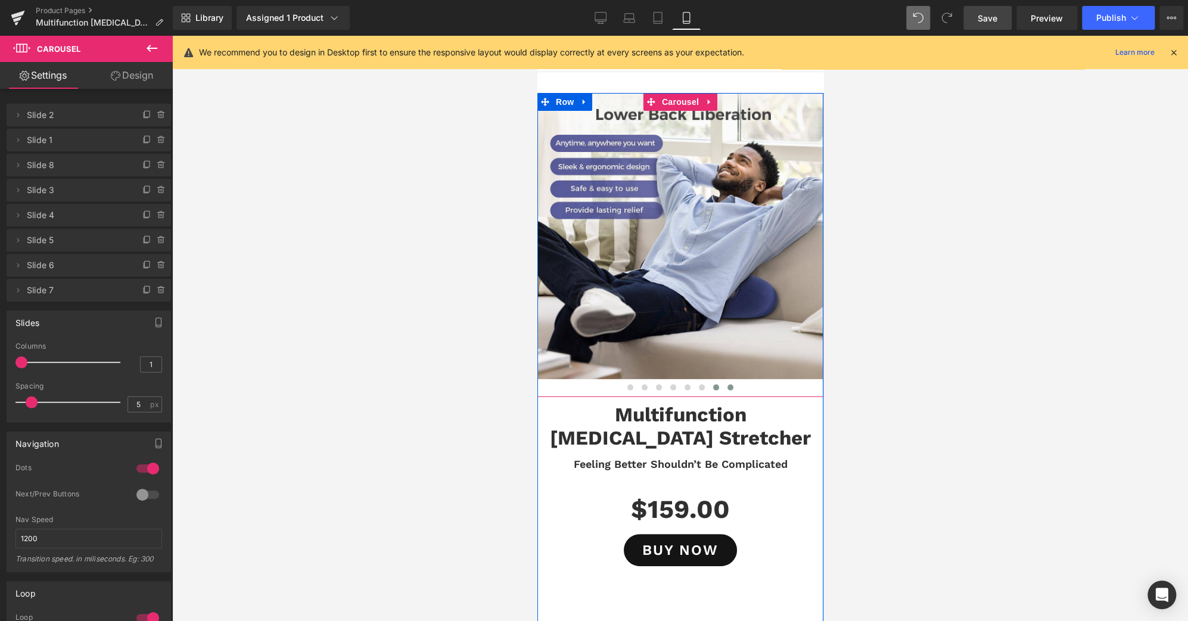
click at [708, 389] on button at bounding box center [715, 387] width 14 height 12
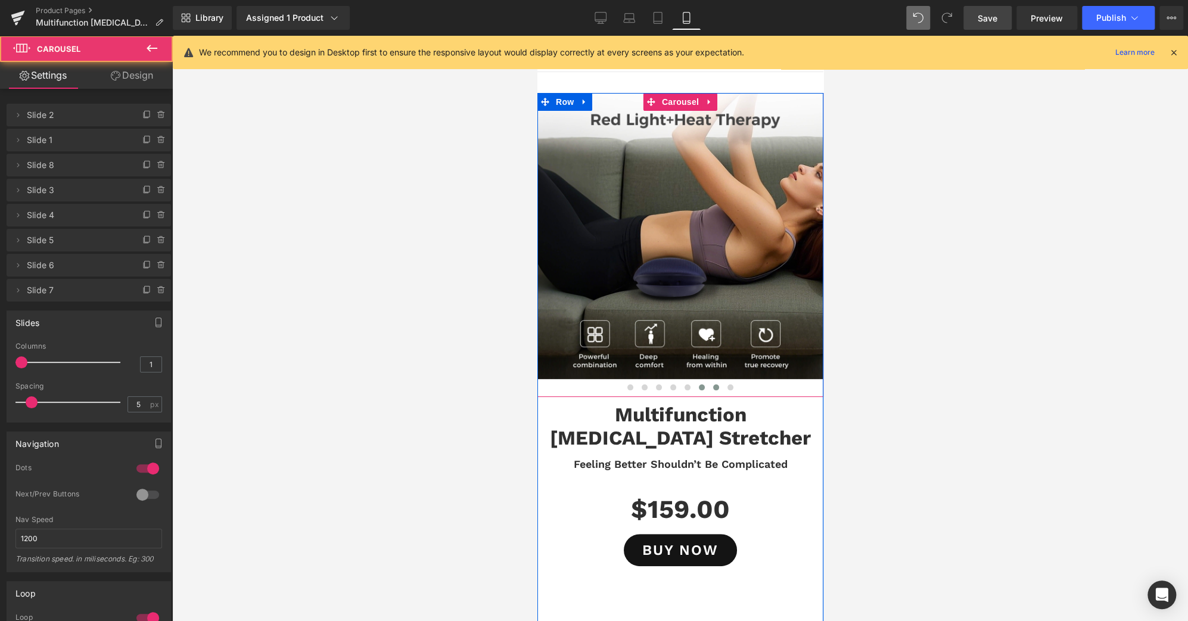
click at [698, 389] on span at bounding box center [701, 387] width 6 height 6
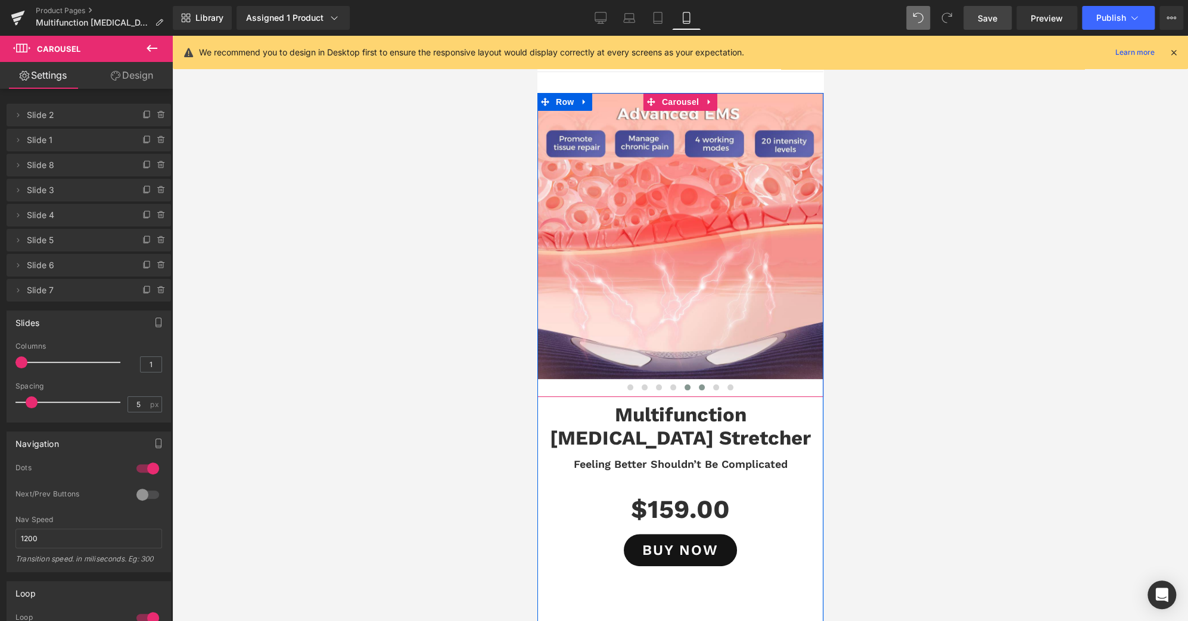
click at [684, 389] on span at bounding box center [687, 387] width 6 height 6
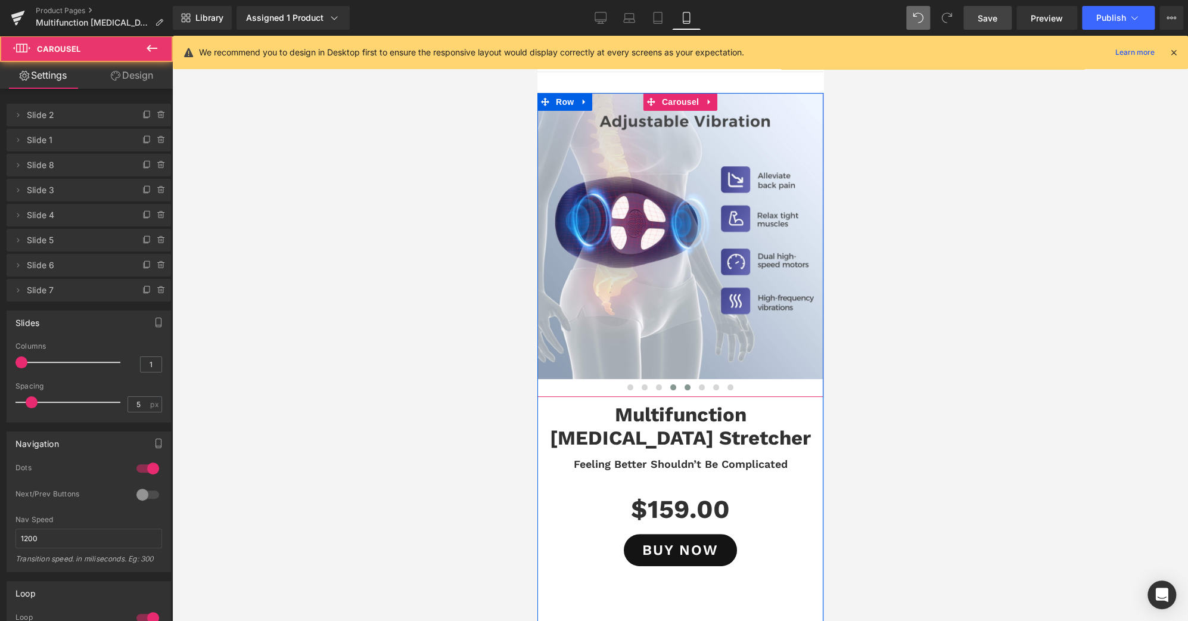
click at [670, 387] on span at bounding box center [673, 387] width 6 height 6
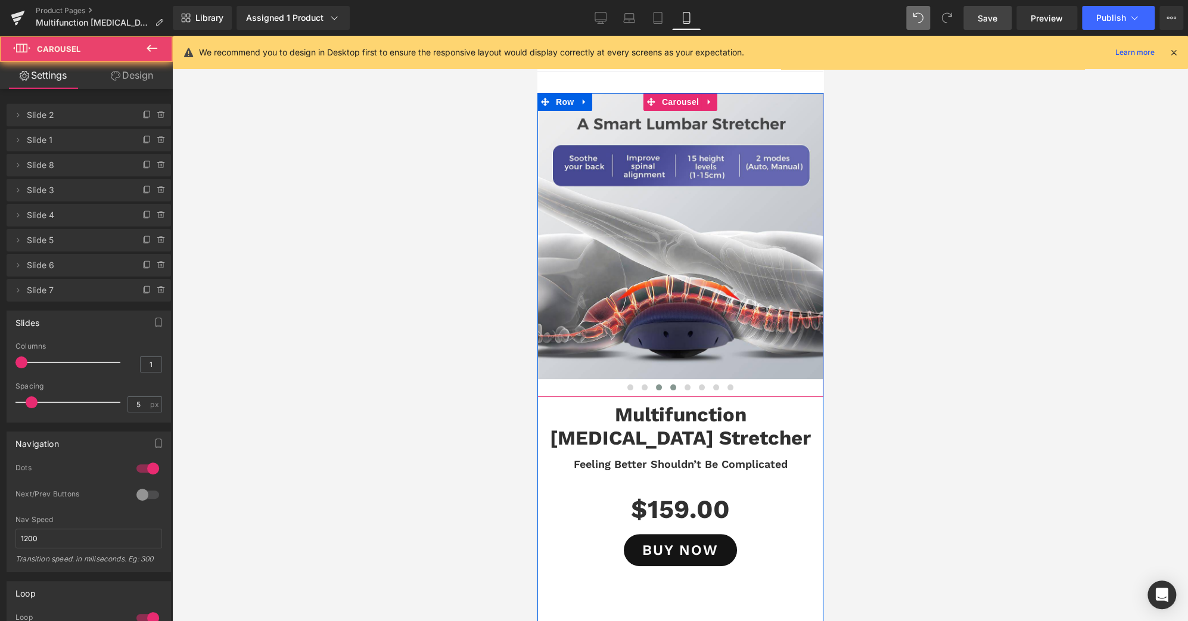
click at [655, 387] on span at bounding box center [658, 387] width 6 height 6
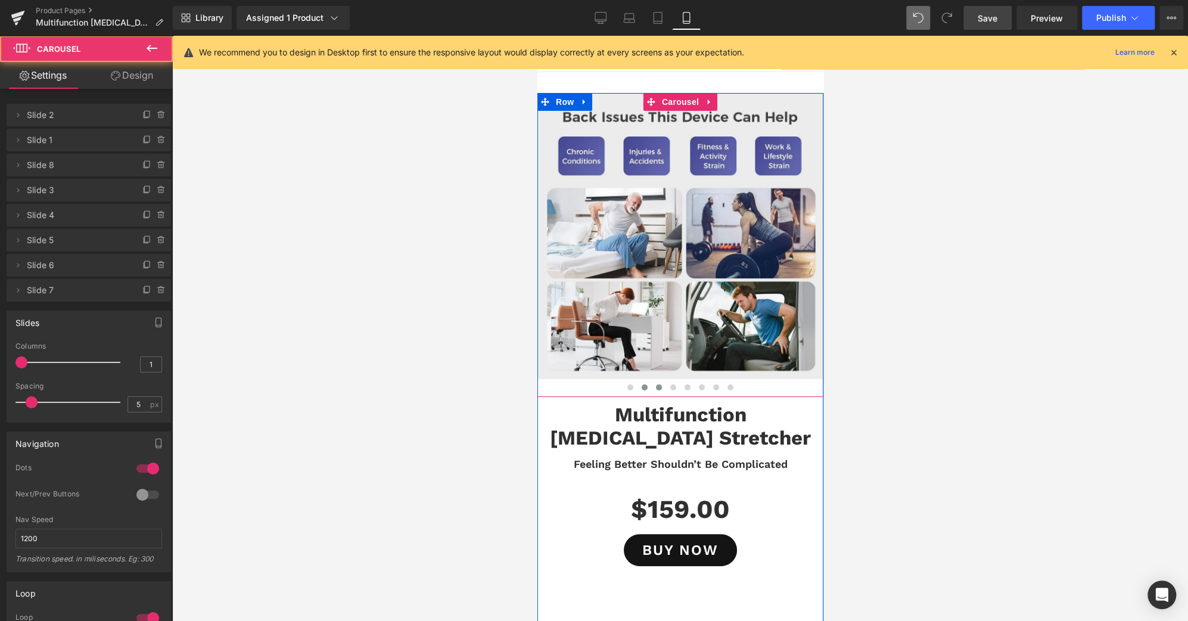
click at [637, 389] on button at bounding box center [644, 387] width 14 height 12
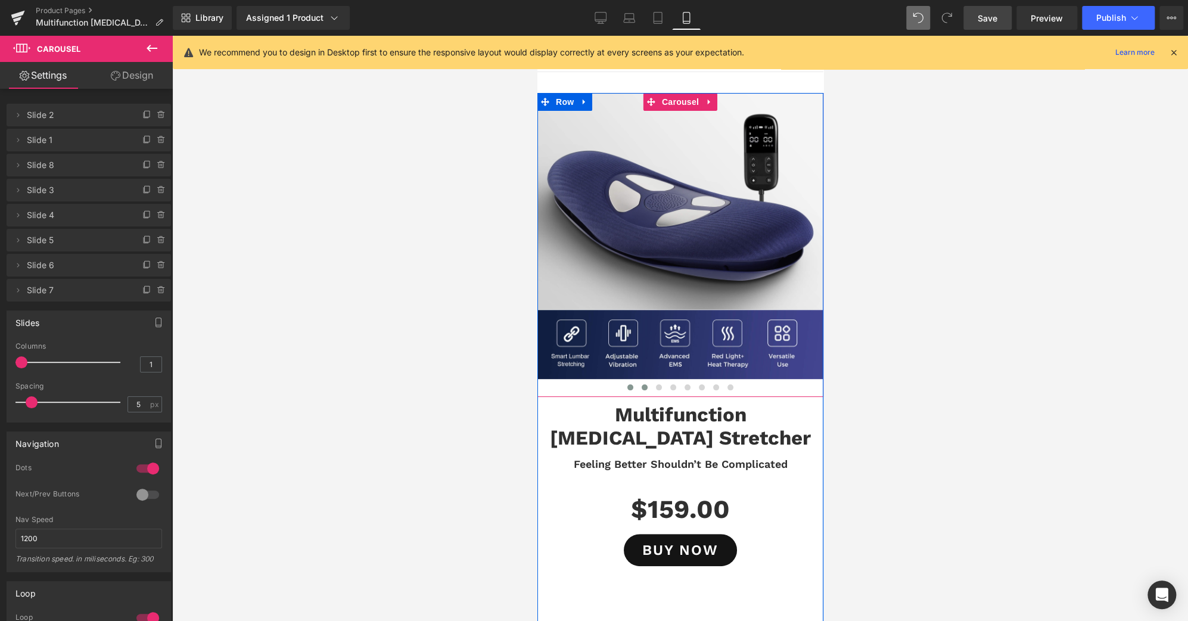
click at [627, 386] on span at bounding box center [630, 387] width 6 height 6
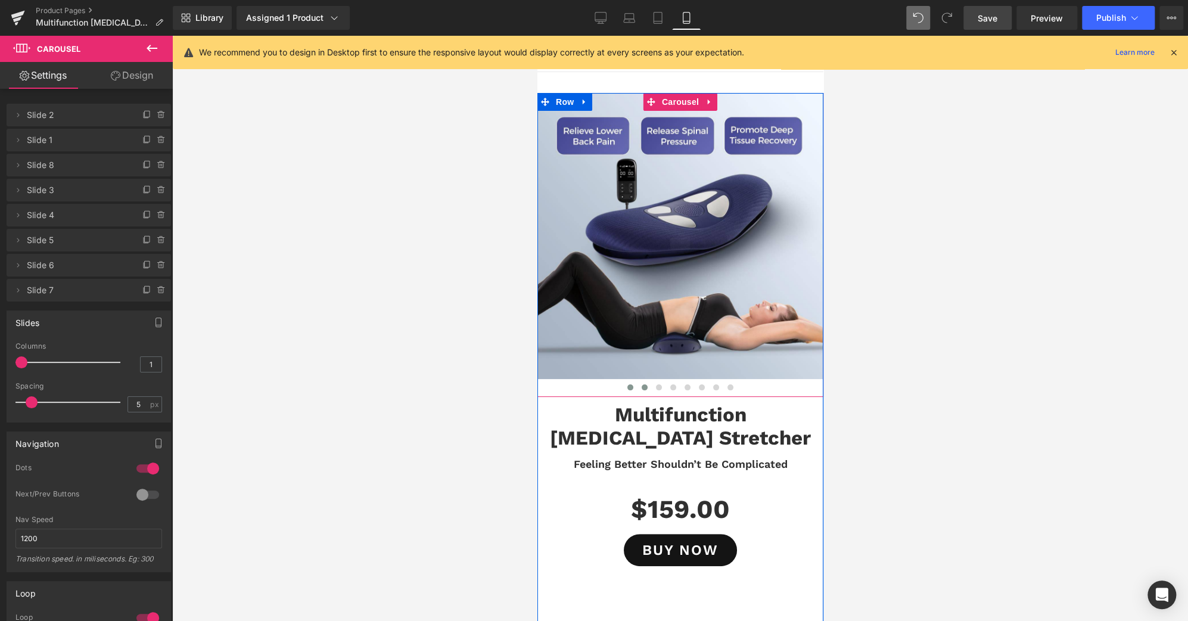
click at [641, 386] on span at bounding box center [644, 387] width 6 height 6
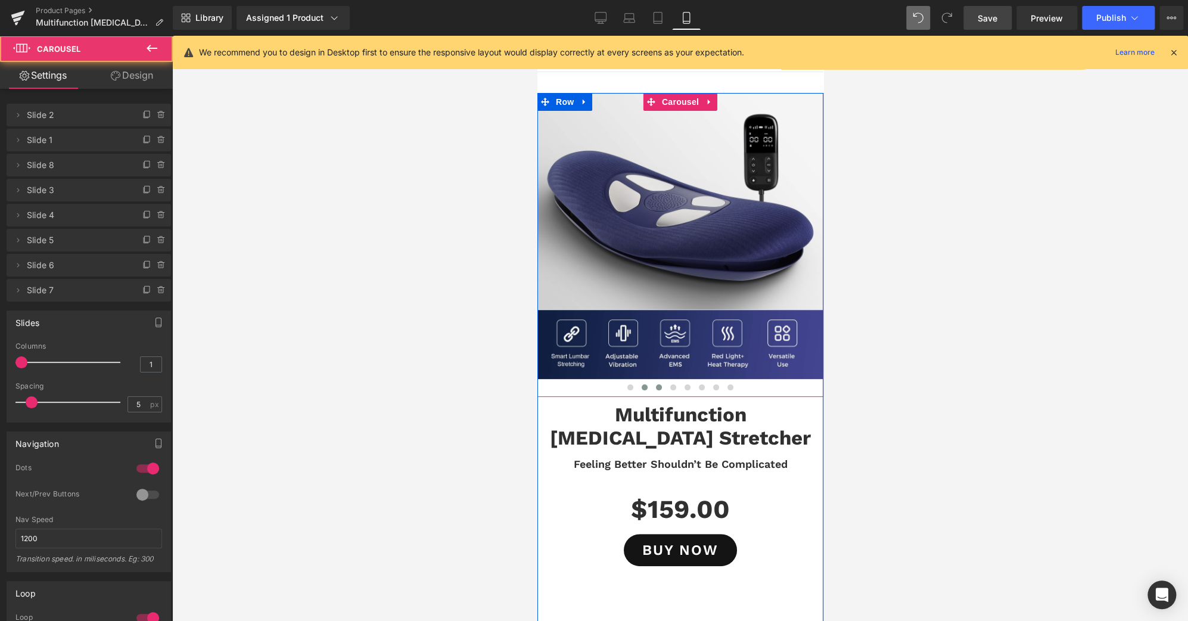
click at [651, 387] on button at bounding box center [658, 387] width 14 height 12
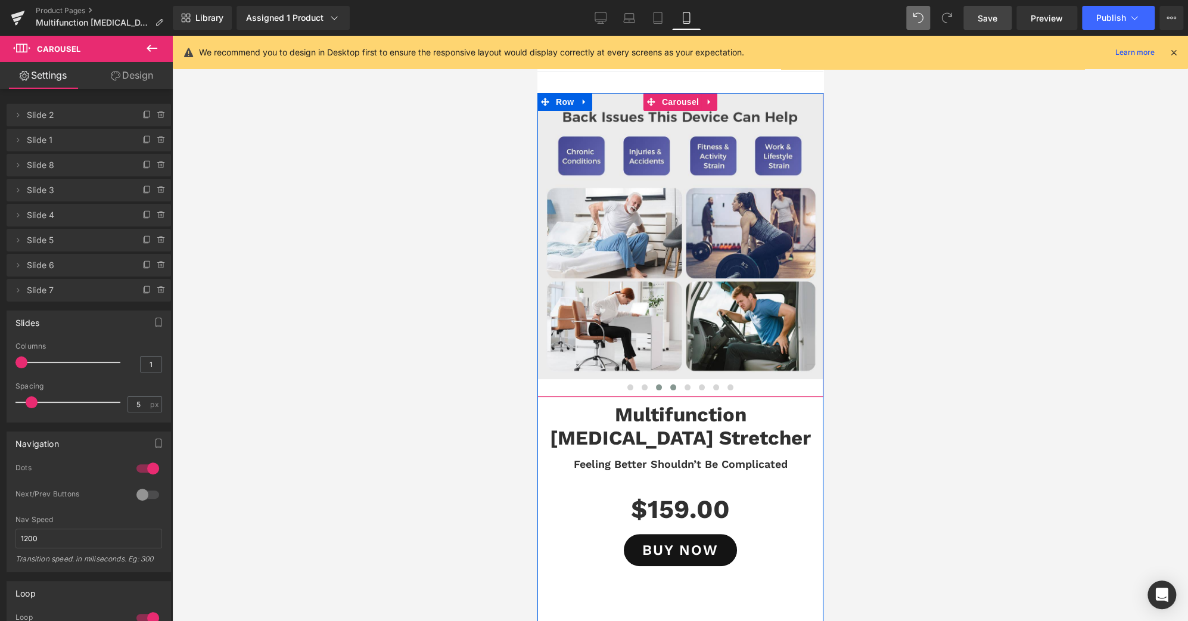
click at [670, 389] on span at bounding box center [673, 387] width 6 height 6
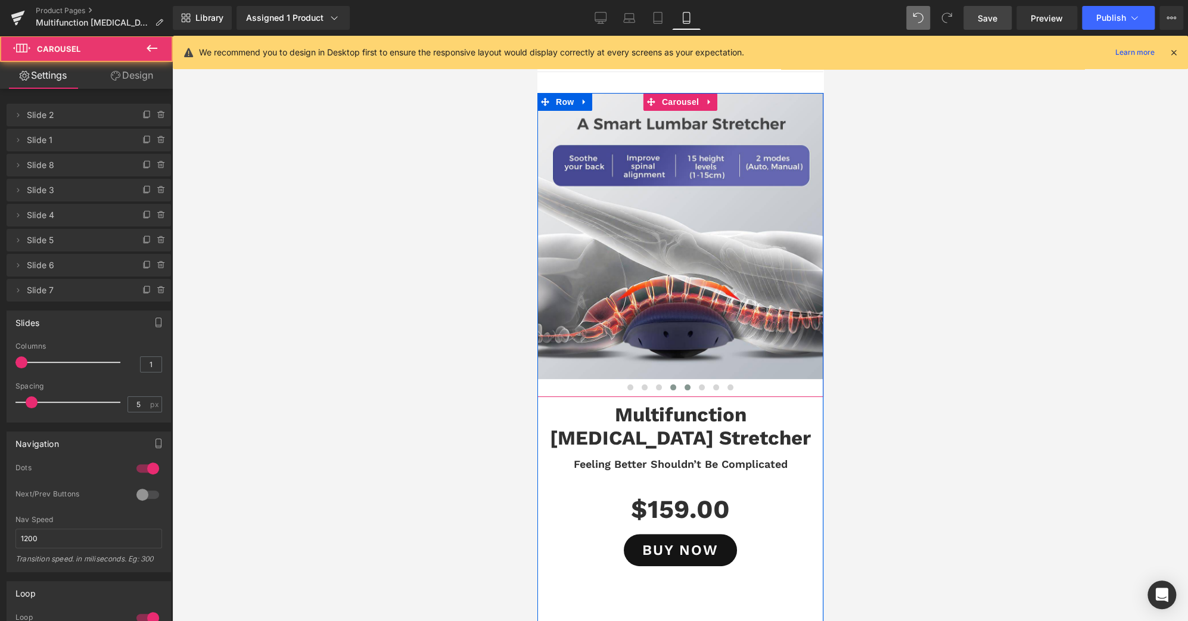
click at [684, 387] on span at bounding box center [687, 387] width 6 height 6
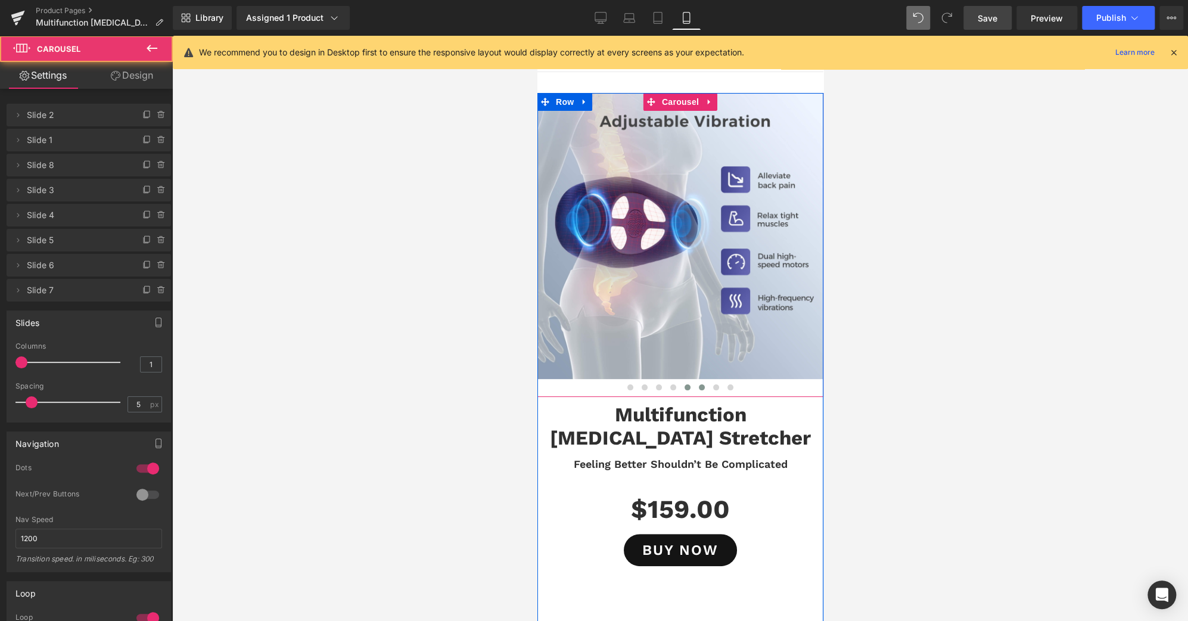
click at [698, 384] on span at bounding box center [701, 387] width 6 height 6
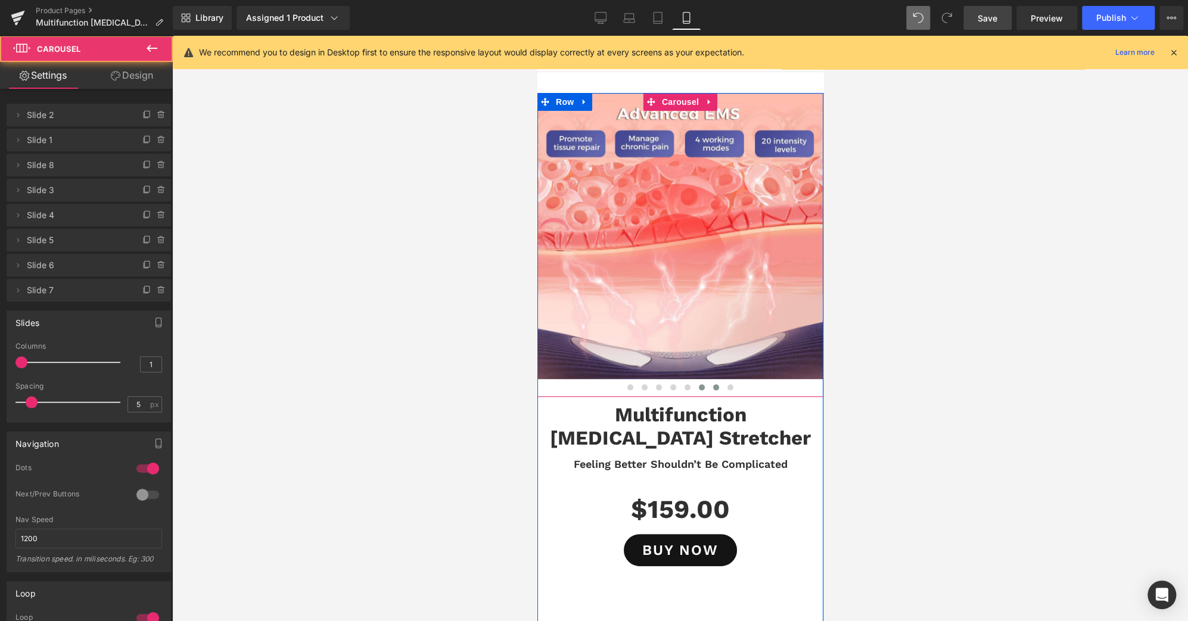
click at [713, 387] on span at bounding box center [716, 387] width 6 height 6
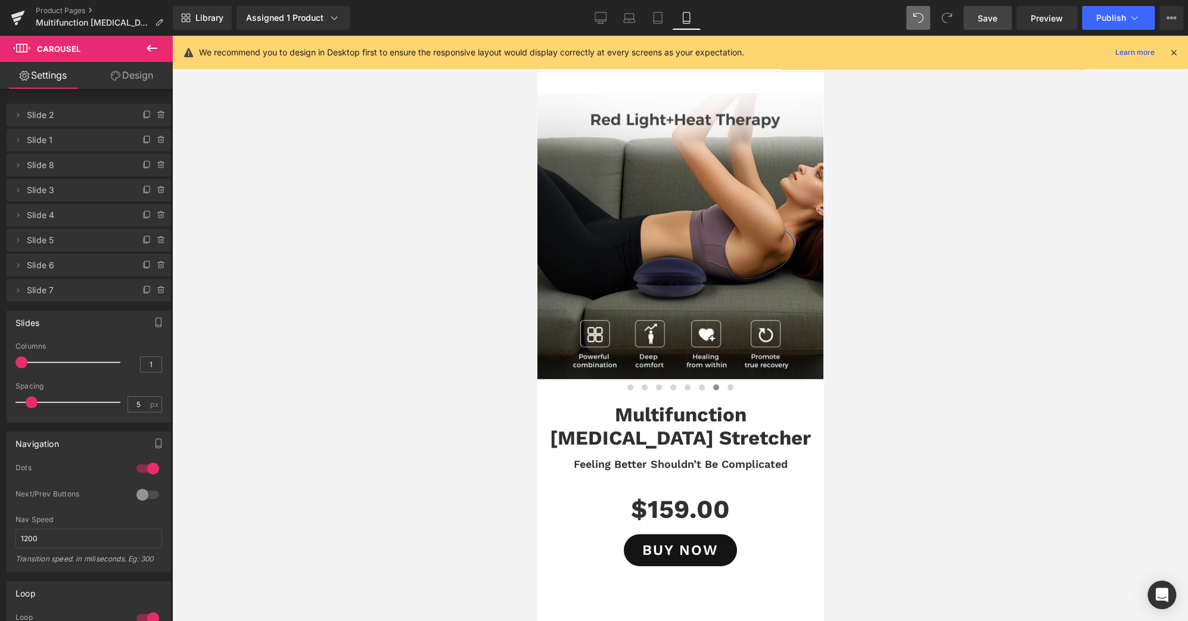
click at [984, 24] on link "Save" at bounding box center [988, 18] width 48 height 24
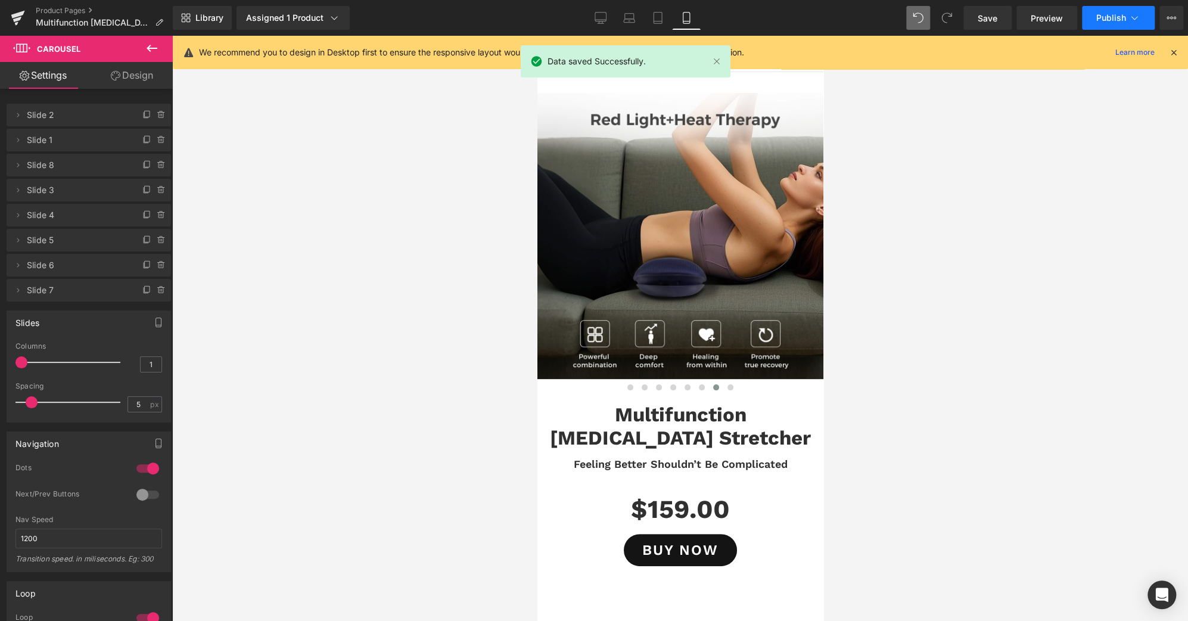
click at [1126, 15] on button "Publish" at bounding box center [1118, 18] width 73 height 24
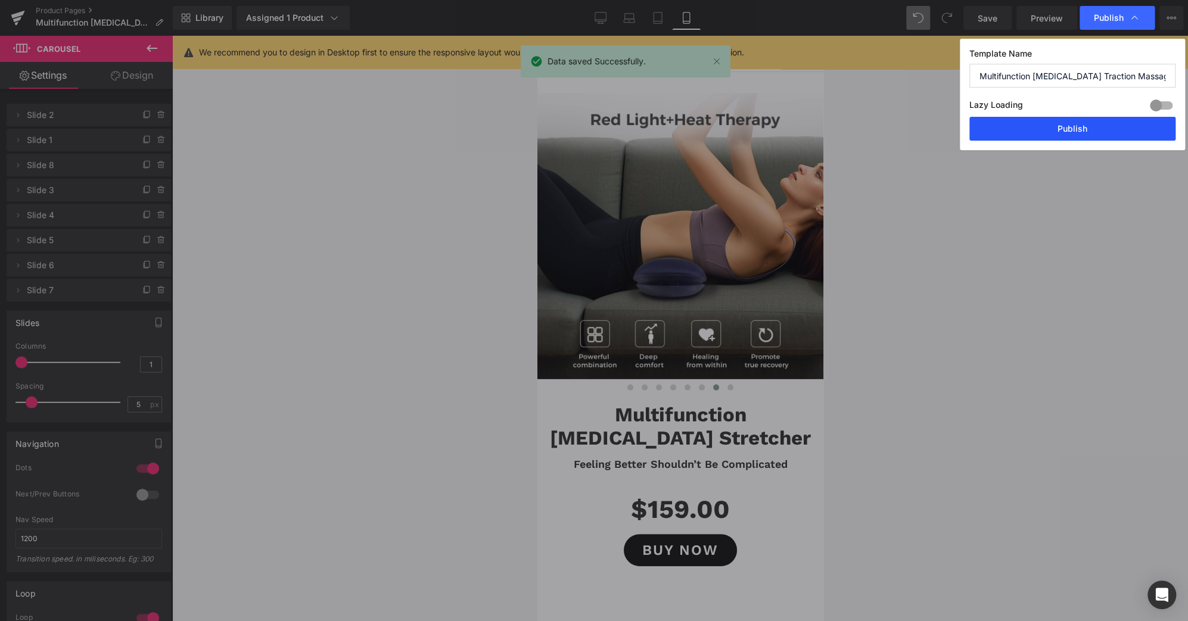
click at [1109, 120] on button "Publish" at bounding box center [1072, 129] width 206 height 24
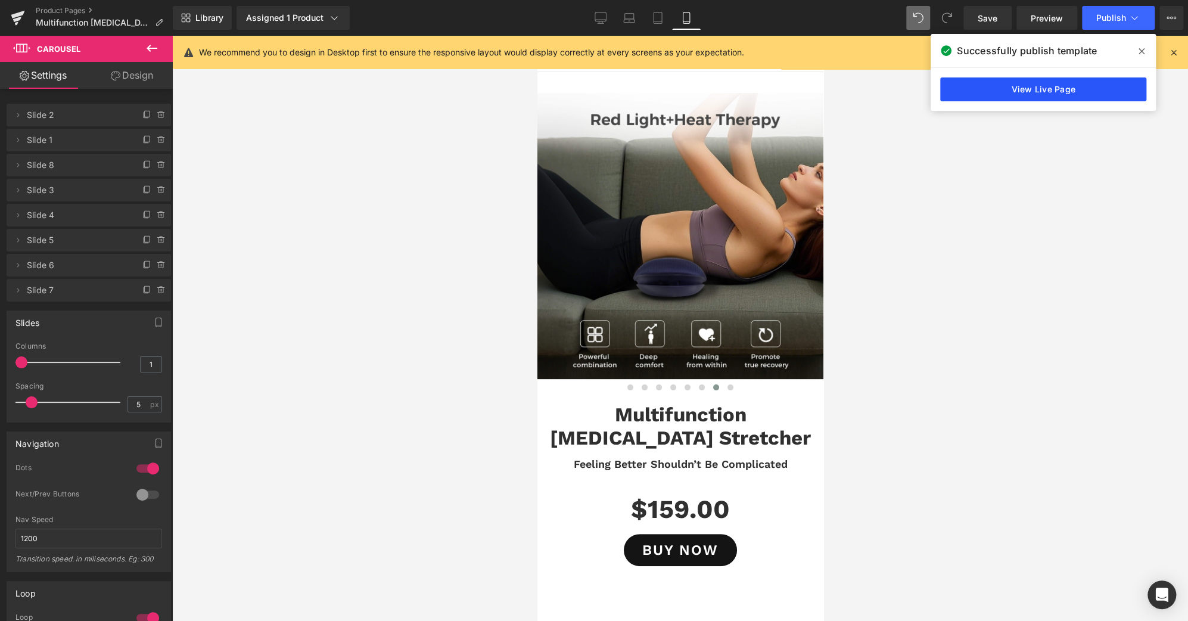
click at [1104, 85] on link "View Live Page" at bounding box center [1043, 89] width 206 height 24
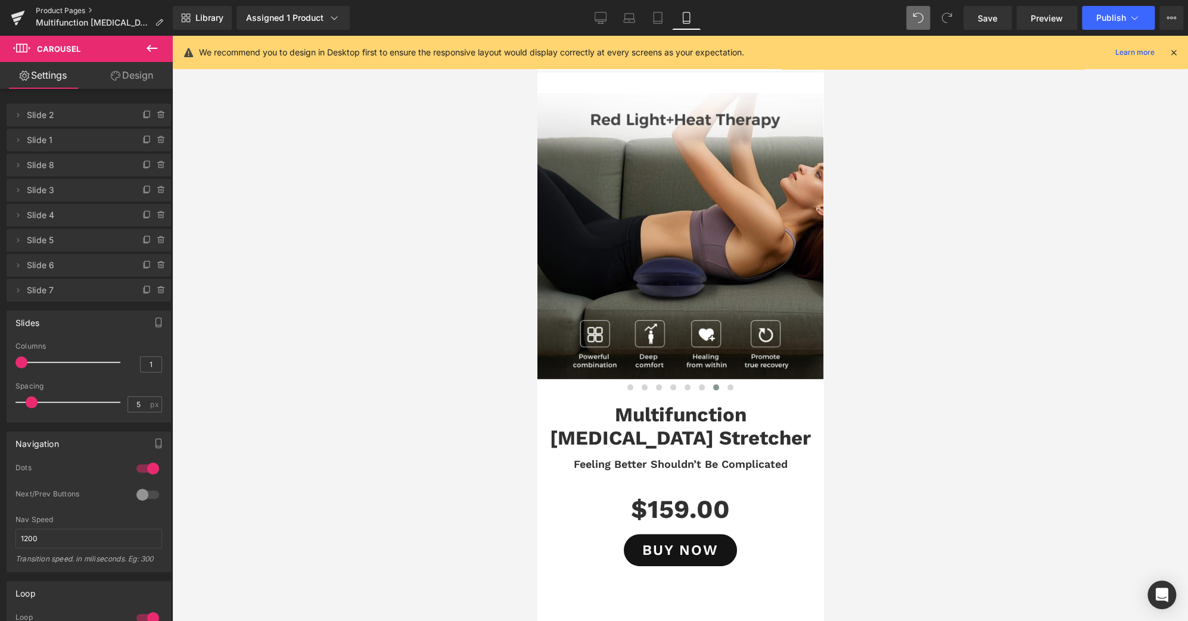
click at [86, 10] on link "Product Pages" at bounding box center [104, 11] width 137 height 10
